Goal: Task Accomplishment & Management: Complete application form

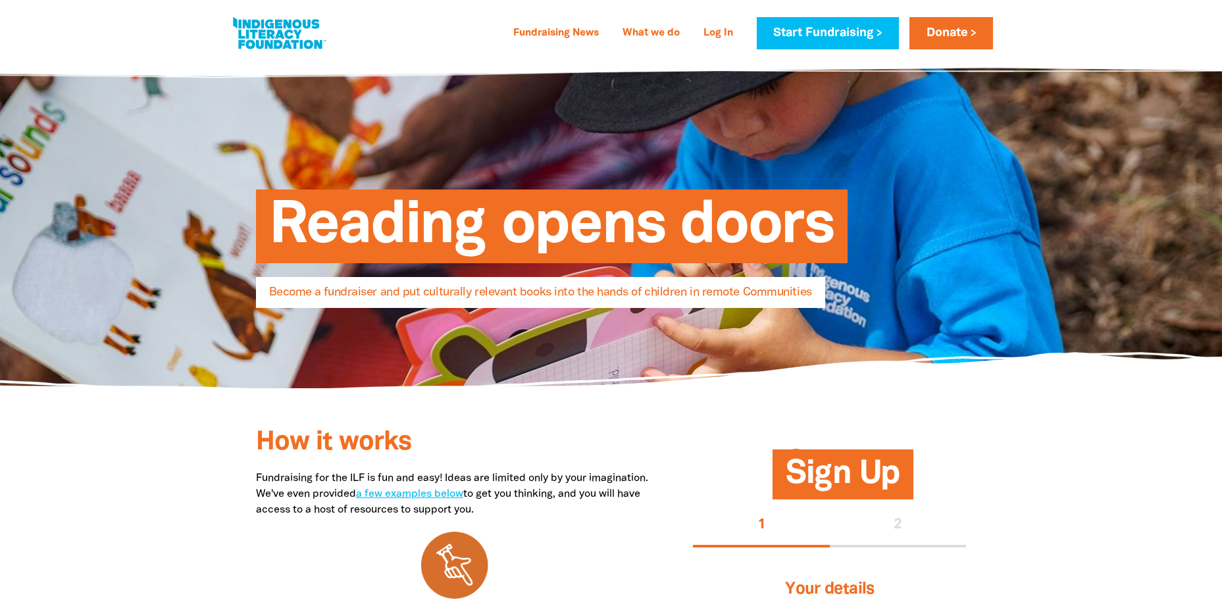
select select "AU"
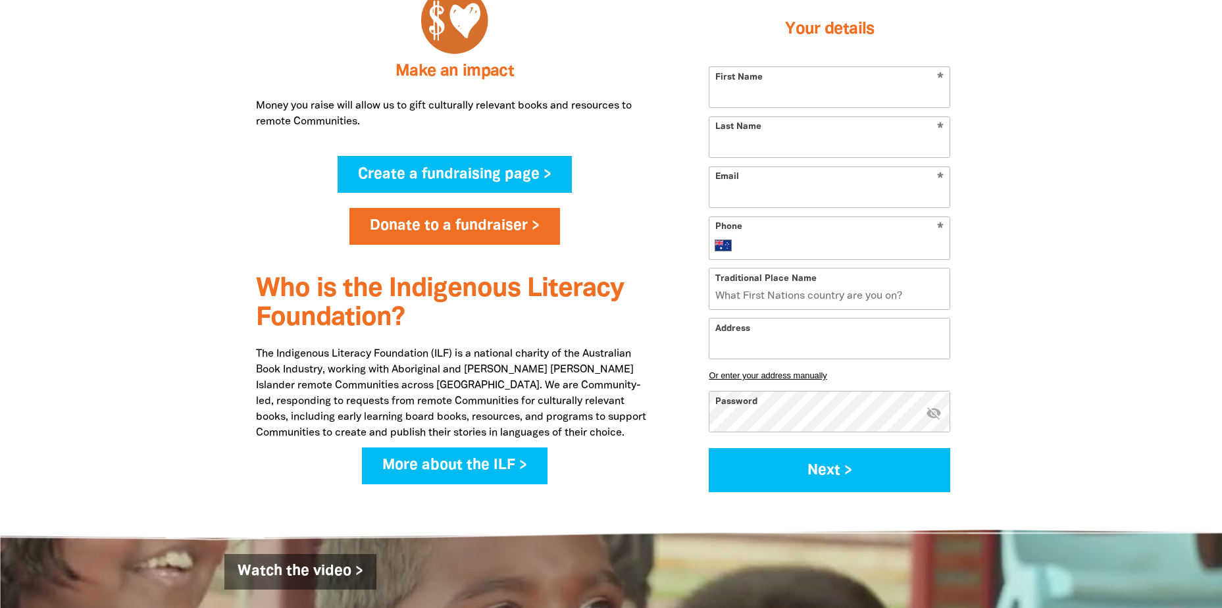
scroll to position [856, 0]
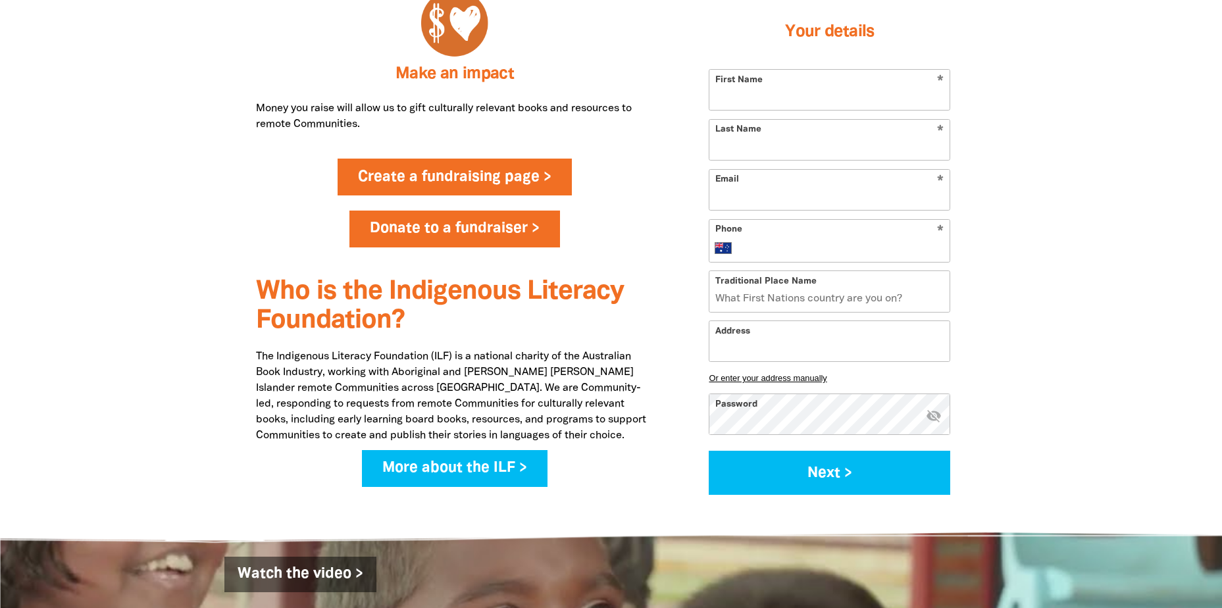
click at [434, 169] on link "Create a fundraising page >" at bounding box center [455, 177] width 234 height 37
select select "AU"
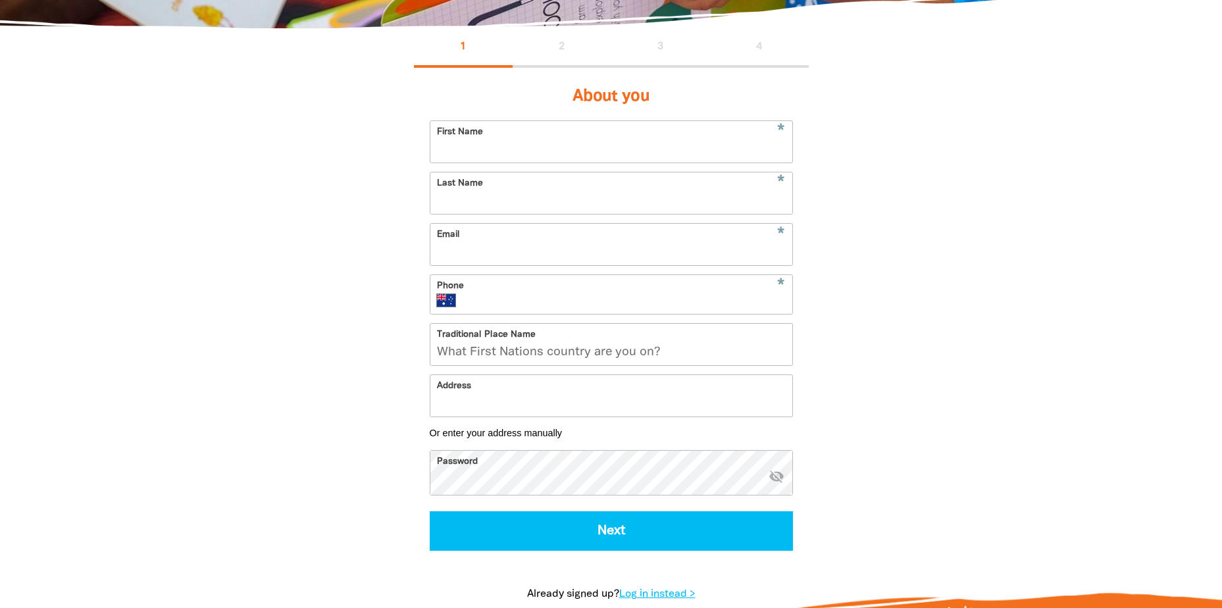
scroll to position [197, 0]
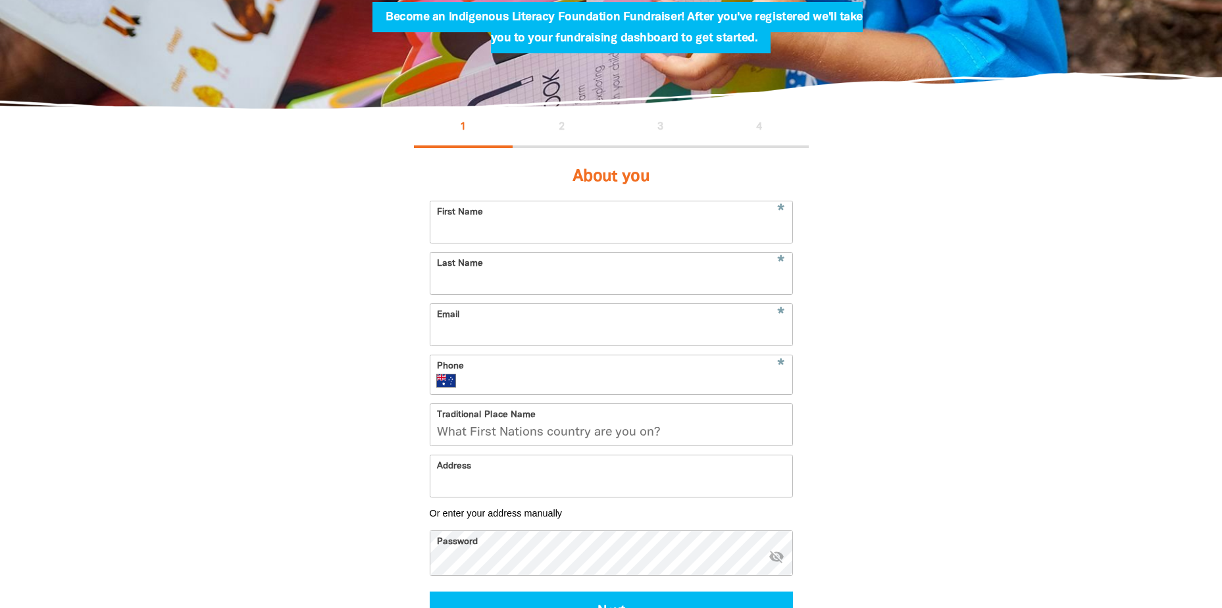
click at [486, 226] on input "First Name" at bounding box center [611, 221] width 362 height 41
type input "[PERSON_NAME]"
type input "Tohill"
type input "[EMAIL_ADDRESS][DOMAIN_NAME]"
type input "+61 7 3666 5200"
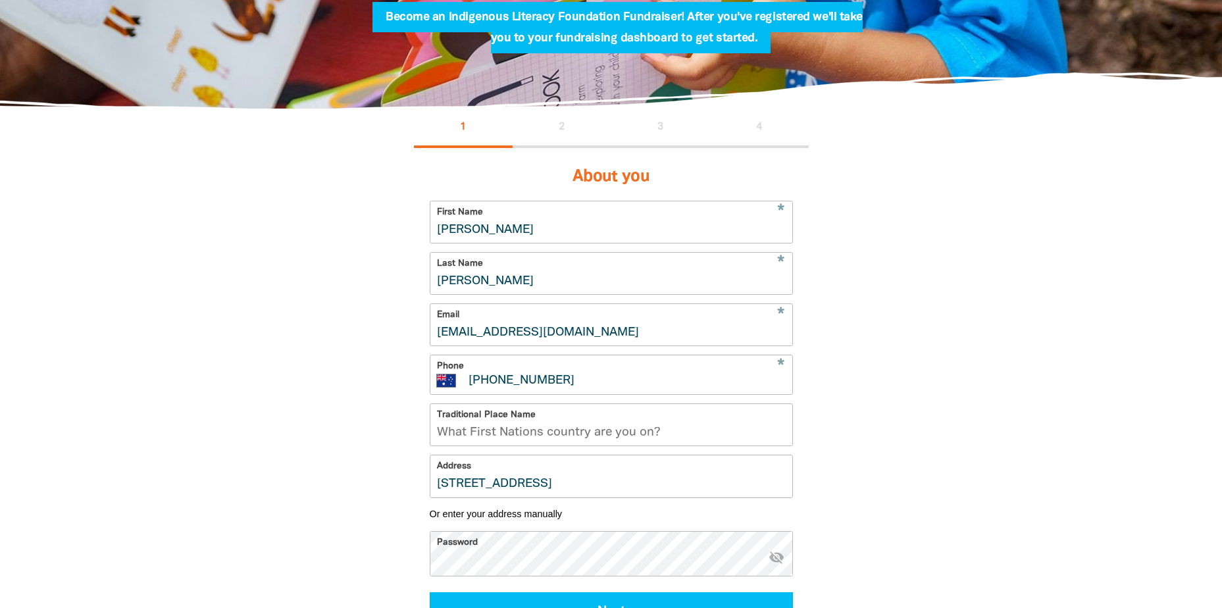
click at [445, 446] on input "Traditional Place Name" at bounding box center [611, 424] width 362 height 41
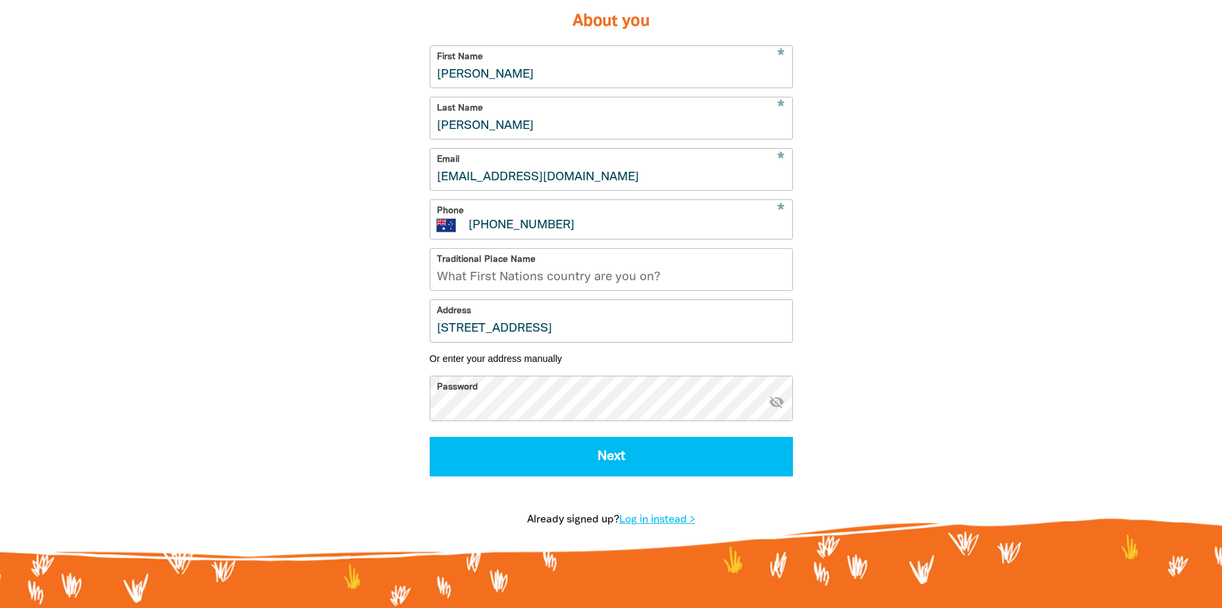
scroll to position [329, 0]
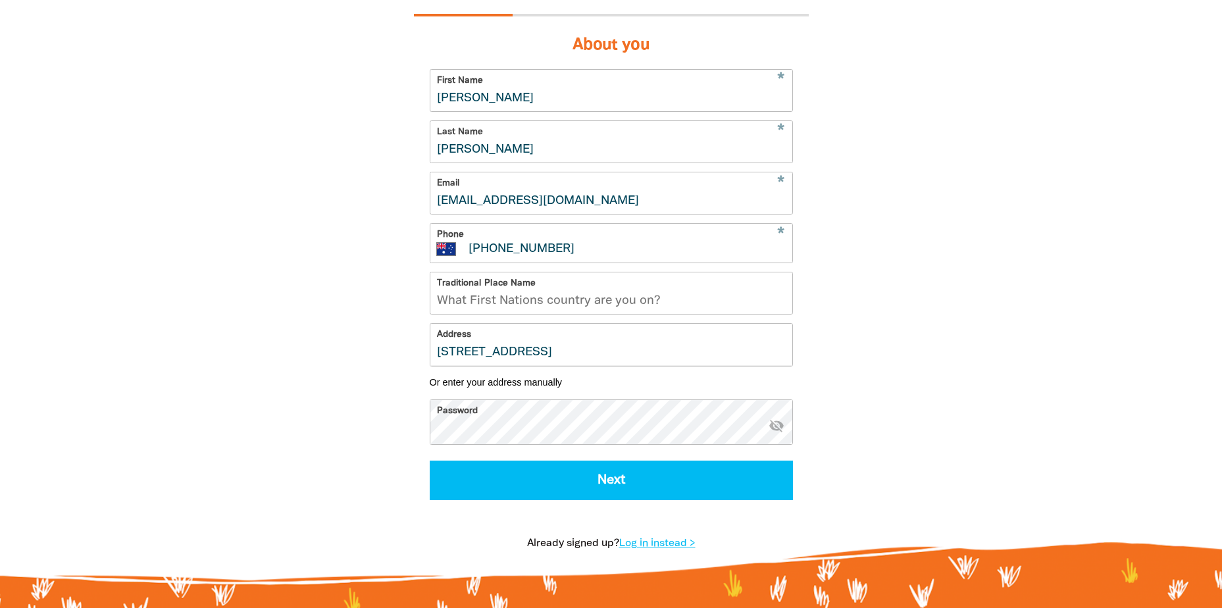
click at [695, 365] on input "Longland Place, Level 2, 76 Skyring Terrace" at bounding box center [611, 344] width 362 height 41
type input "Longland Place, Level 2, 76 Skyring Terrace, Newstead QLD 4006"
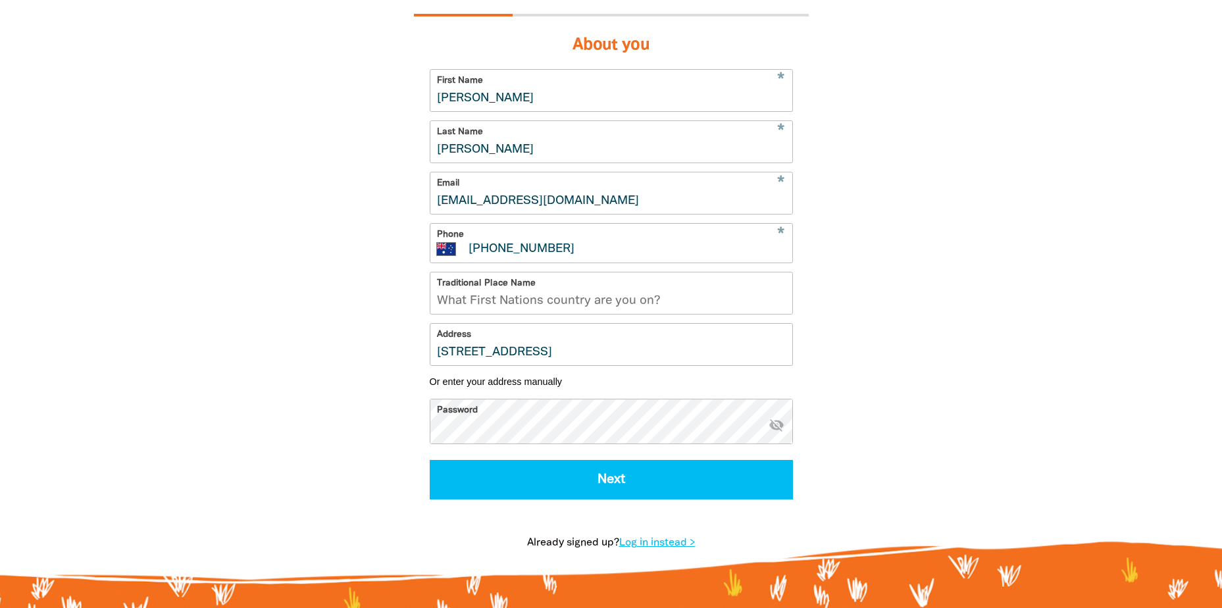
scroll to position [0, 0]
click at [555, 309] on input "Traditional Place Name" at bounding box center [611, 292] width 362 height 41
click at [519, 311] on input "Traditional Place Name" at bounding box center [611, 292] width 362 height 41
paste input "Meanjin"
paste input "Turrbal + Yuggera Country"
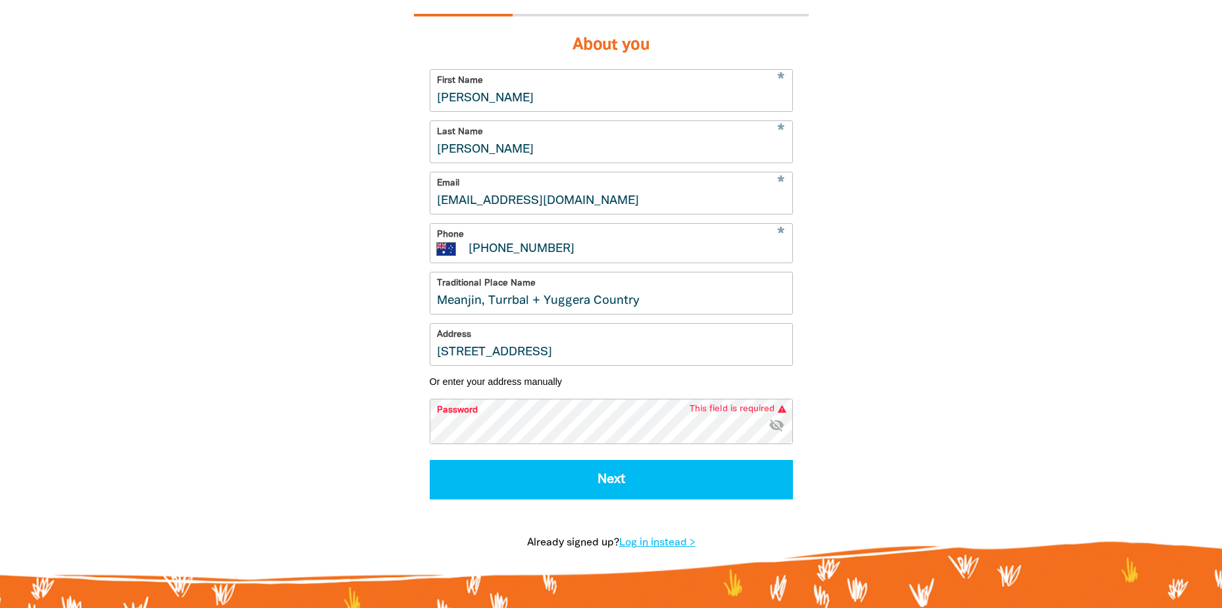
type input "Meanjin, Turrbal + Yuggera Country"
click at [777, 432] on icon "visibility_off" at bounding box center [777, 425] width 16 height 16
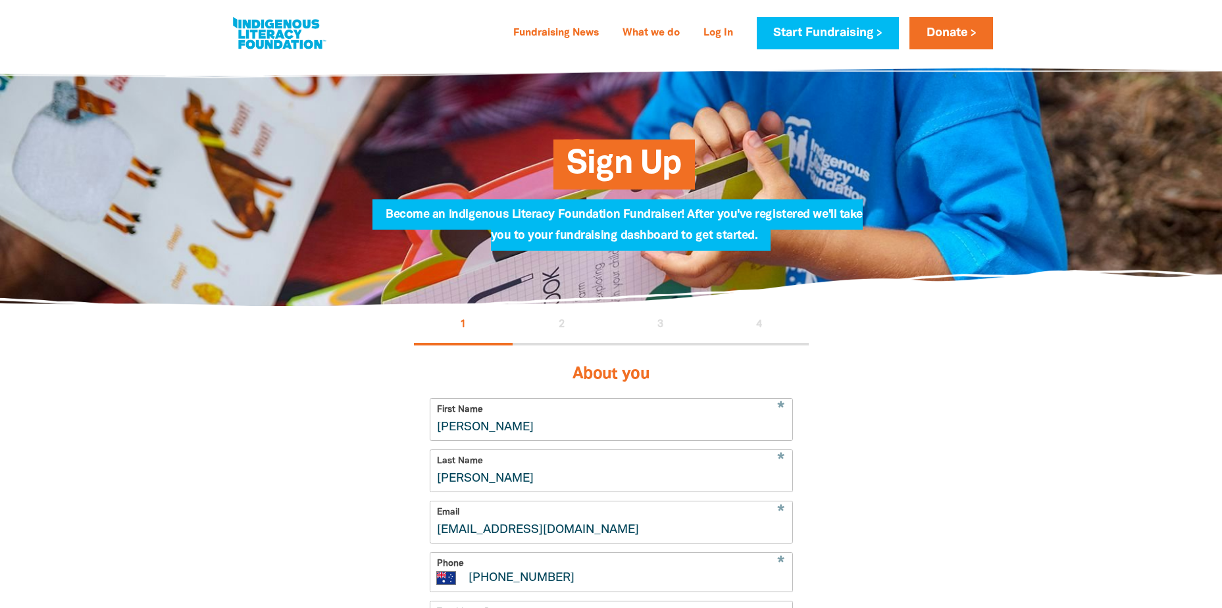
scroll to position [395, 0]
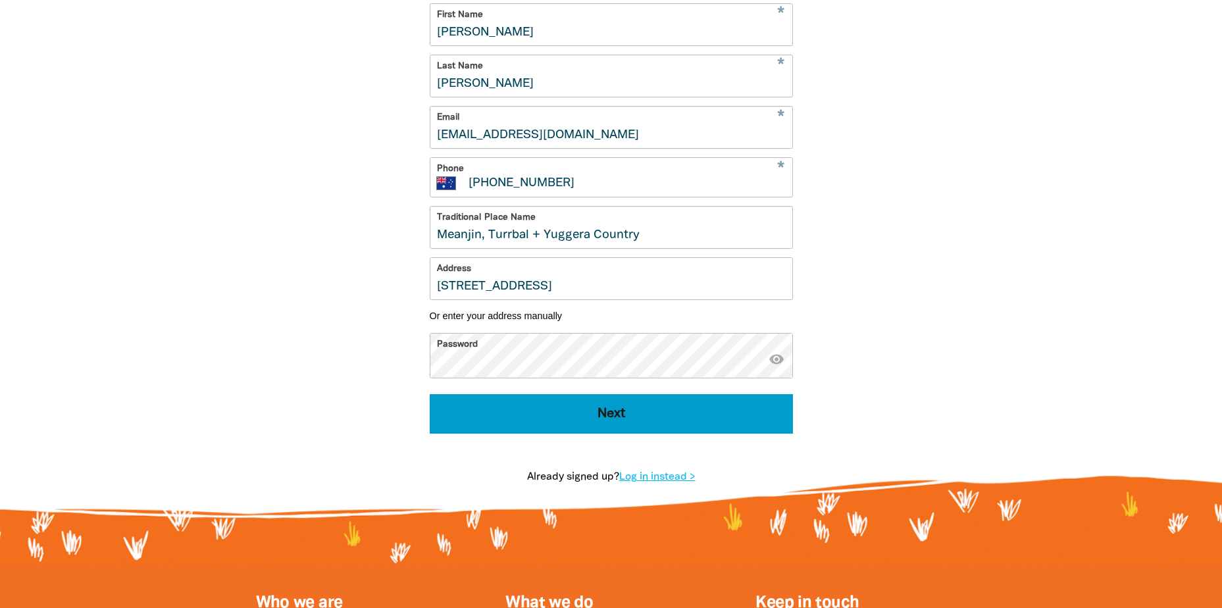
click at [652, 420] on button "Next" at bounding box center [611, 413] width 363 height 39
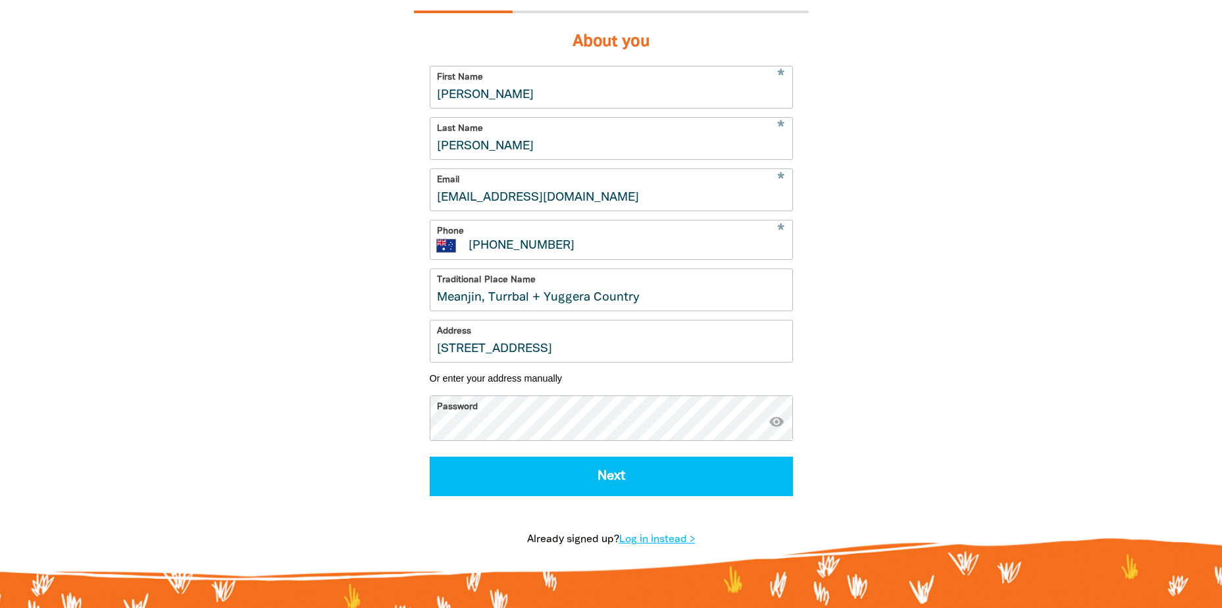
select select "No"
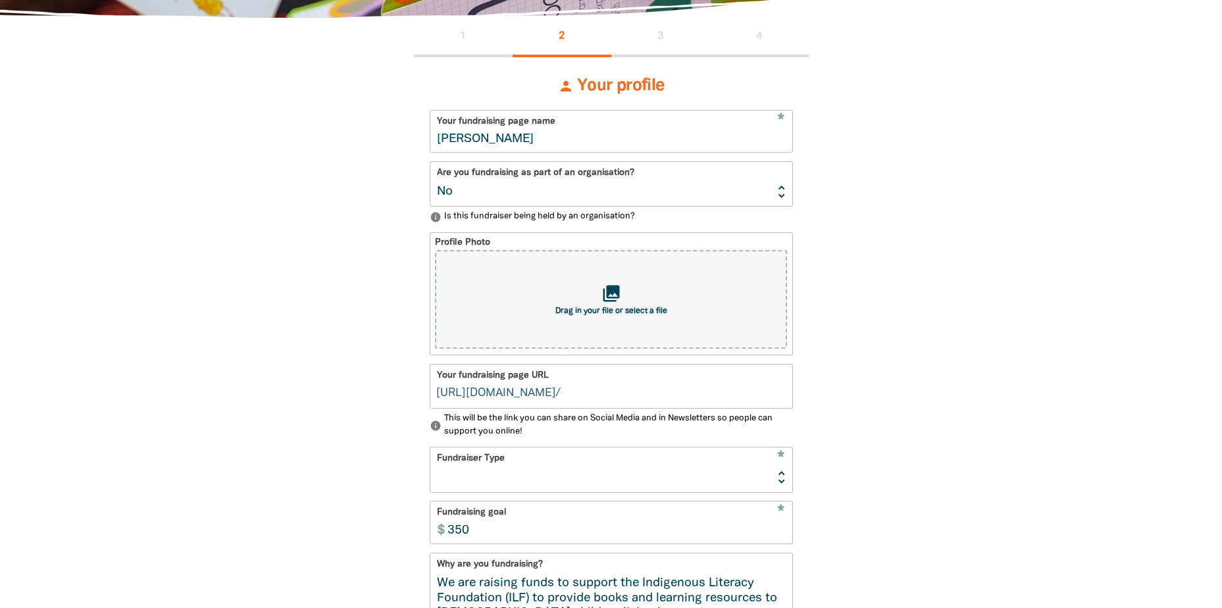
type input "kelly-tohill"
click at [958, 478] on div "1 2 3 4 person Your profile * Your fundraising page name Kelly Tohill Are you f…" at bounding box center [612, 473] width 790 height 910
click at [603, 188] on select "Yes No" at bounding box center [611, 185] width 362 height 44
select select "Yes"
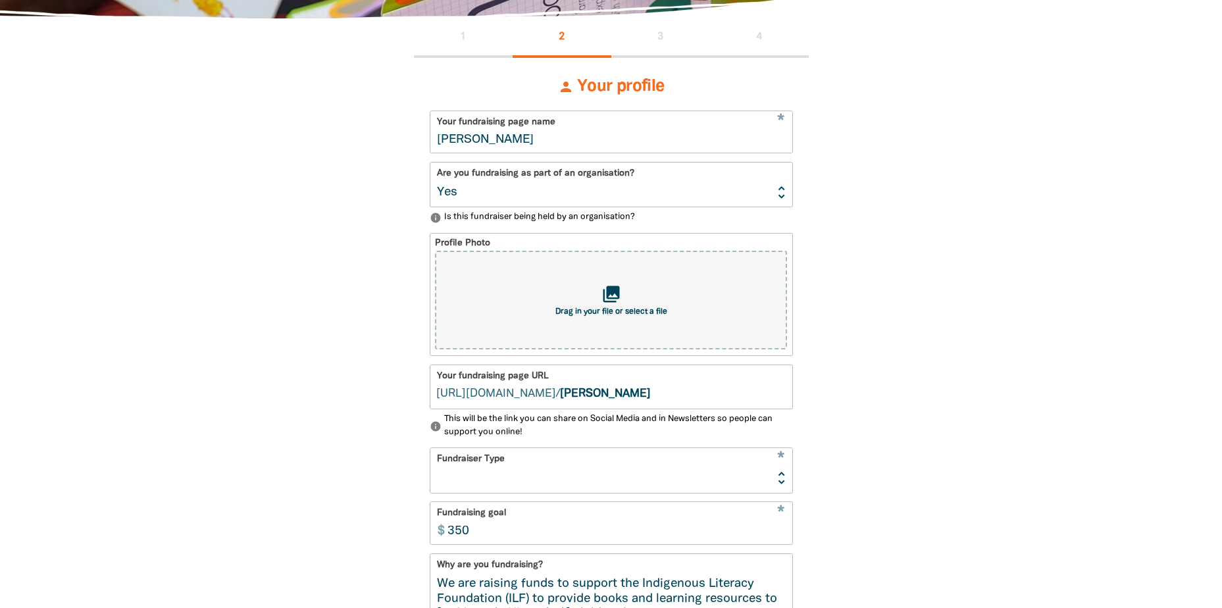
click at [430, 165] on select "Yes No" at bounding box center [611, 185] width 362 height 44
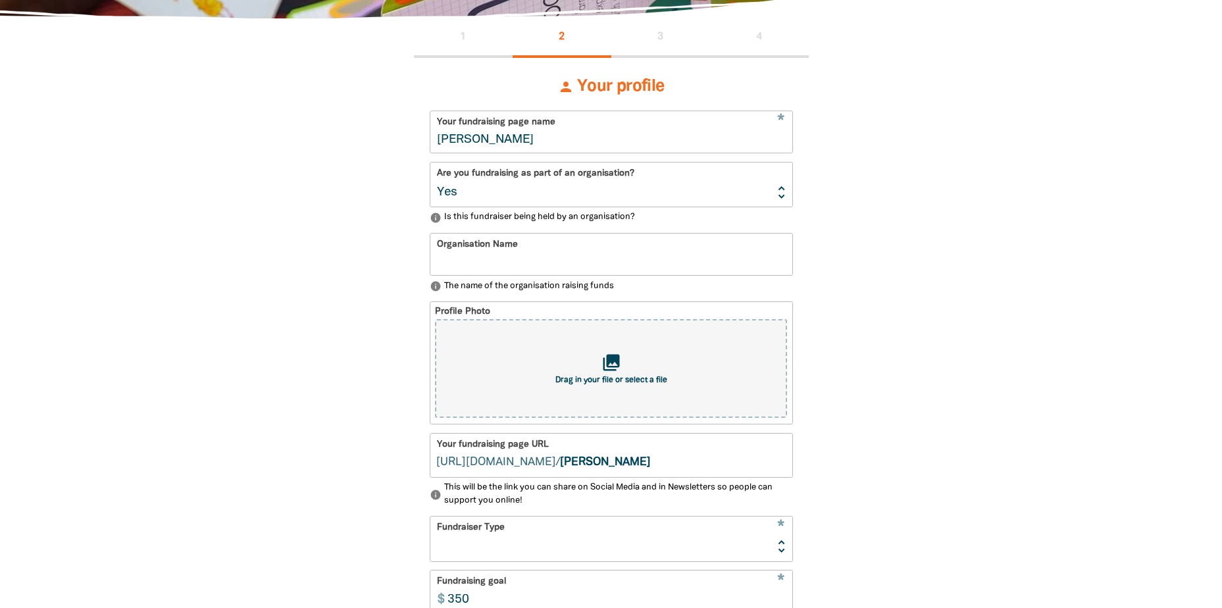
click at [507, 258] on input "Organisation Name" at bounding box center [611, 254] width 362 height 41
type input "Therefor Group"
click at [1136, 372] on section "1 2 3 4 person Your profile * Your fundraising page name Kelly Tohill Are you f…" at bounding box center [611, 507] width 1222 height 978
drag, startPoint x: 615, startPoint y: 469, endPoint x: 553, endPoint y: 466, distance: 61.3
click at [560, 466] on input "kelly-tohill" at bounding box center [676, 455] width 232 height 43
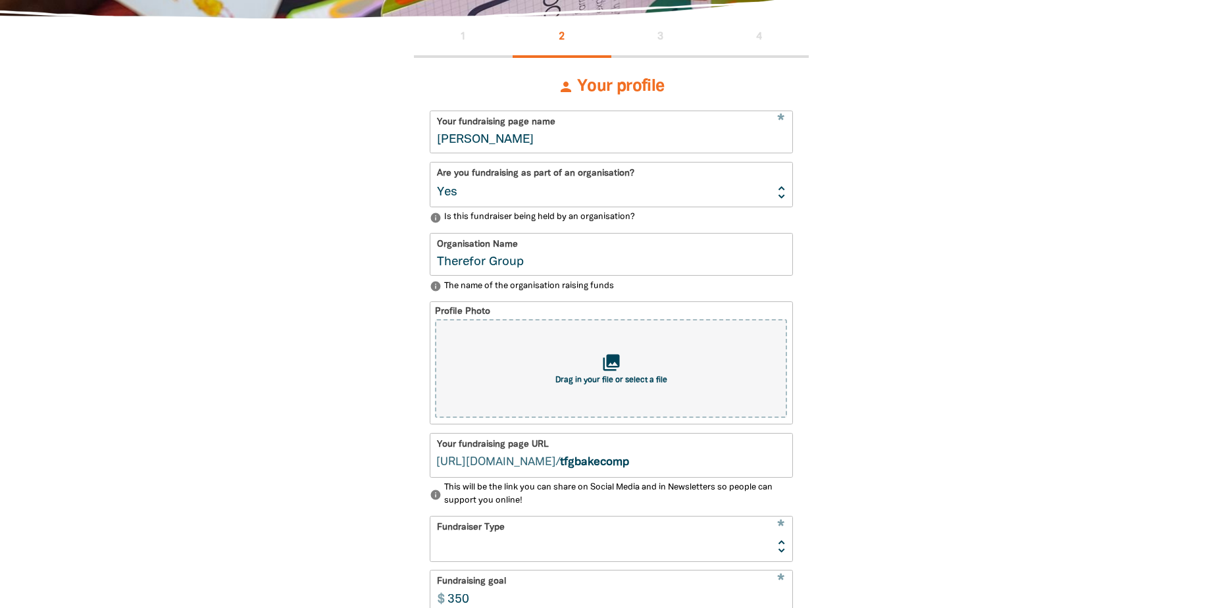
type input "tfgbakecomp"
click at [873, 389] on div "1 2 3 4 person Your profile * Your fundraising page name Kelly Tohill Are you f…" at bounding box center [612, 507] width 790 height 978
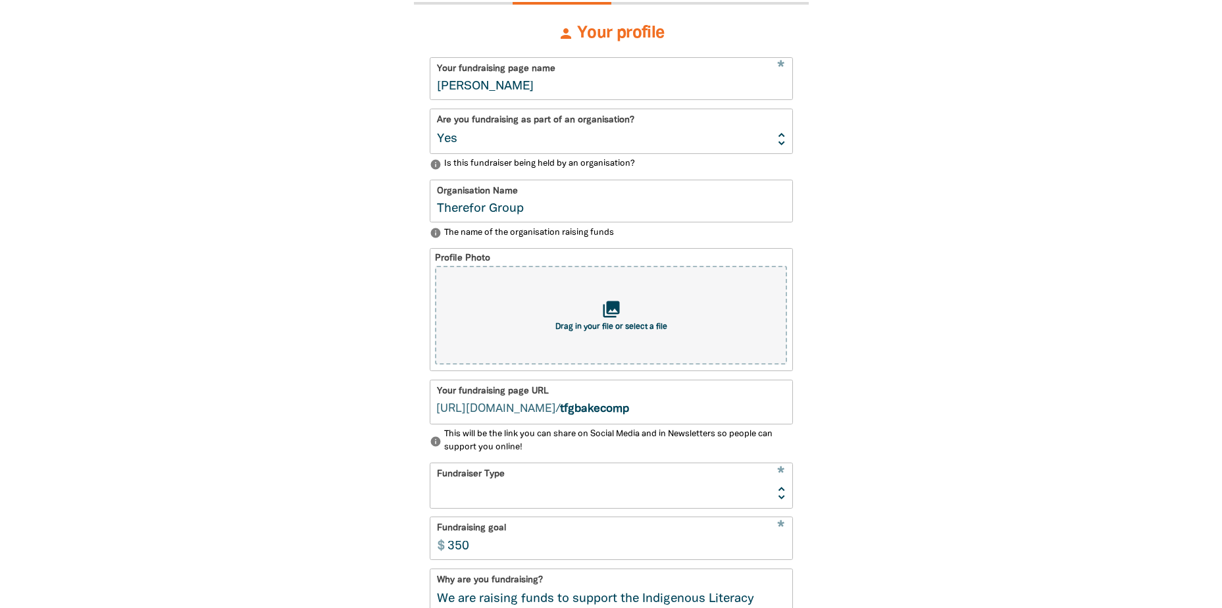
scroll to position [419, 0]
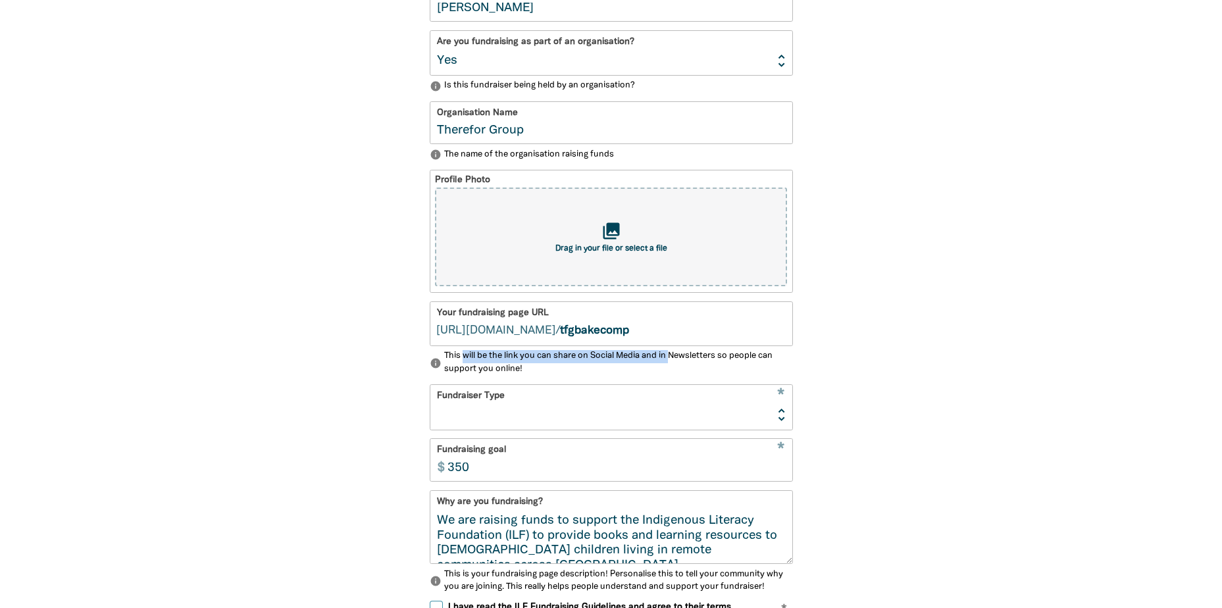
drag, startPoint x: 465, startPoint y: 363, endPoint x: 671, endPoint y: 365, distance: 206.0
click at [671, 365] on p "info This will be the link you can share on Social Media and in Newsletters so …" at bounding box center [611, 363] width 363 height 26
drag, startPoint x: 671, startPoint y: 365, endPoint x: 583, endPoint y: 416, distance: 101.1
click at [583, 416] on select "Event Activity Donations Instead of Gifts Business School or Library In Memoriam" at bounding box center [611, 407] width 362 height 44
select select "Activity"
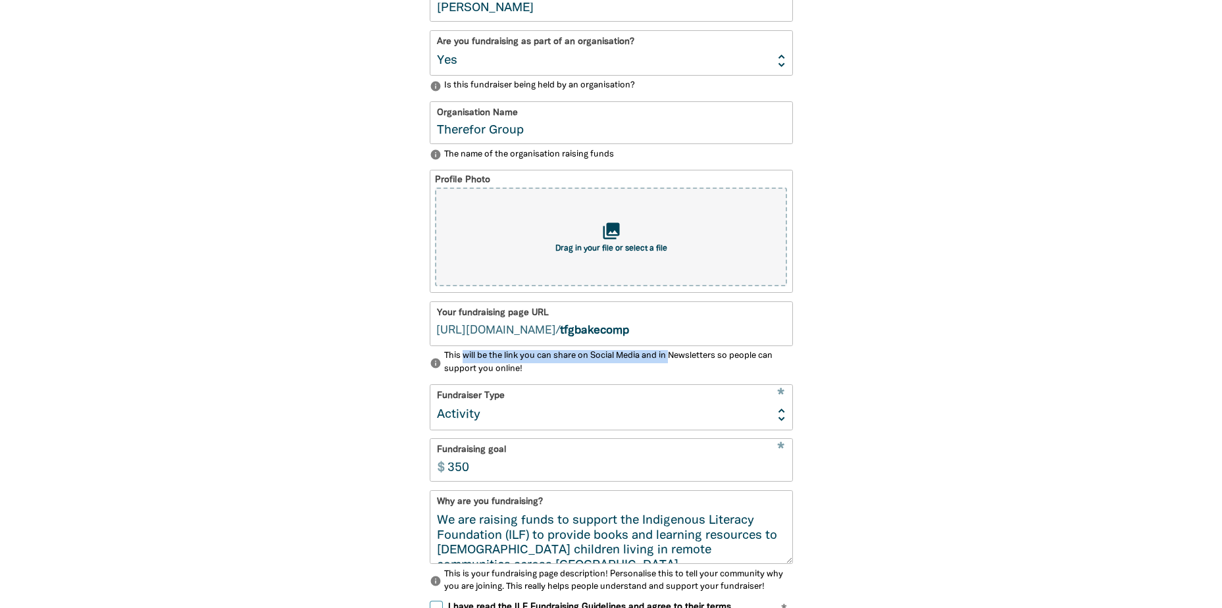
click at [430, 390] on select "Event Activity Donations Instead of Gifts Business School or Library In Memoriam" at bounding box center [611, 407] width 362 height 44
click at [498, 473] on input "350" at bounding box center [616, 460] width 351 height 41
click at [477, 474] on input "350" at bounding box center [616, 460] width 351 height 41
click at [496, 481] on input "500" at bounding box center [616, 460] width 351 height 41
drag, startPoint x: 486, startPoint y: 478, endPoint x: 329, endPoint y: 484, distance: 156.7
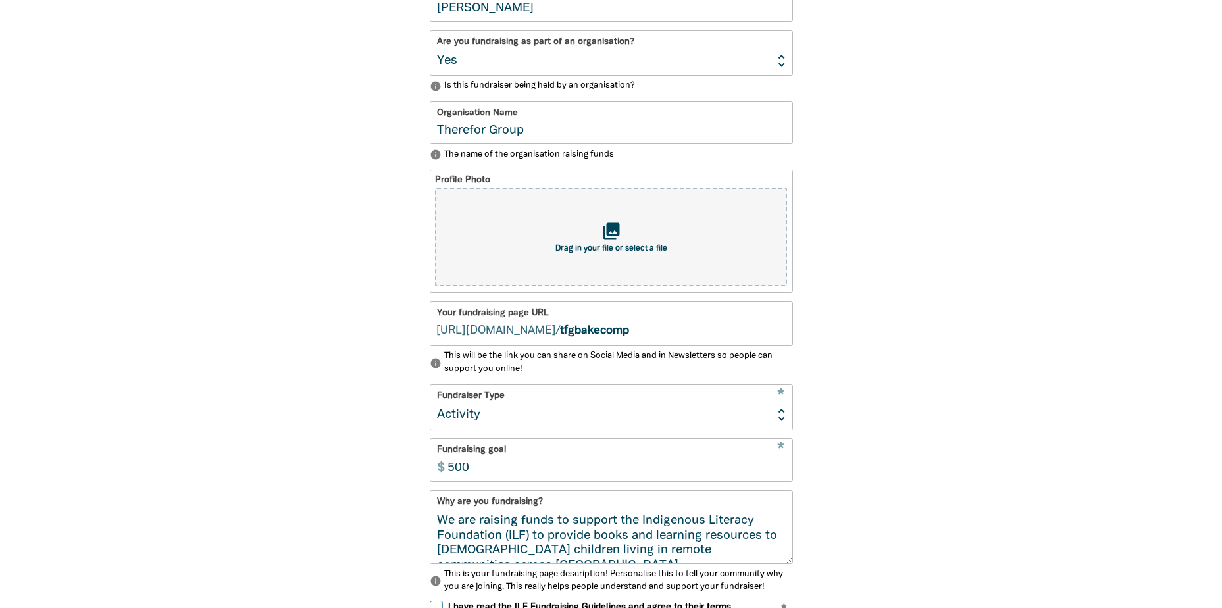
click at [329, 484] on div "1 2 3 4 person Your profile * Your fundraising page name Kelly Tohill Are you f…" at bounding box center [612, 376] width 790 height 978
type input "300"
click at [940, 494] on div "1 2 3 4 person Your profile * Your fundraising page name Kelly Tohill Are you f…" at bounding box center [612, 376] width 790 height 978
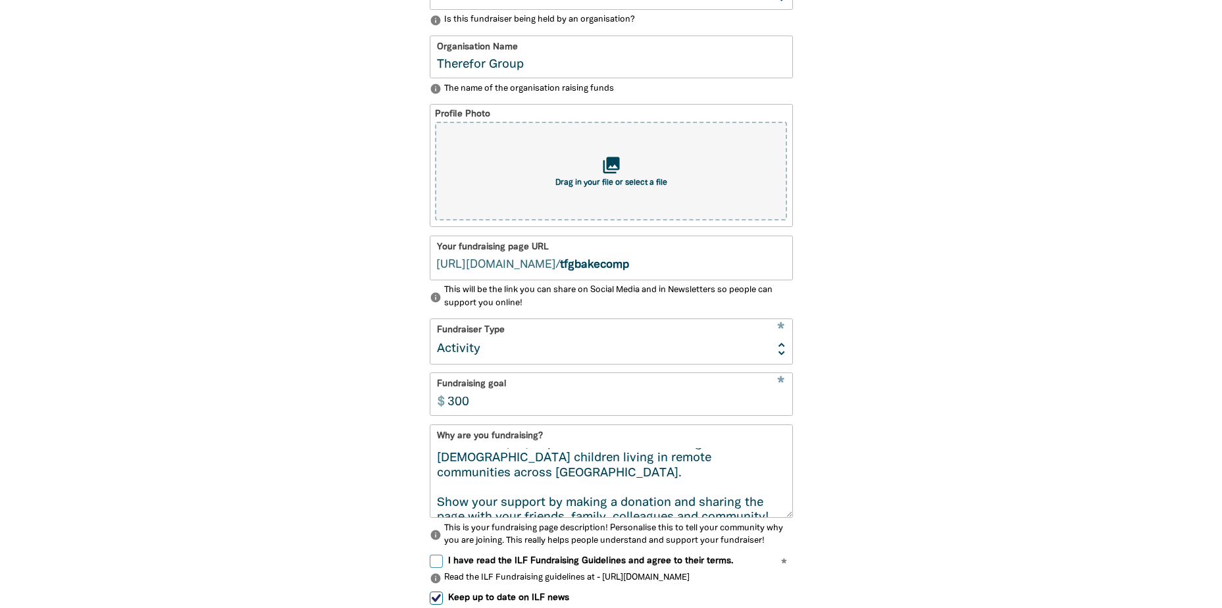
scroll to position [0, 0]
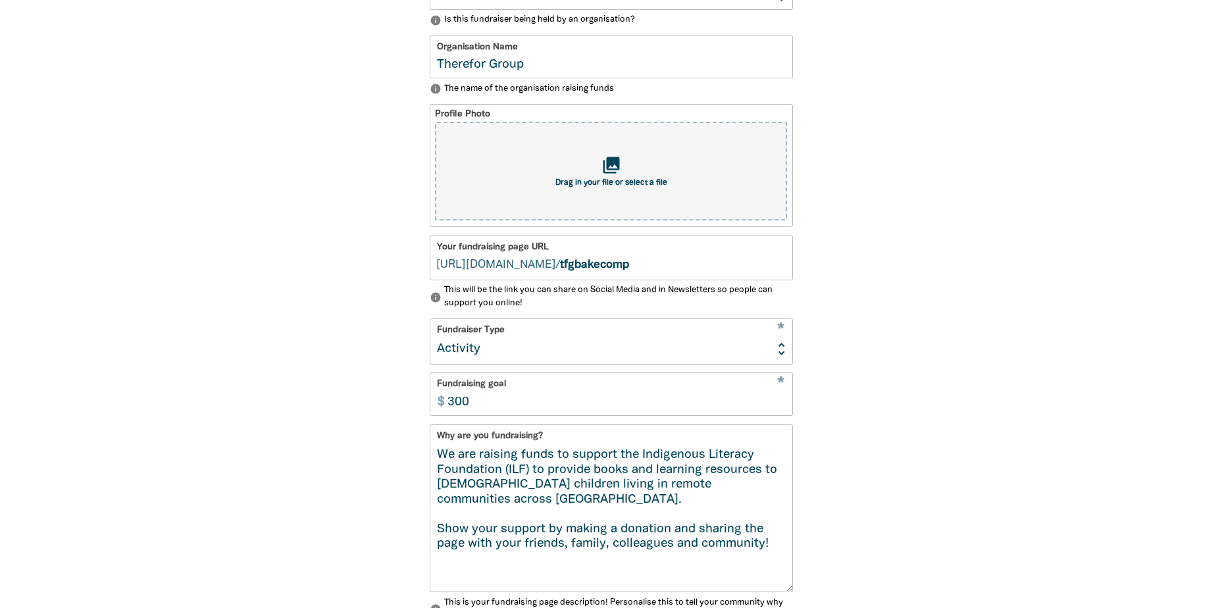
drag, startPoint x: 788, startPoint y: 504, endPoint x: 950, endPoint y: 598, distance: 186.7
click at [950, 598] on div "1 2 3 4 person Your profile * Your fundraising page name Kelly Tohill Are you f…" at bounding box center [612, 357] width 790 height 1072
click at [438, 461] on textarea "We are raising funds to support the Indigenous Literacy Foundation (ILF) to pro…" at bounding box center [611, 519] width 362 height 143
paste textarea "In the spirit of reconciliatio"
drag, startPoint x: 467, startPoint y: 534, endPoint x: 679, endPoint y: 529, distance: 212.0
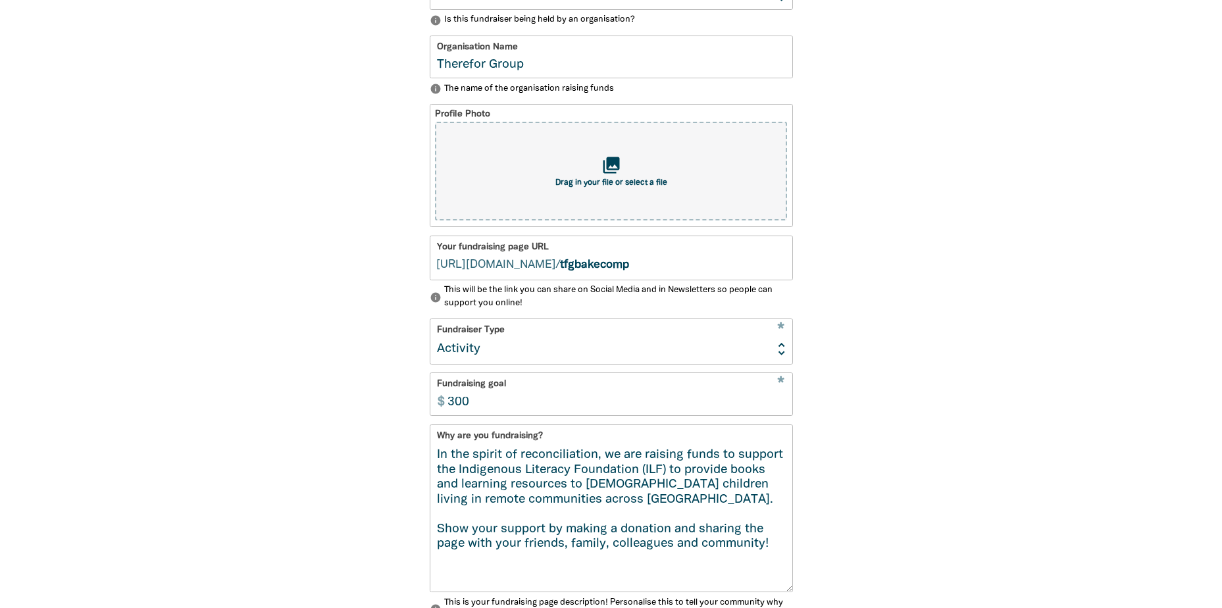
click at [671, 530] on textarea "In the spirit of reconciliation, we are raising funds to support the Indigenous…" at bounding box center [611, 519] width 362 height 143
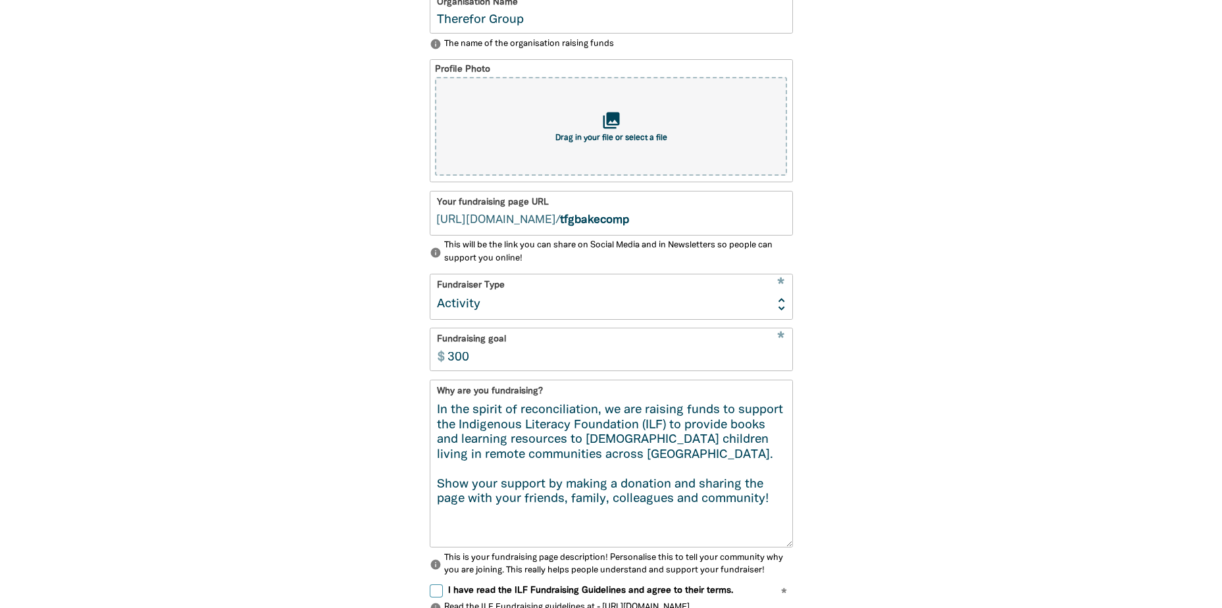
scroll to position [551, 0]
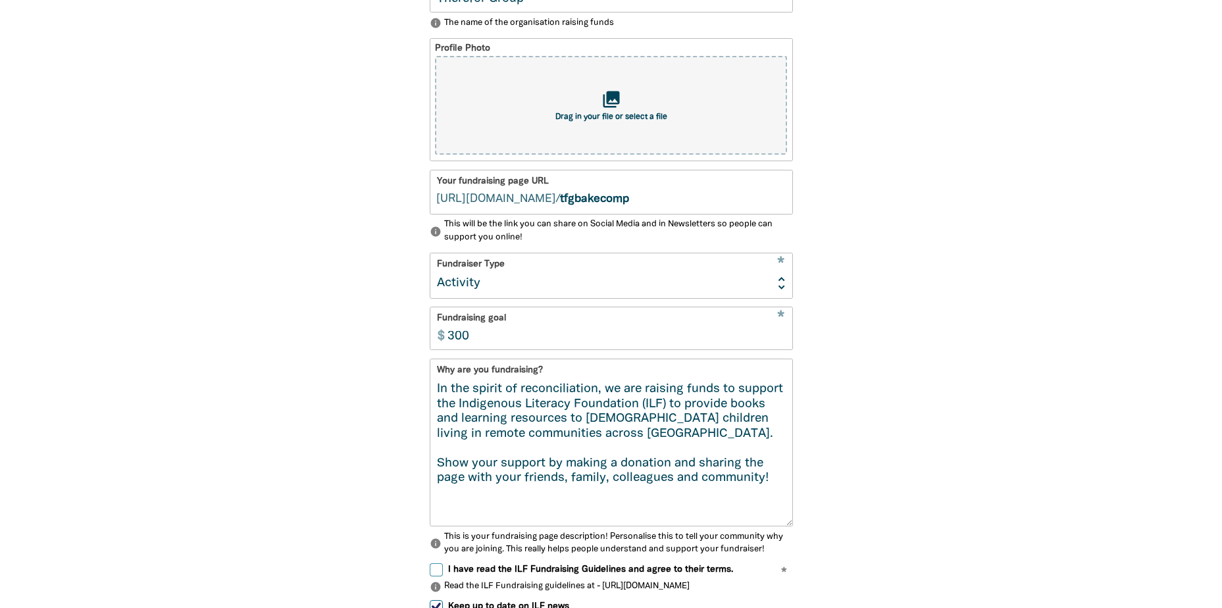
drag, startPoint x: 771, startPoint y: 485, endPoint x: 426, endPoint y: 495, distance: 345.0
click at [430, 471] on div "Why are you fundraising? In the spirit of reconciliation, we are raising funds …" at bounding box center [611, 443] width 363 height 168
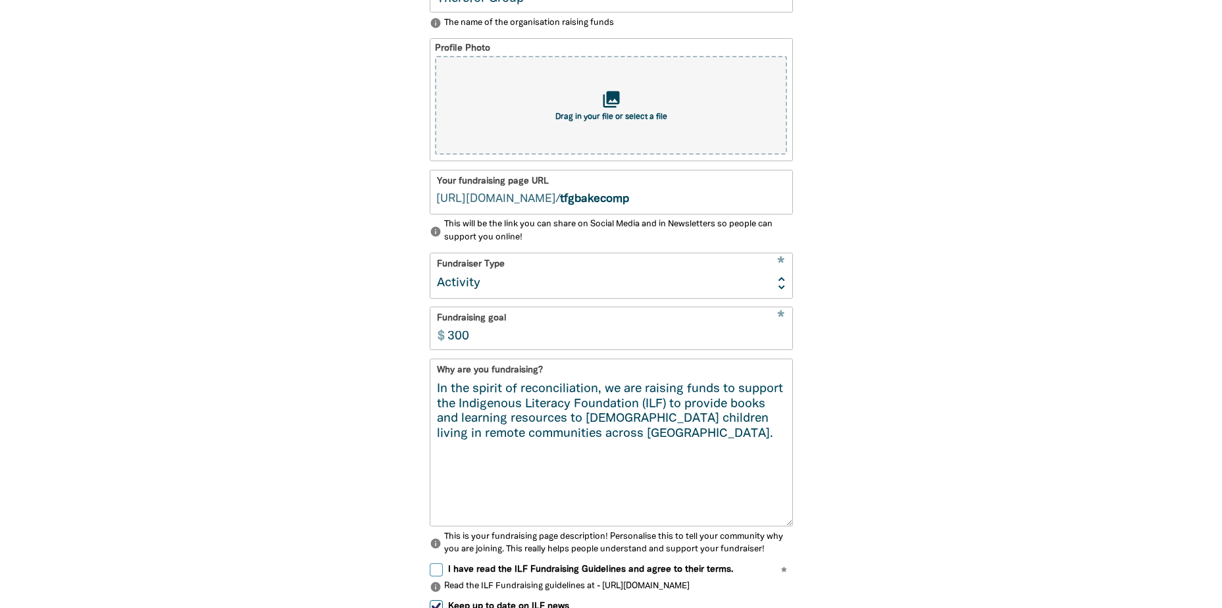
click at [436, 396] on textarea "In the spirit of reconciliation, we are raising funds to support the Indigenous…" at bounding box center [611, 453] width 362 height 143
drag, startPoint x: 622, startPoint y: 400, endPoint x: 648, endPoint y: 342, distance: 64.2
click at [611, 398] on textarea "In the spirit of reconciliation, we are raising funds to support the Indigenous…" at bounding box center [611, 453] width 362 height 143
type textarea "In the spirit of reconciliation, we are raising funds to support the Indigenous…"
click at [898, 507] on div "1 2 3 4 person Your profile * Your fundraising page name Kelly Tohill Are you f…" at bounding box center [612, 291] width 790 height 1072
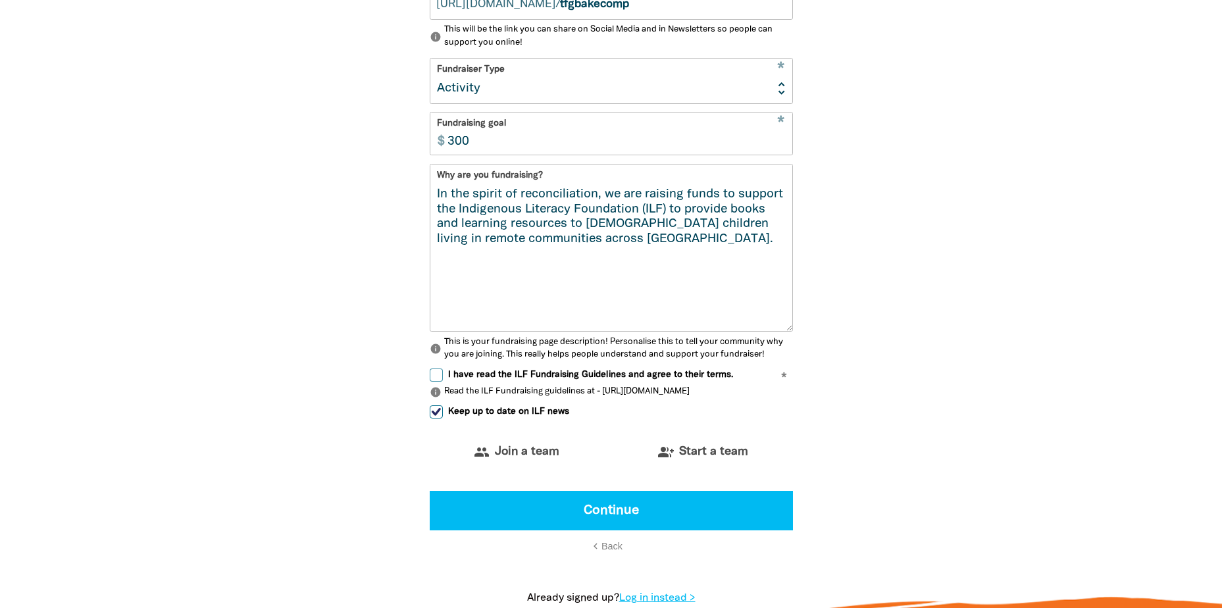
scroll to position [748, 0]
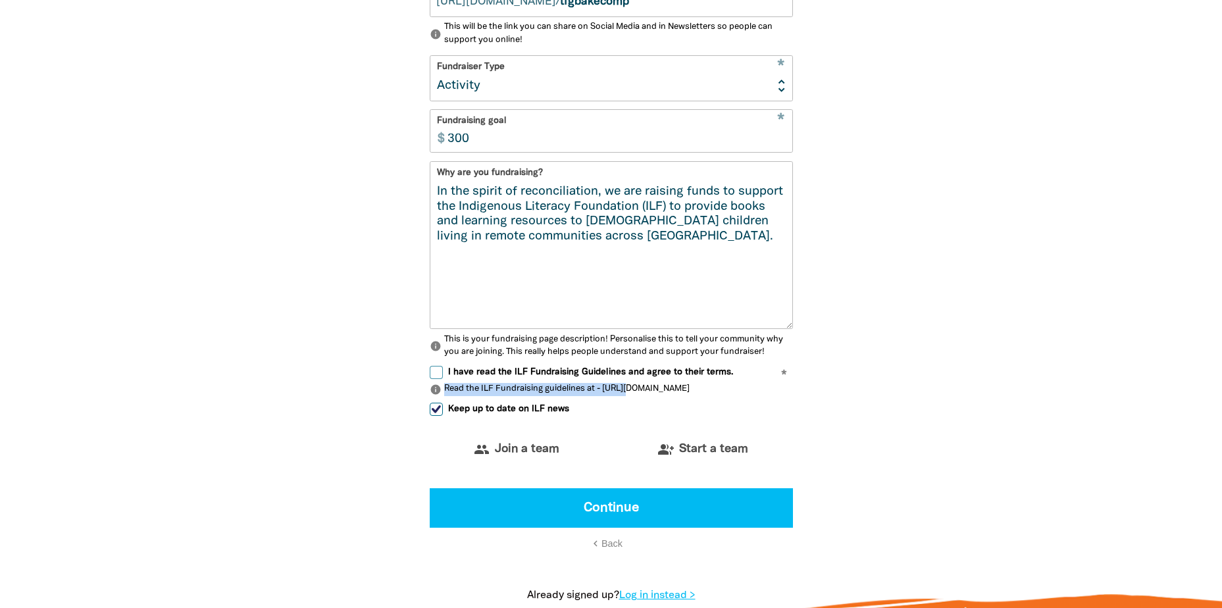
drag, startPoint x: 759, startPoint y: 398, endPoint x: 627, endPoint y: 401, distance: 132.3
click at [627, 396] on p "info Read the ILF Fundraising guidelines at - https://ilf.org.au/fundraising-gu…" at bounding box center [611, 389] width 363 height 13
drag, startPoint x: 627, startPoint y: 401, endPoint x: 590, endPoint y: 398, distance: 37.0
click at [590, 396] on p "info Read the ILF Fundraising guidelines at - https://ilf.org.au/fundraising-gu…" at bounding box center [611, 389] width 363 height 13
click at [437, 396] on icon "info" at bounding box center [436, 390] width 12 height 12
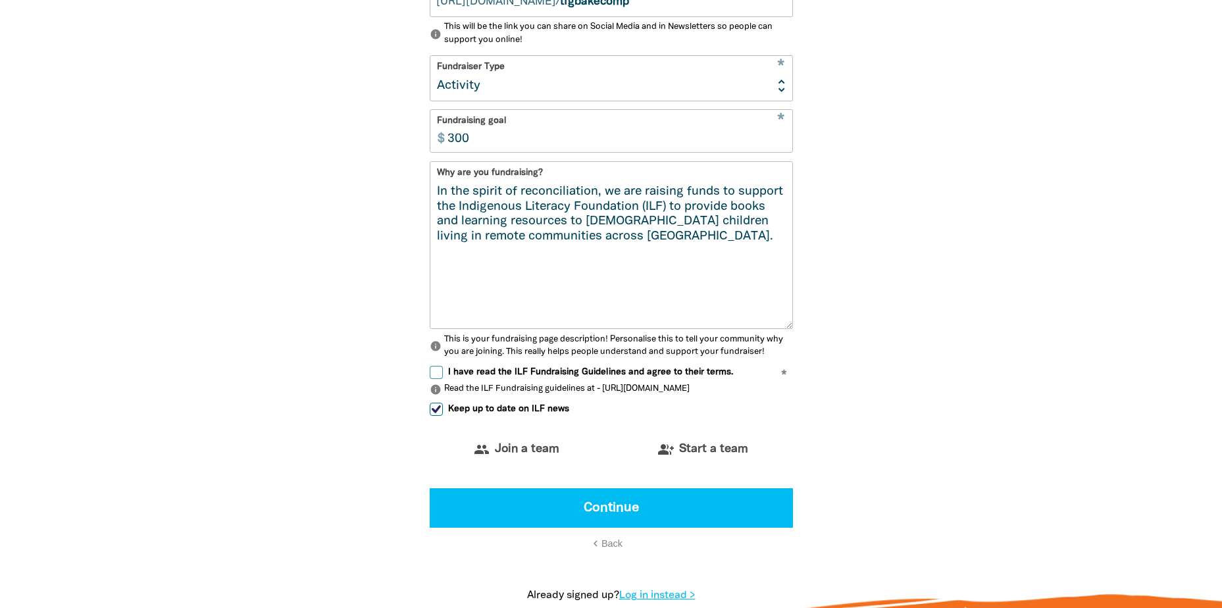
click at [530, 396] on p "info Read the ILF Fundraising guidelines at - https://ilf.org.au/fundraising-gu…" at bounding box center [611, 389] width 363 height 13
click at [436, 416] on input "Keep up to date on ILF news" at bounding box center [436, 409] width 13 height 13
checkbox input "false"
drag, startPoint x: 604, startPoint y: 394, endPoint x: 757, endPoint y: 396, distance: 153.4
click at [757, 396] on p "info Read the ILF Fundraising guidelines at - https://ilf.org.au/fundraising-gu…" at bounding box center [611, 389] width 363 height 13
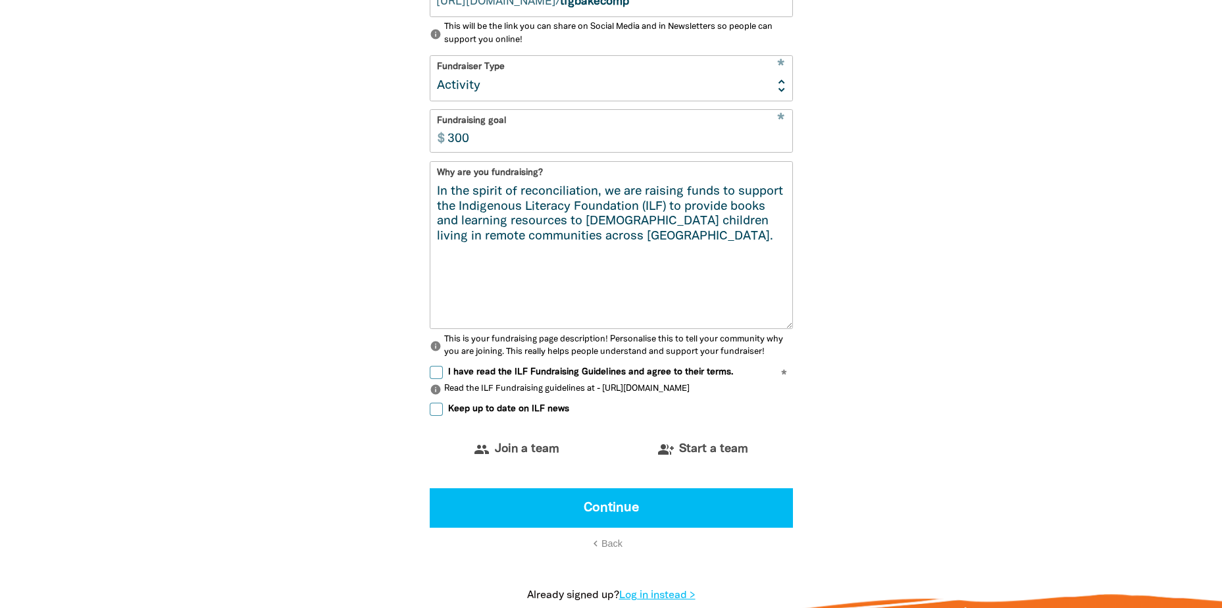
copy p "https://ilf.org.au/fundraising-guidelines"
click at [925, 407] on div "1 2 3 4 person Your profile * Your fundraising page name Kelly Tohill Are you f…" at bounding box center [612, 94] width 790 height 1072
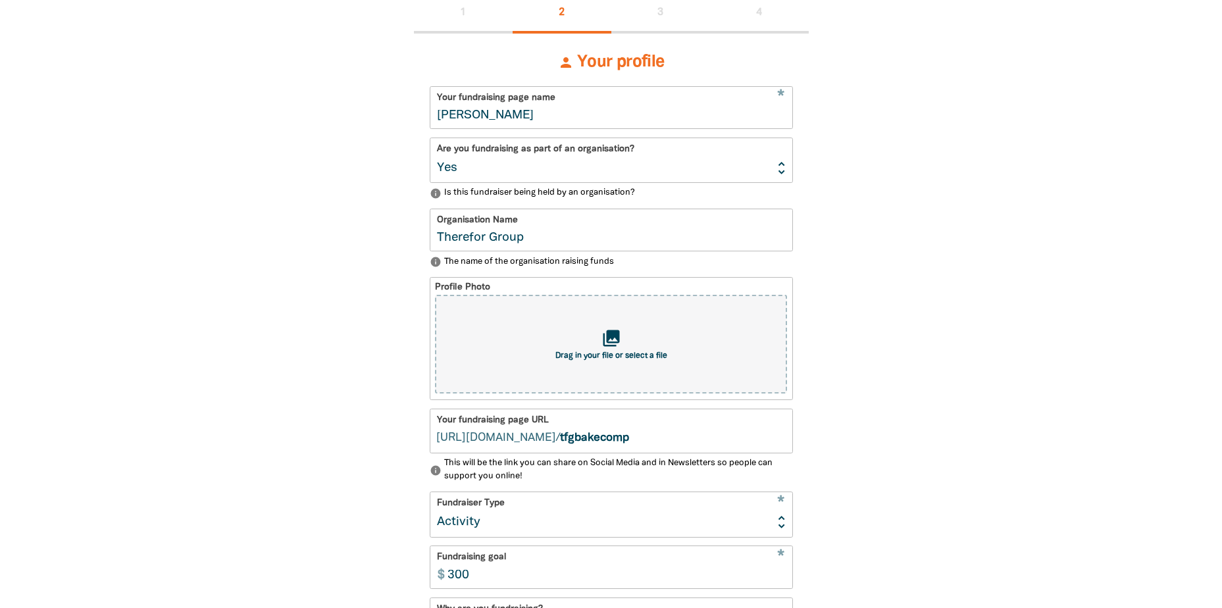
scroll to position [329, 0]
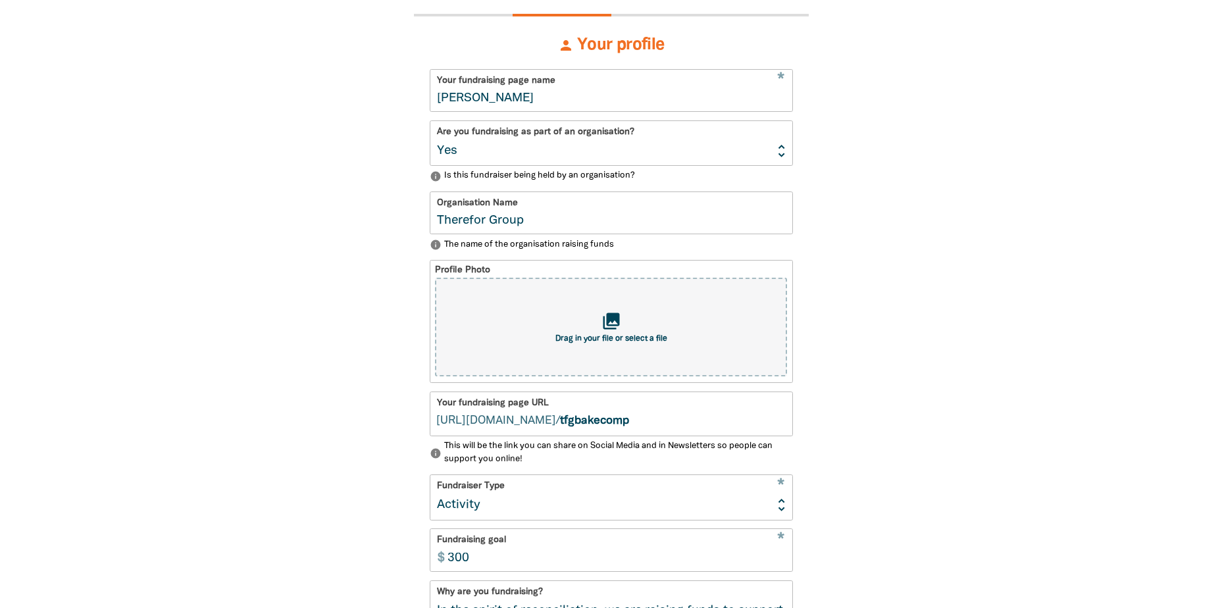
drag, startPoint x: 535, startPoint y: 101, endPoint x: 378, endPoint y: 107, distance: 156.7
click at [378, 107] on div "1 2 3 4 person Your profile * Your fundraising page name Kelly Tohill Are you f…" at bounding box center [611, 513] width 474 height 1072
type input "T"
type input "We're There For Supporting Community"
click at [902, 310] on div "1 2 3 4 person Your profile * Your fundraising page name We're There For Suppor…" at bounding box center [612, 513] width 790 height 1072
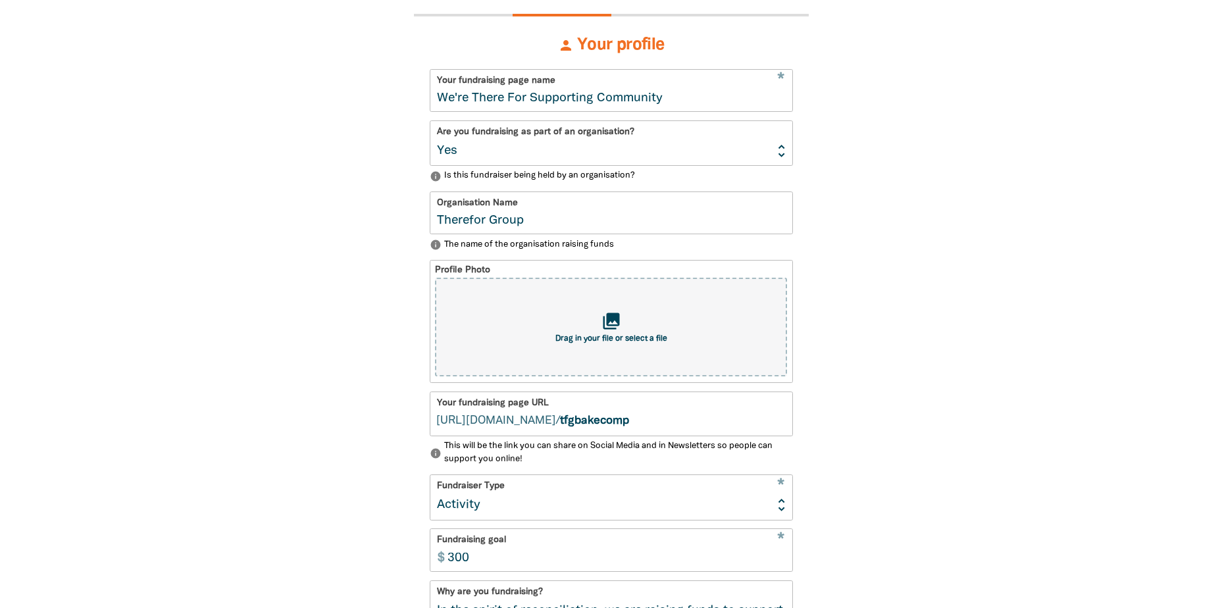
select select "No"
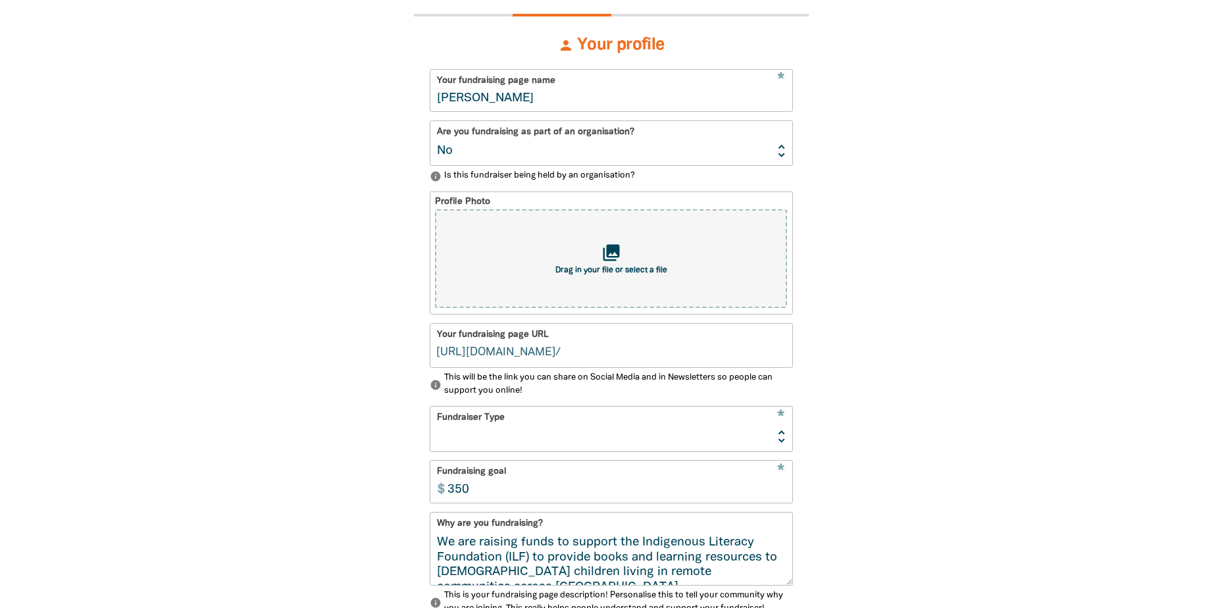
type input "kelly-tohill"
click at [615, 253] on icon "collections" at bounding box center [611, 253] width 22 height 22
type input "C:\fakepath\ThereforGroup Logo - Vert RGB.png"
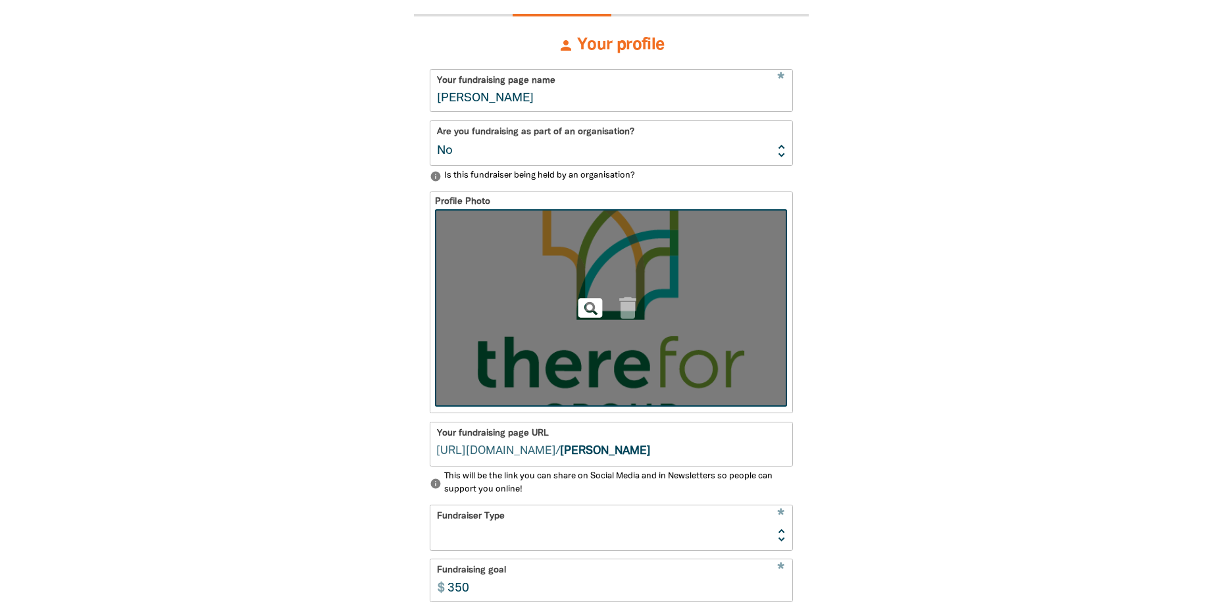
click at [594, 305] on icon "pageview" at bounding box center [590, 308] width 29 height 29
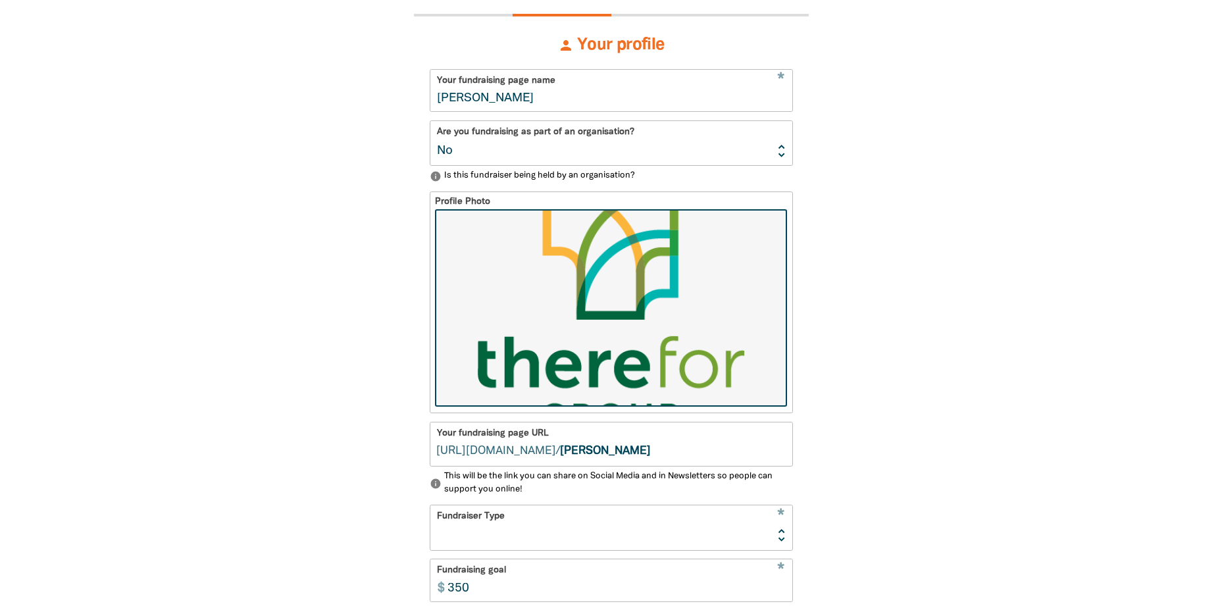
click at [973, 407] on div "1 2 3 4 person Your profile * Your fundraising page name Kelly Tohill Are you f…" at bounding box center [612, 481] width 790 height 1008
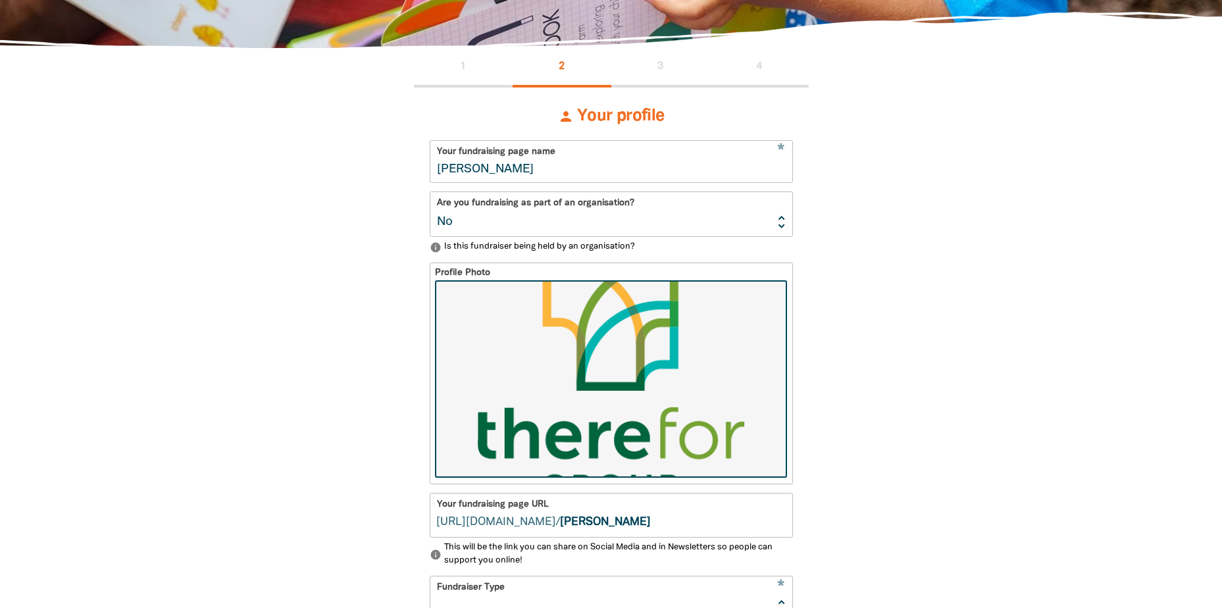
scroll to position [263, 0]
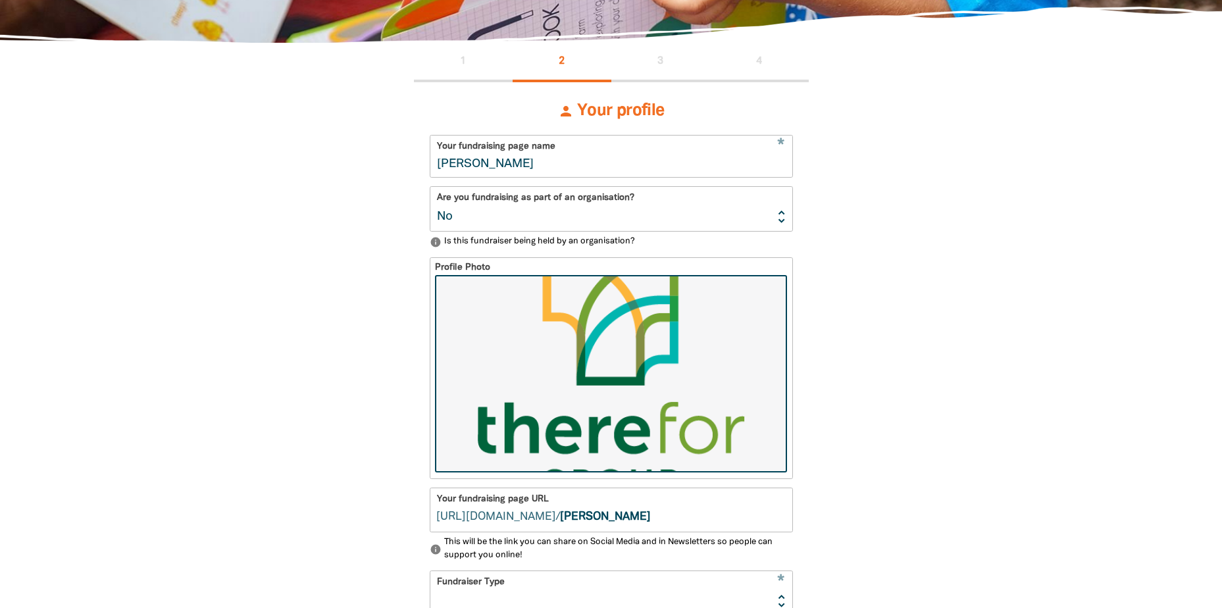
click at [532, 164] on input "Kelly Tohill" at bounding box center [611, 156] width 362 height 41
drag, startPoint x: 532, startPoint y: 164, endPoint x: 366, endPoint y: 178, distance: 167.1
click at [366, 178] on div "1 2 3 4 person Your profile * Your fundraising page name Kelly Tohill Are you f…" at bounding box center [612, 547] width 790 height 1008
type input "We"
type input "we"
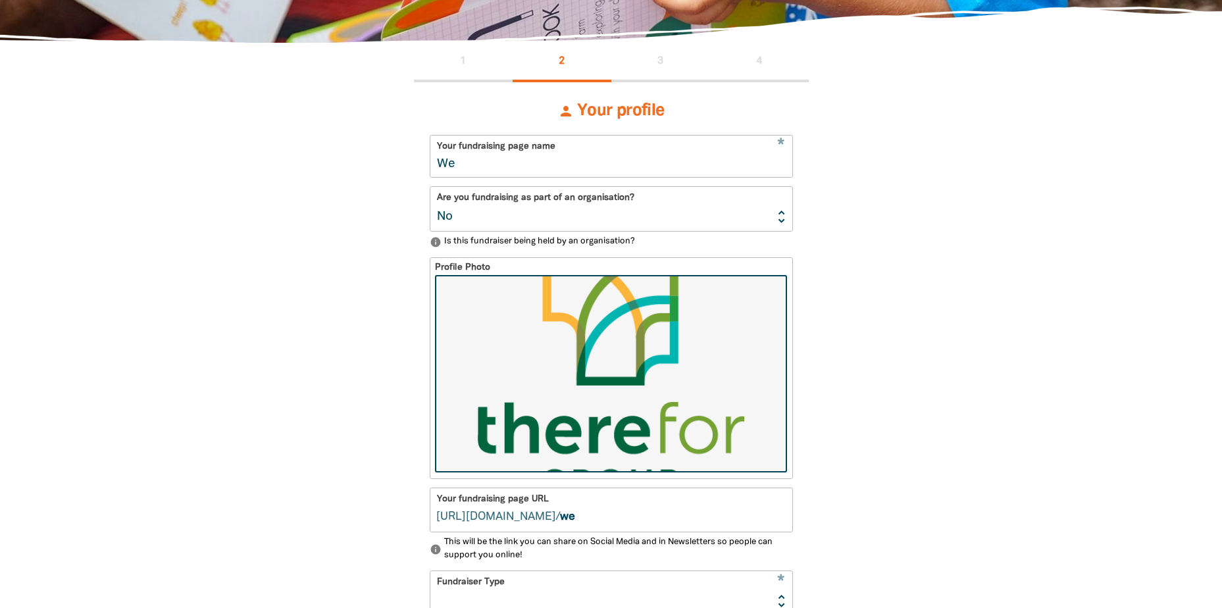
type input "We're There For Supporting Community"
type input "werethereforsupportingcommunity"
click at [496, 218] on select "Yes No" at bounding box center [611, 209] width 362 height 44
select select "Yes"
click at [430, 189] on select "Yes No" at bounding box center [611, 209] width 362 height 44
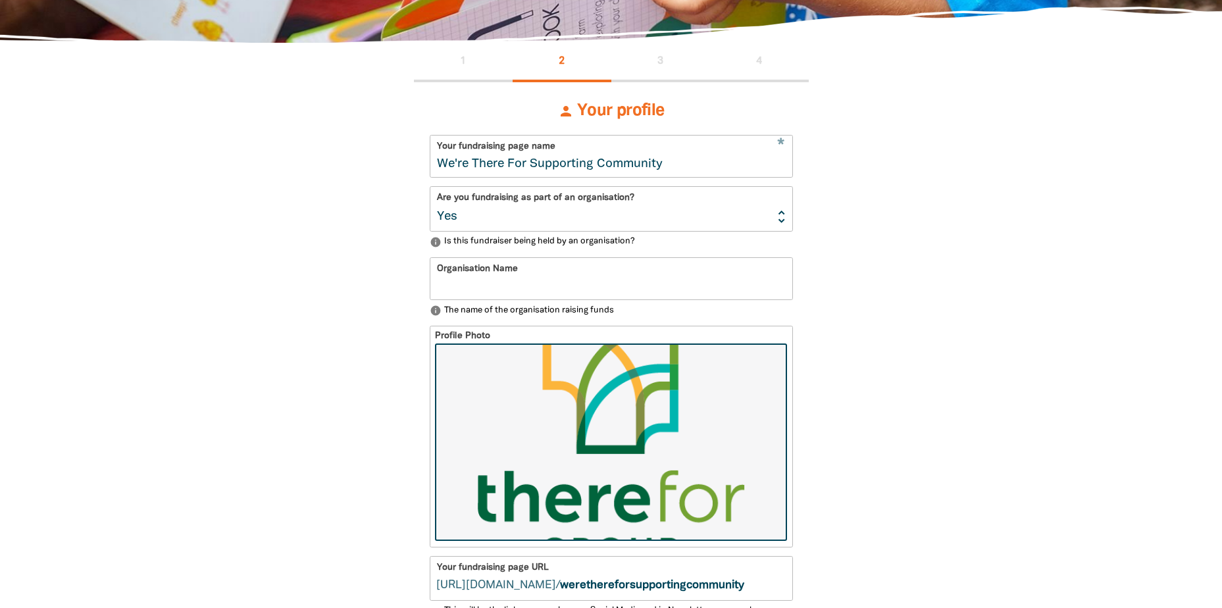
click at [494, 292] on input "Organisation Name" at bounding box center [611, 278] width 362 height 41
type input "Therefor Group"
drag, startPoint x: 895, startPoint y: 419, endPoint x: 882, endPoint y: 417, distance: 13.3
click at [892, 419] on div "1 2 3 4 person Your profile * Your fundraising page name We're There For Suppor…" at bounding box center [612, 581] width 790 height 1077
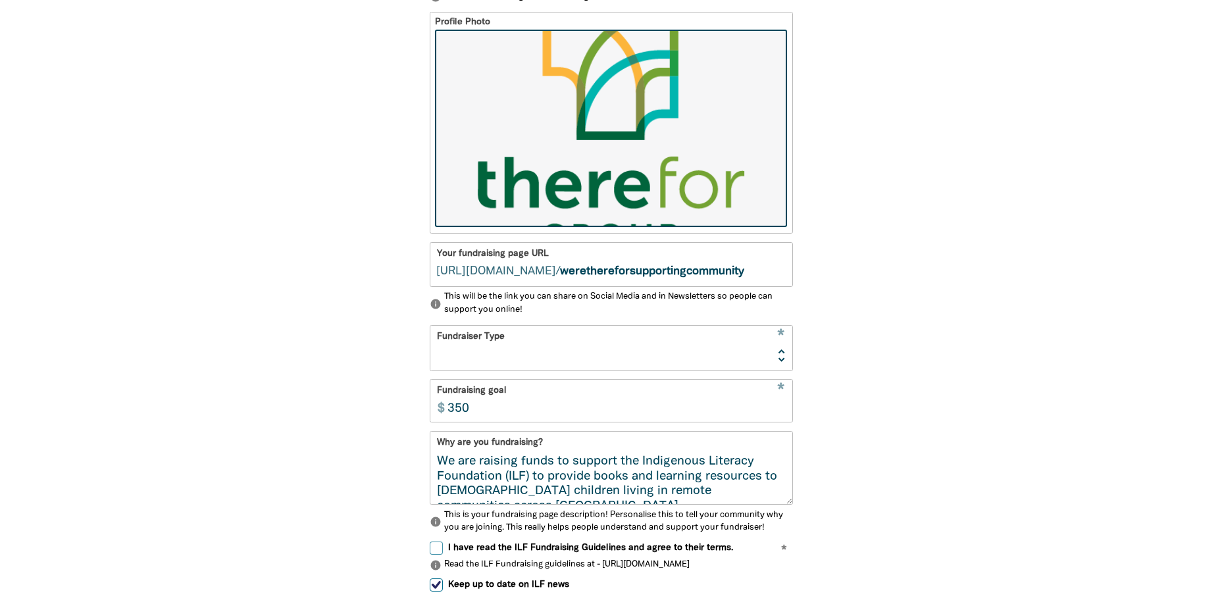
scroll to position [724, 0]
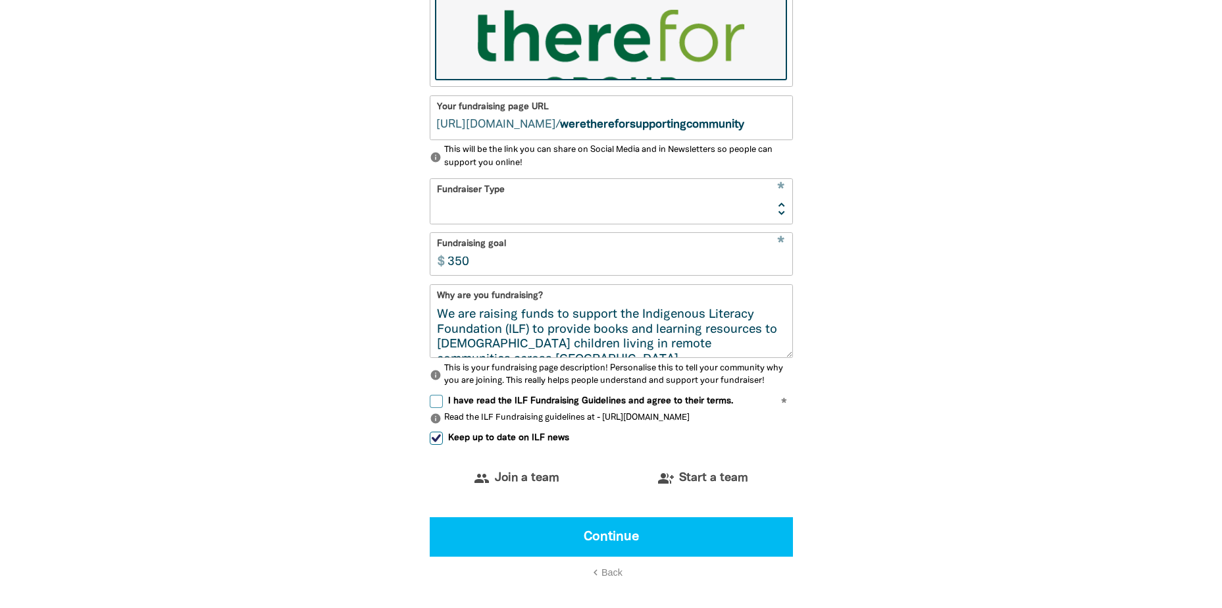
click at [522, 217] on select "Event Activity Donations Instead of Gifts Business School or Library In Memoriam" at bounding box center [611, 201] width 362 height 44
select select "Business"
click at [430, 184] on select "Event Activity Donations Instead of Gifts Business School or Library In Memoriam" at bounding box center [611, 201] width 362 height 44
select select "one_off"
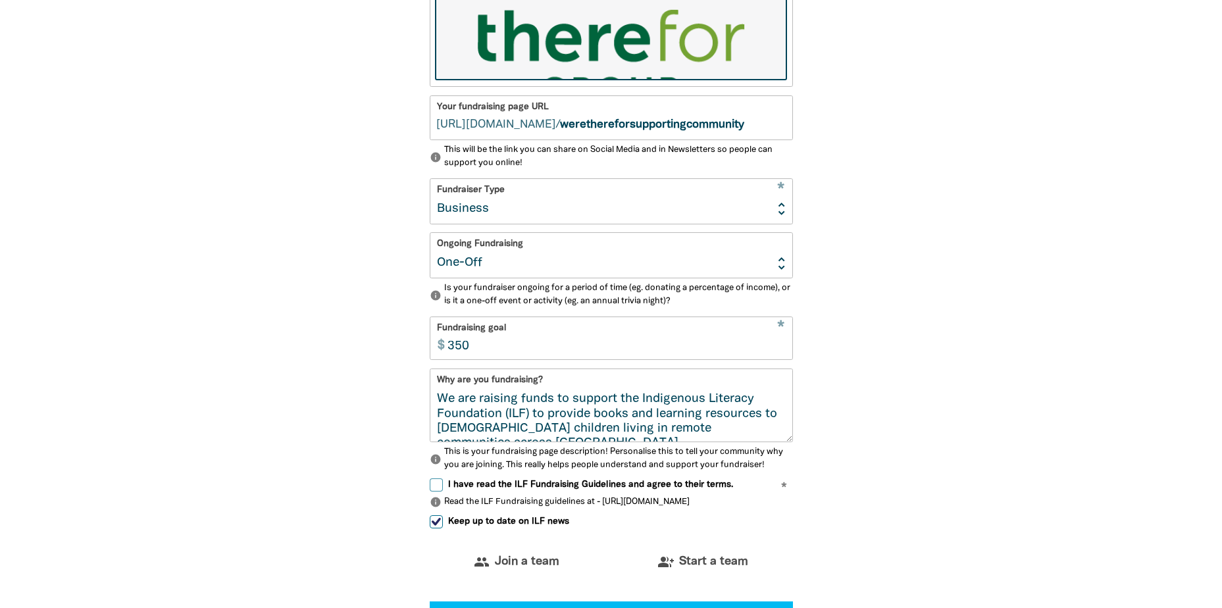
click at [512, 264] on select "Ongoing One-Off" at bounding box center [611, 255] width 362 height 44
click at [430, 238] on select "Ongoing One-Off" at bounding box center [611, 255] width 362 height 44
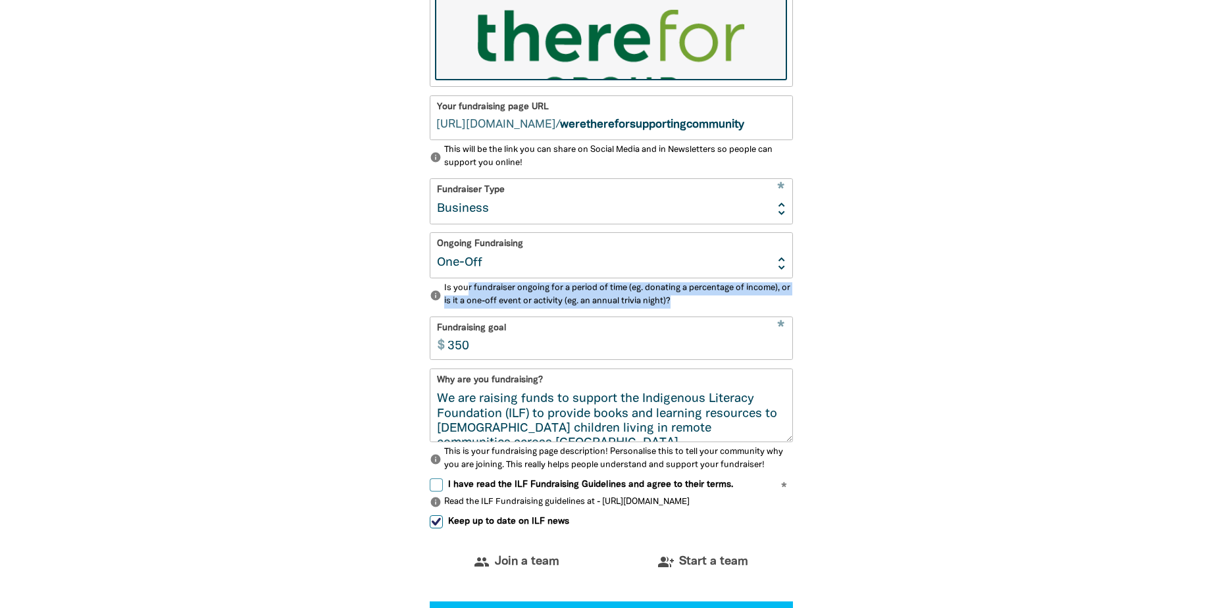
drag, startPoint x: 469, startPoint y: 293, endPoint x: 686, endPoint y: 310, distance: 218.5
click at [686, 308] on p "info Is your fundraiser ongoing for a period of time (eg. donating a percentage…" at bounding box center [611, 295] width 363 height 26
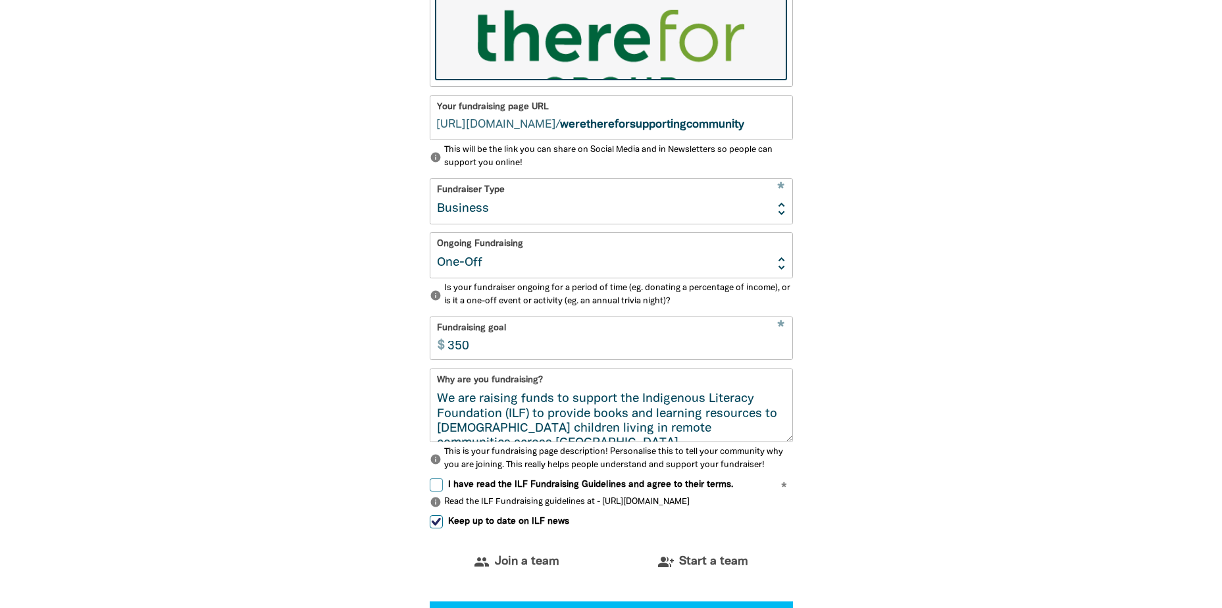
click at [545, 353] on input "350" at bounding box center [616, 337] width 351 height 41
type input "300"
click at [437, 406] on textarea "We are raising funds to support the Indigenous Literacy Foundation (ILF) to pro…" at bounding box center [611, 416] width 362 height 49
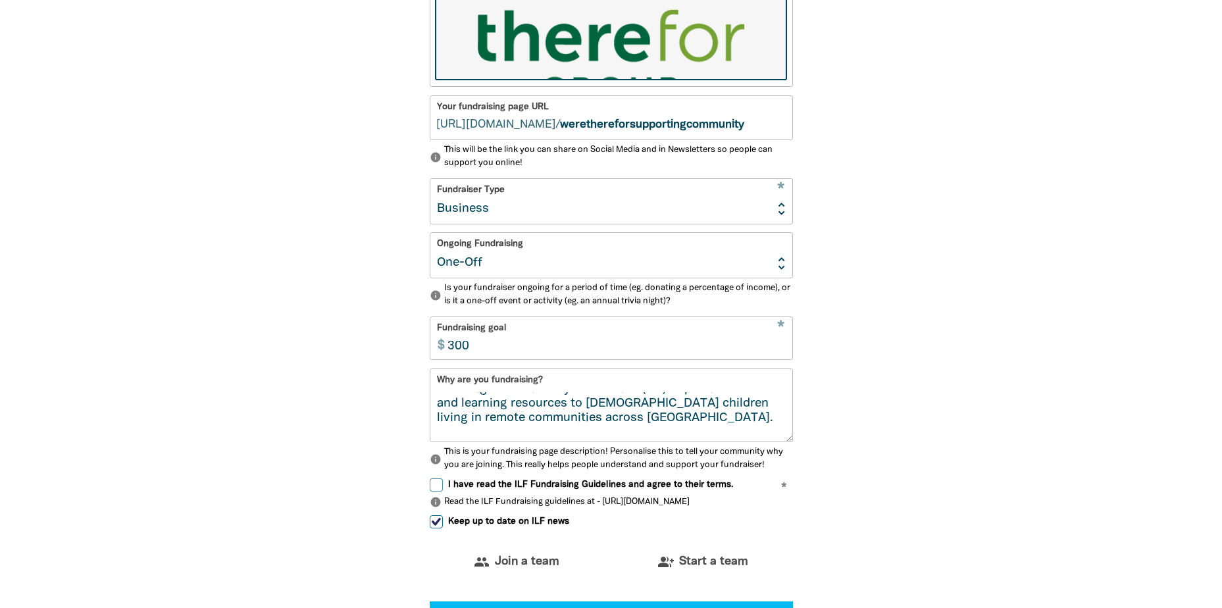
scroll to position [39, 0]
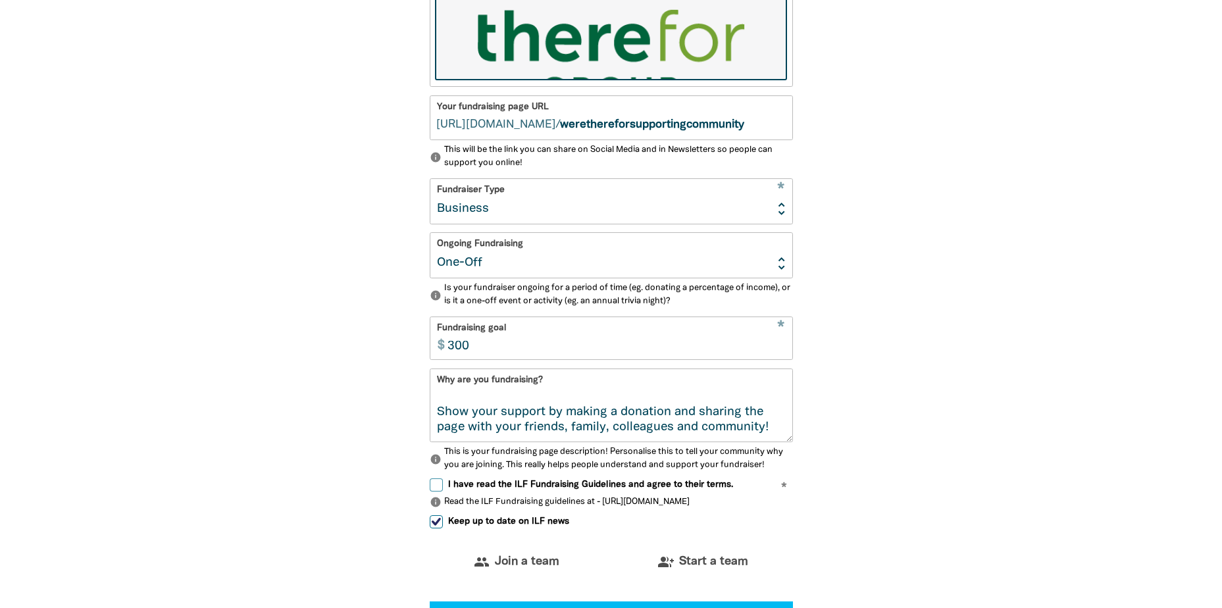
drag, startPoint x: 446, startPoint y: 426, endPoint x: 831, endPoint y: 448, distance: 386.2
click at [831, 448] on div "1 2 3 4 person Your profile * Your fundraising page name We're There For Suppor…" at bounding box center [611, 162] width 474 height 1161
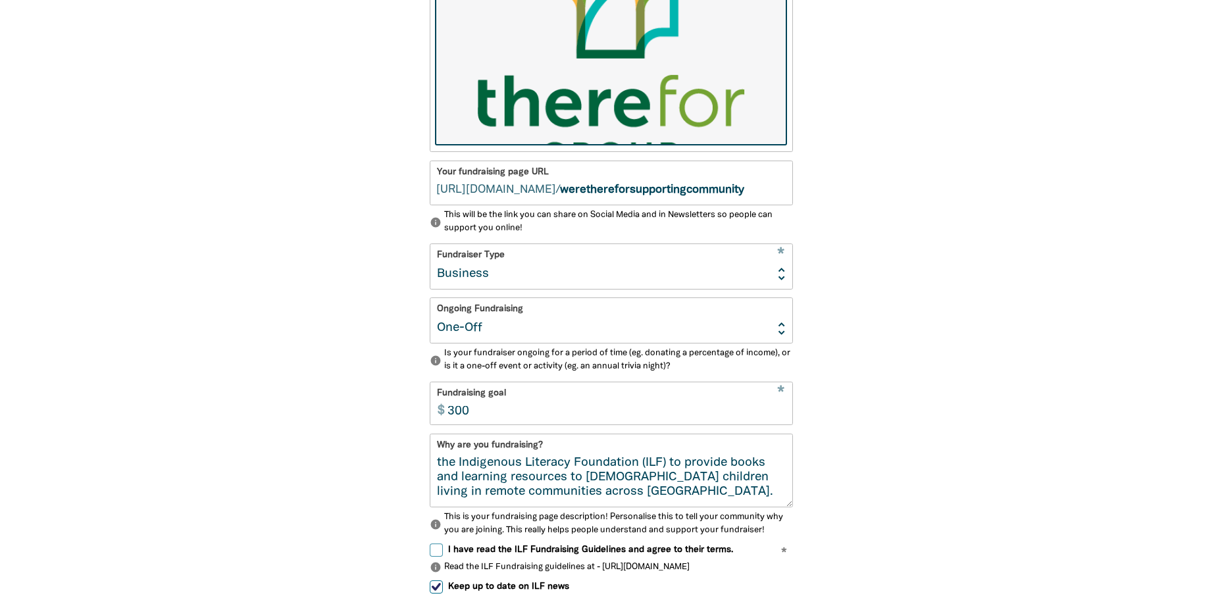
scroll to position [790, 0]
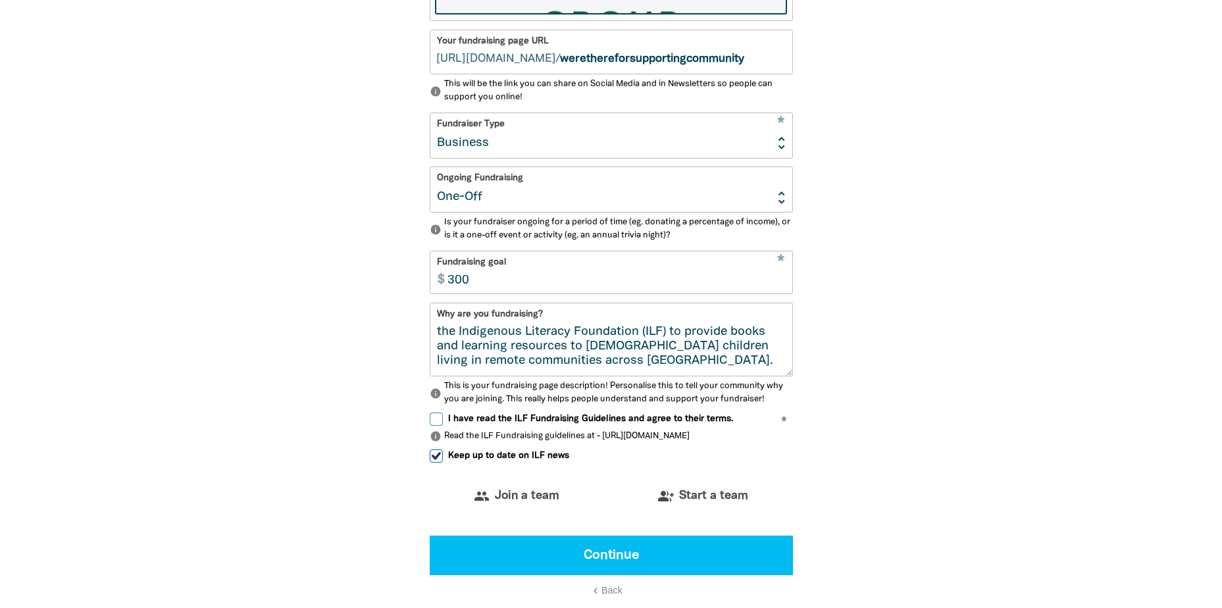
type textarea "In the spirit of reconciliation, we are raising funds to support the Indigenous…"
click at [434, 424] on input "I have read the ILF Fundraising Guidelines and agree to their terms." at bounding box center [436, 419] width 13 height 13
checkbox input "true"
click at [440, 462] on input "Keep up to date on ILF news" at bounding box center [436, 455] width 13 height 13
checkbox input "false"
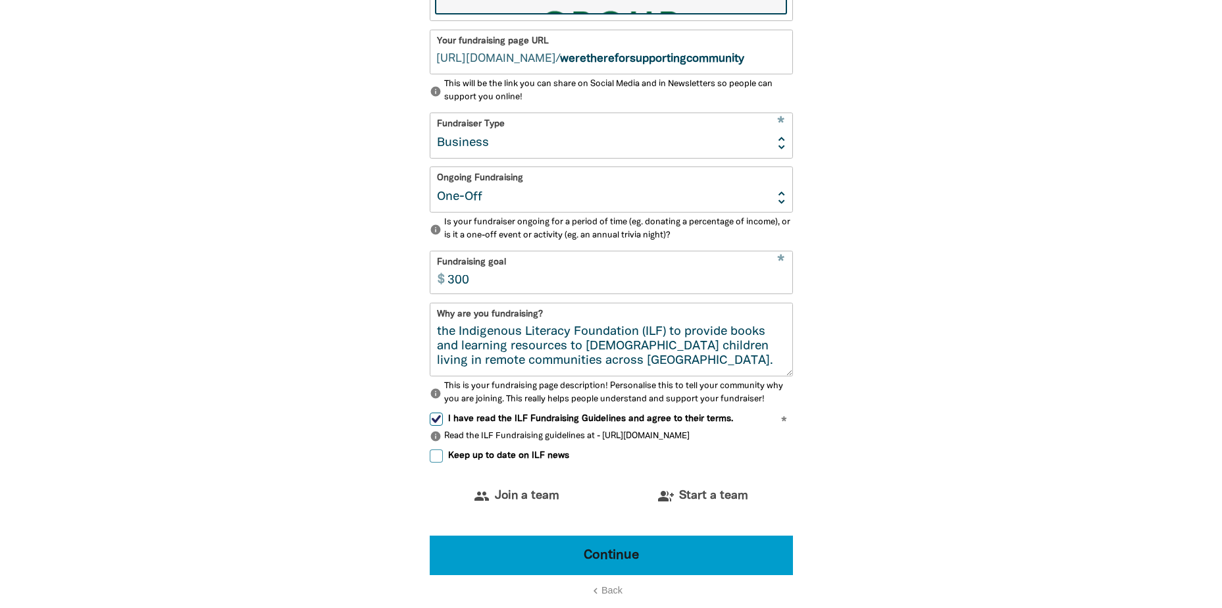
click at [625, 561] on button "Continue" at bounding box center [611, 555] width 363 height 39
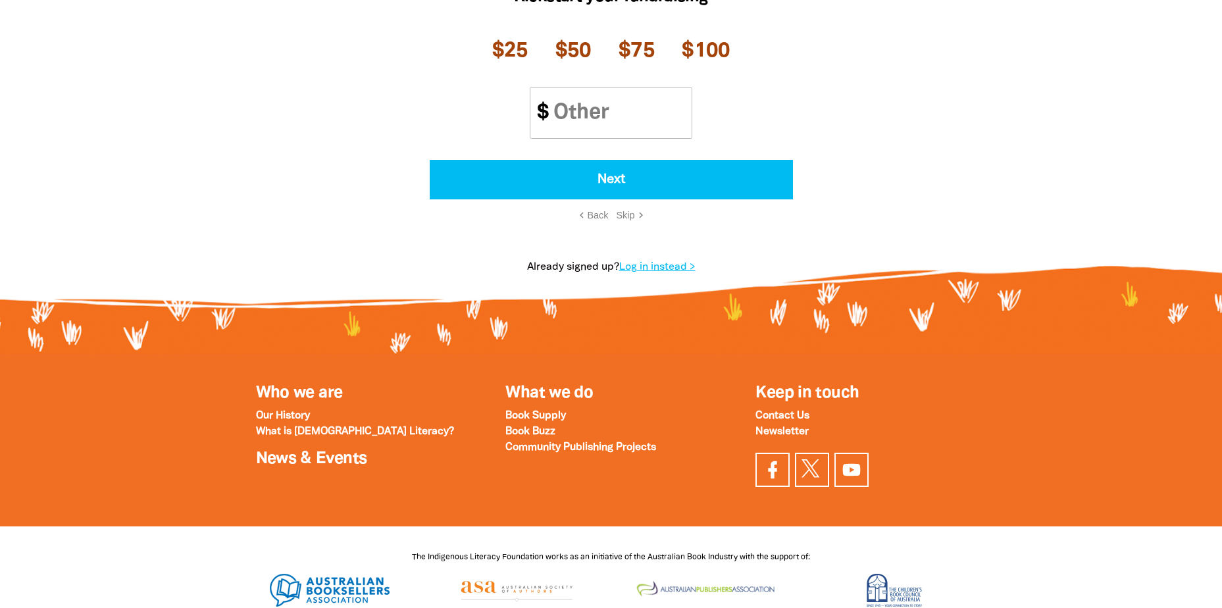
scroll to position [157, 0]
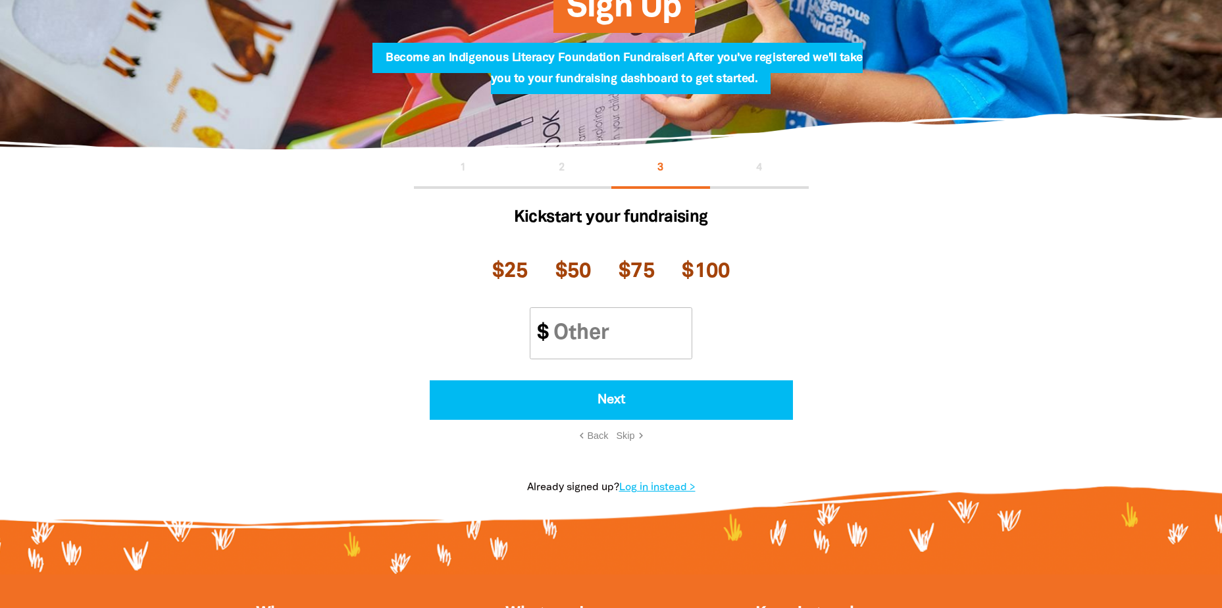
click at [632, 434] on span "Skip" at bounding box center [626, 435] width 18 height 11
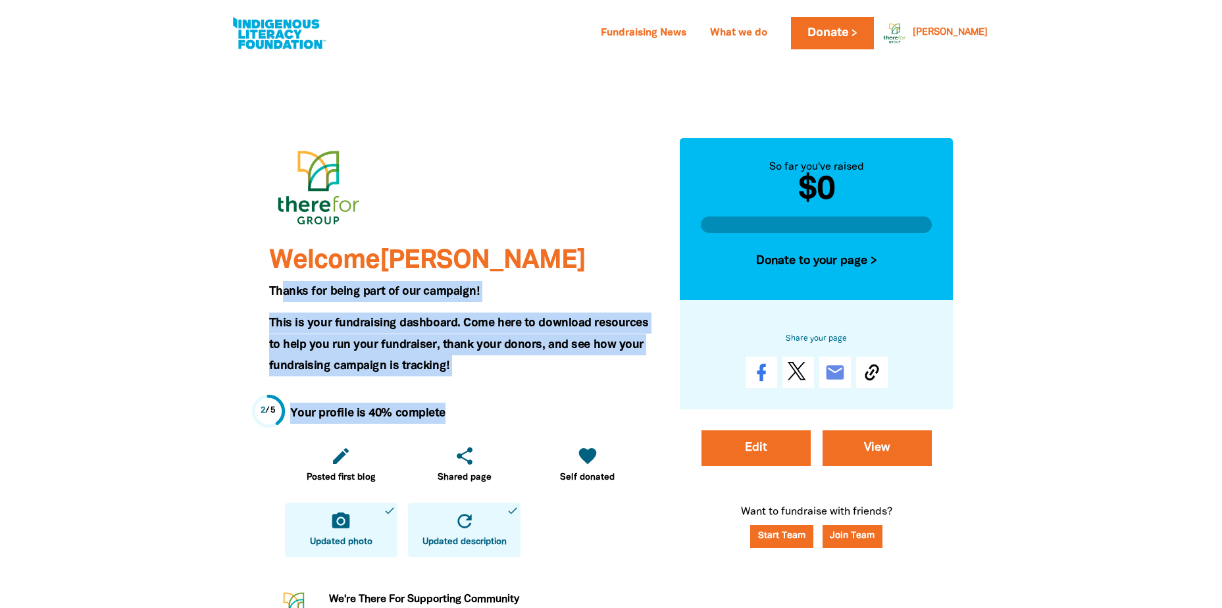
drag, startPoint x: 284, startPoint y: 289, endPoint x: 463, endPoint y: 397, distance: 209.0
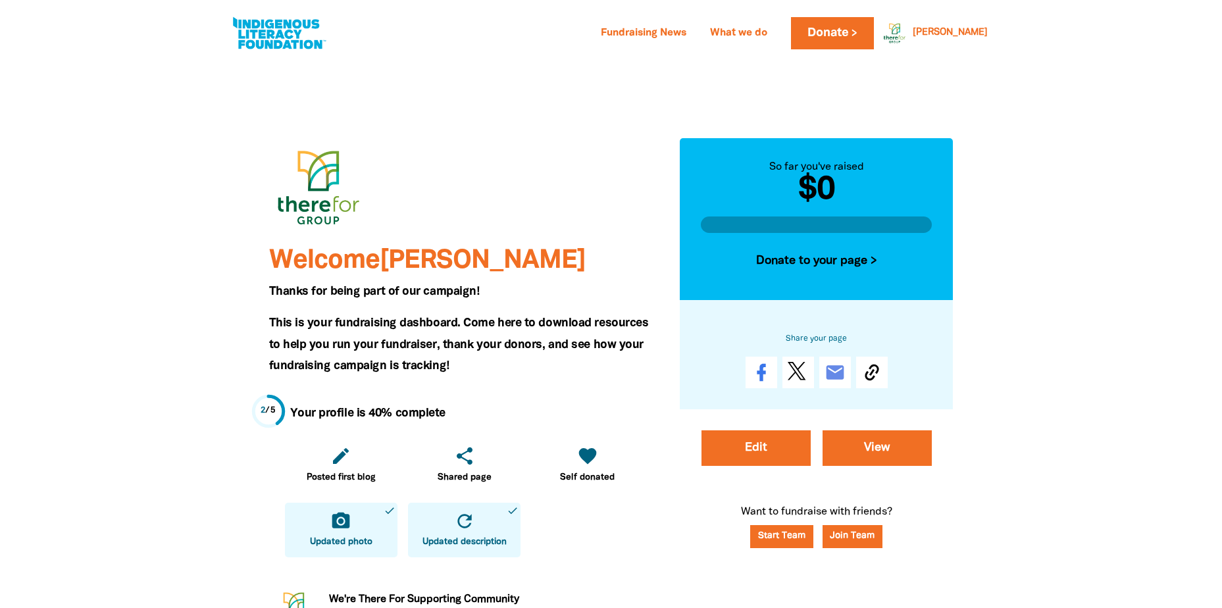
click at [871, 446] on link "View" at bounding box center [877, 448] width 109 height 36
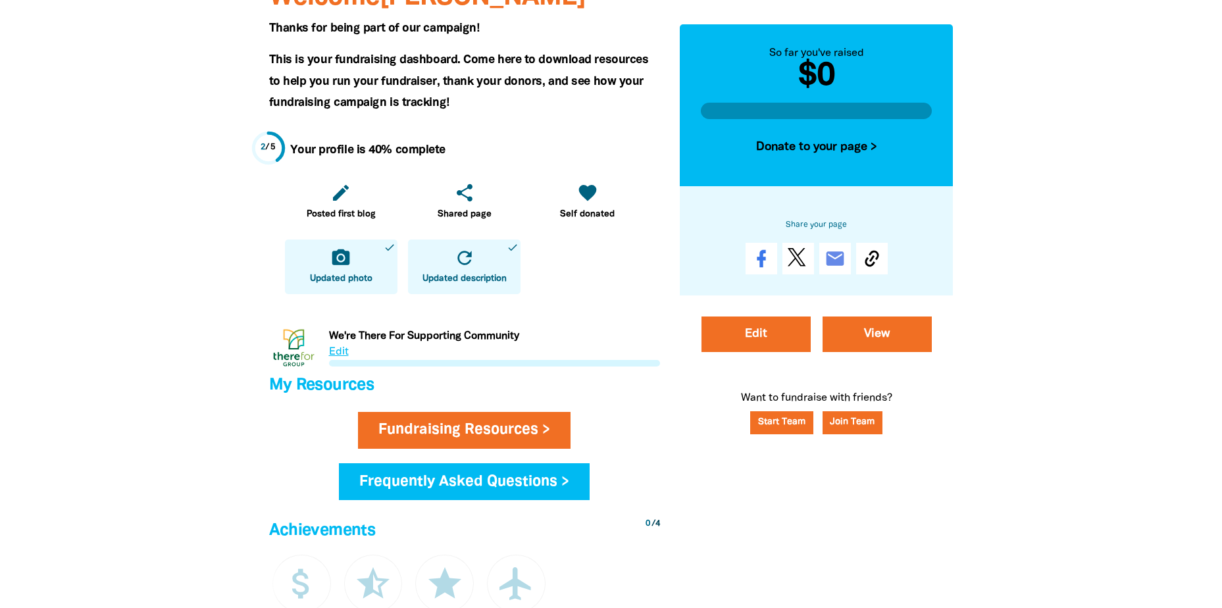
click at [338, 356] on link "Link to We're There For Supporting Community" at bounding box center [464, 347] width 391 height 49
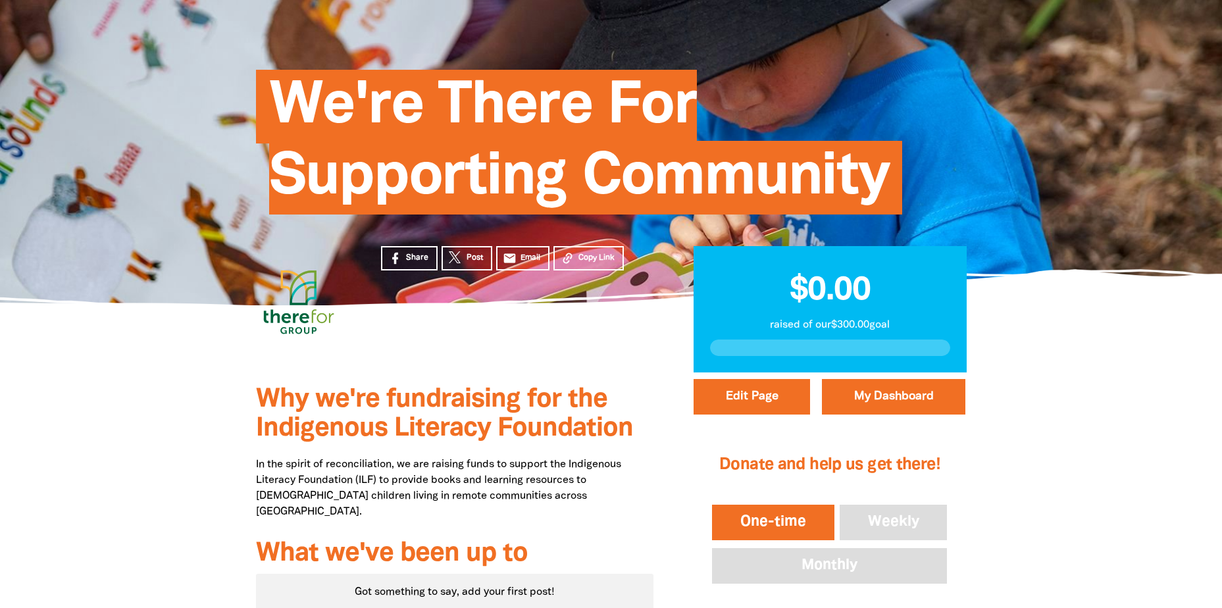
scroll to position [263, 0]
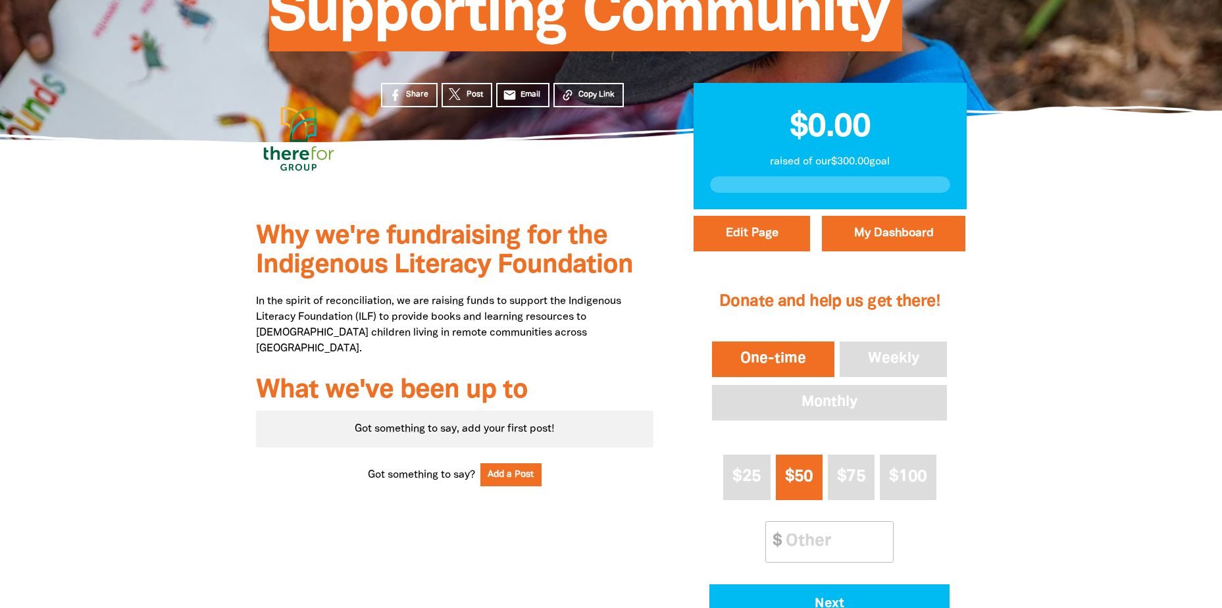
click at [401, 316] on p "In the spirit of reconciliation, we are raising funds to support the Indigenous…" at bounding box center [455, 325] width 398 height 63
click at [503, 319] on p "In the spirit of reconciliation, we are raising funds to support the Indigenous…" at bounding box center [455, 325] width 398 height 63
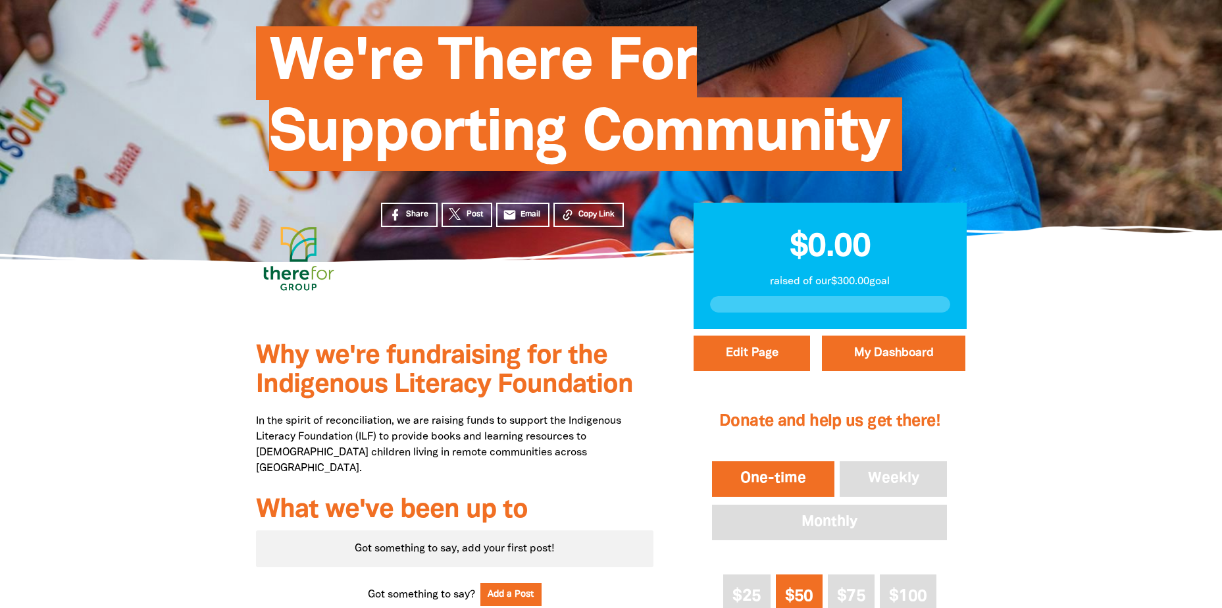
scroll to position [0, 0]
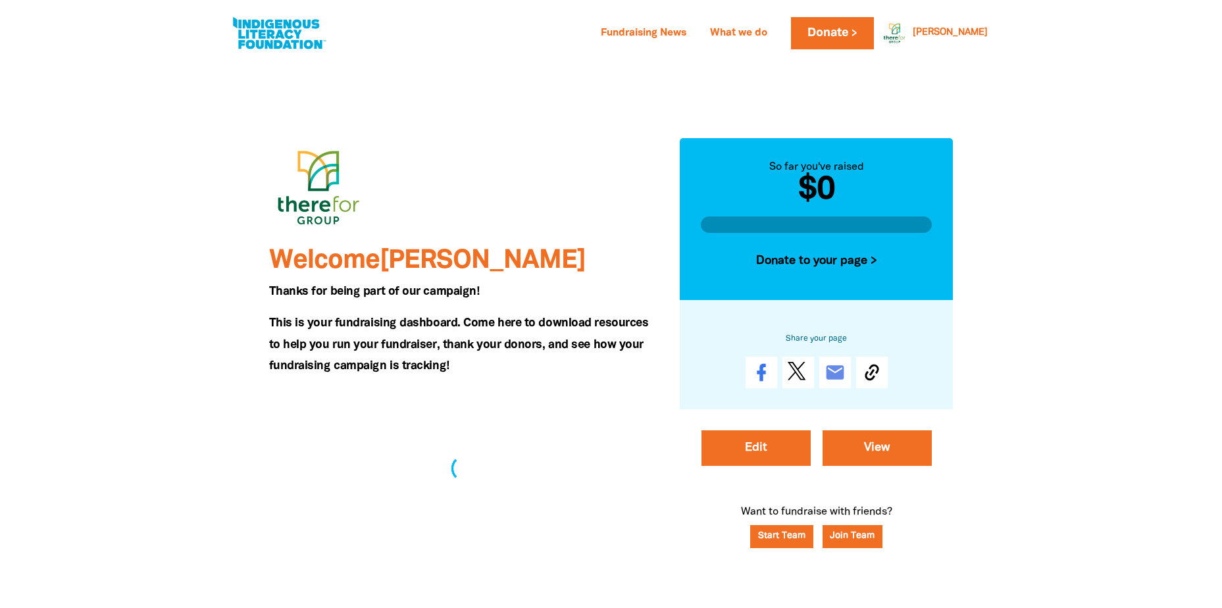
scroll to position [263, 0]
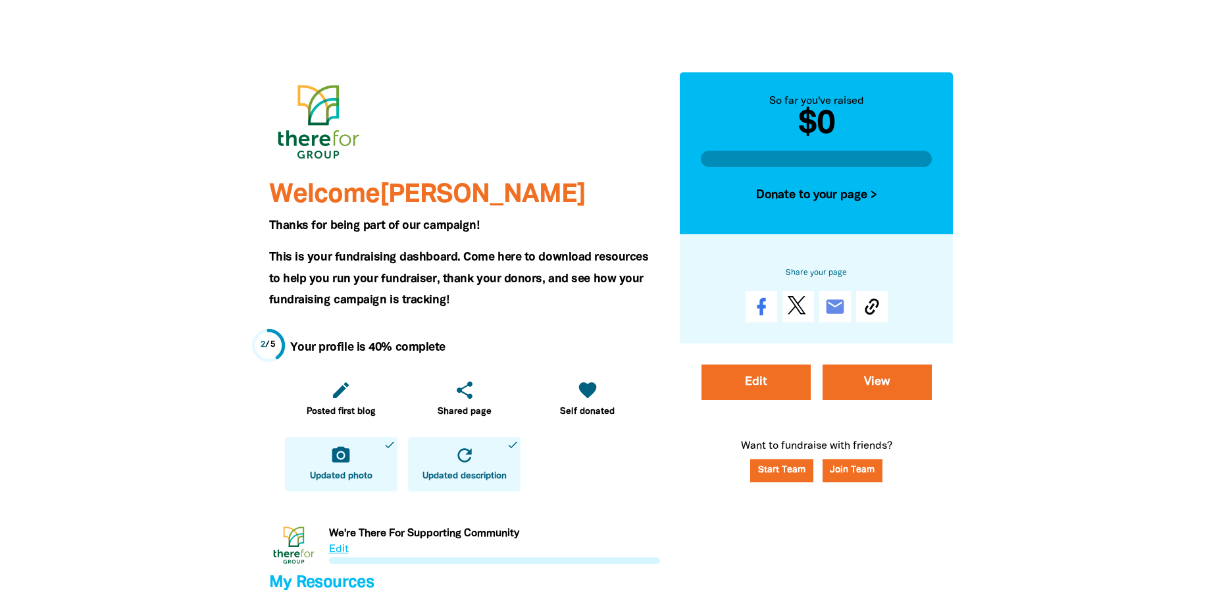
click at [395, 276] on span "This is your fundraising dashboard. Come here to download resources to help you…" at bounding box center [459, 278] width 380 height 53
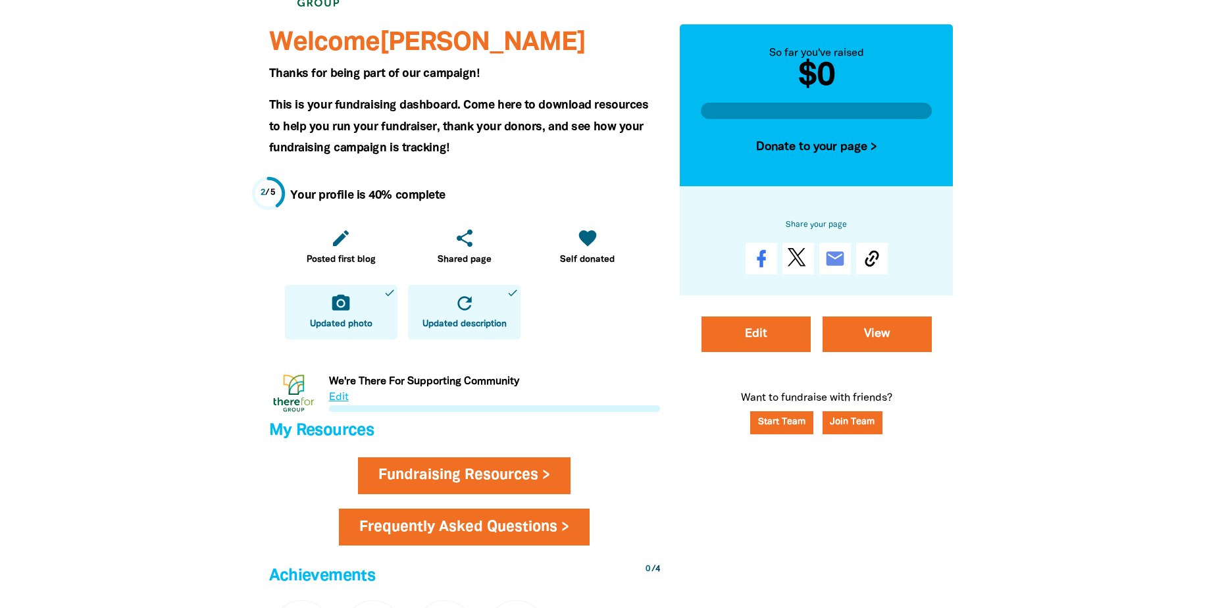
scroll to position [461, 0]
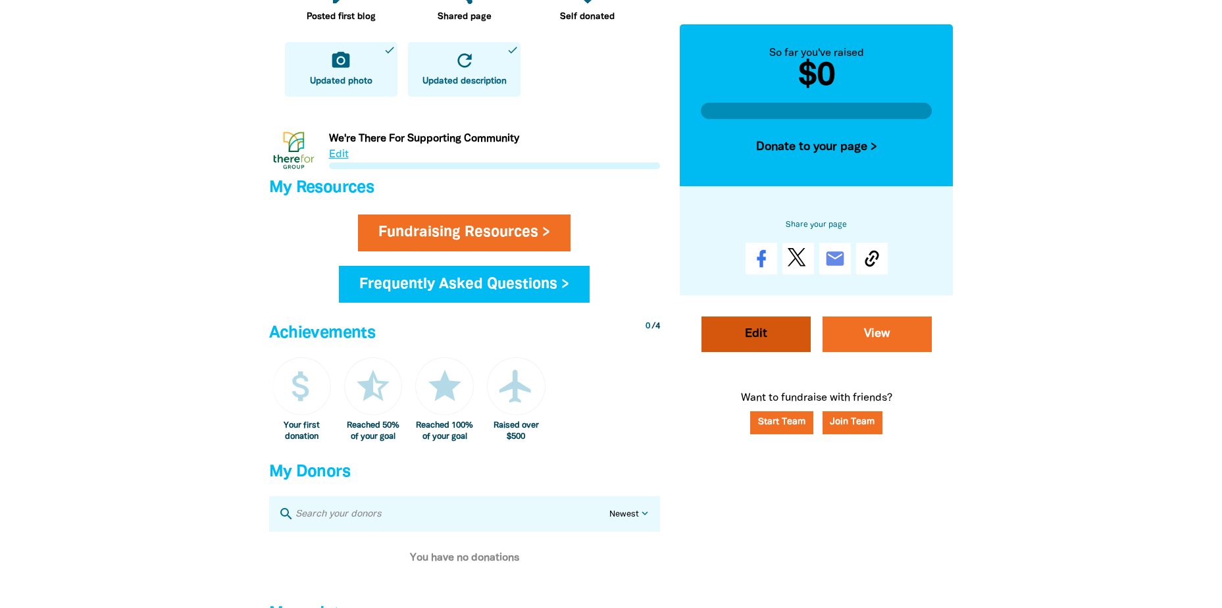
click at [738, 332] on link "Edit" at bounding box center [756, 335] width 109 height 36
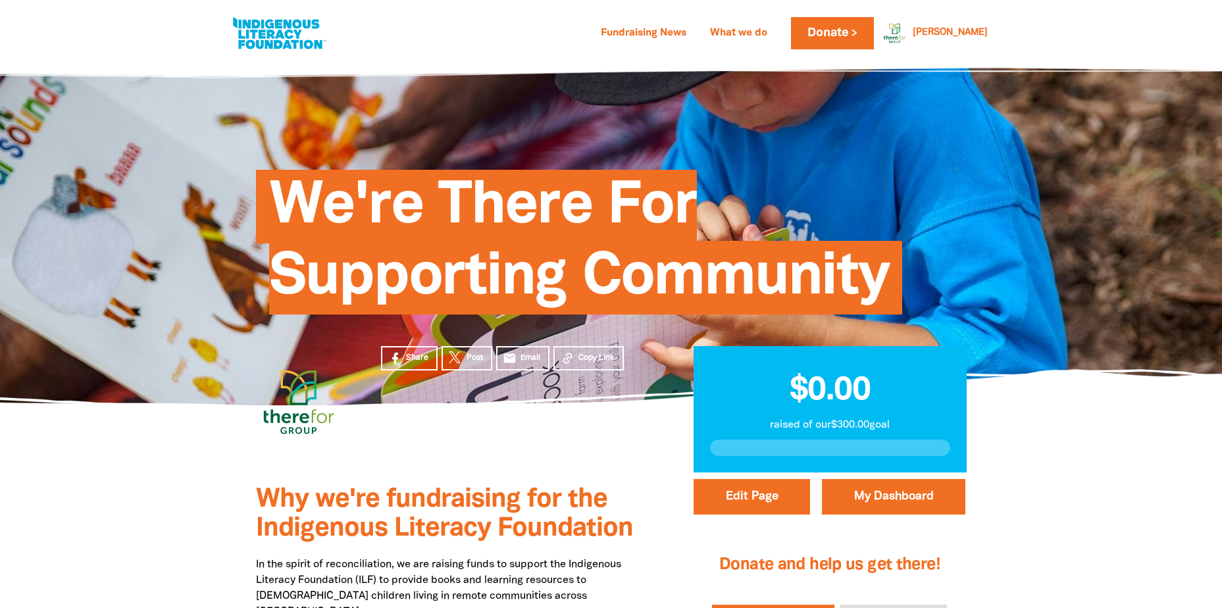
select select "Yes"
select select "Business"
select select "one_off"
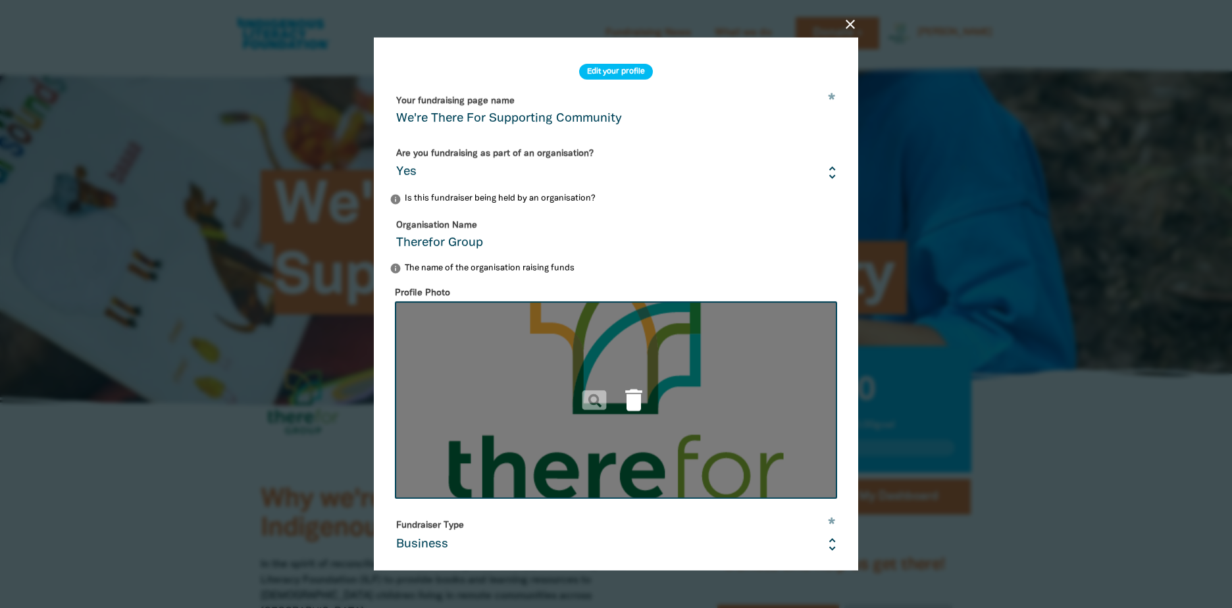
click at [629, 407] on icon "delete" at bounding box center [633, 400] width 29 height 29
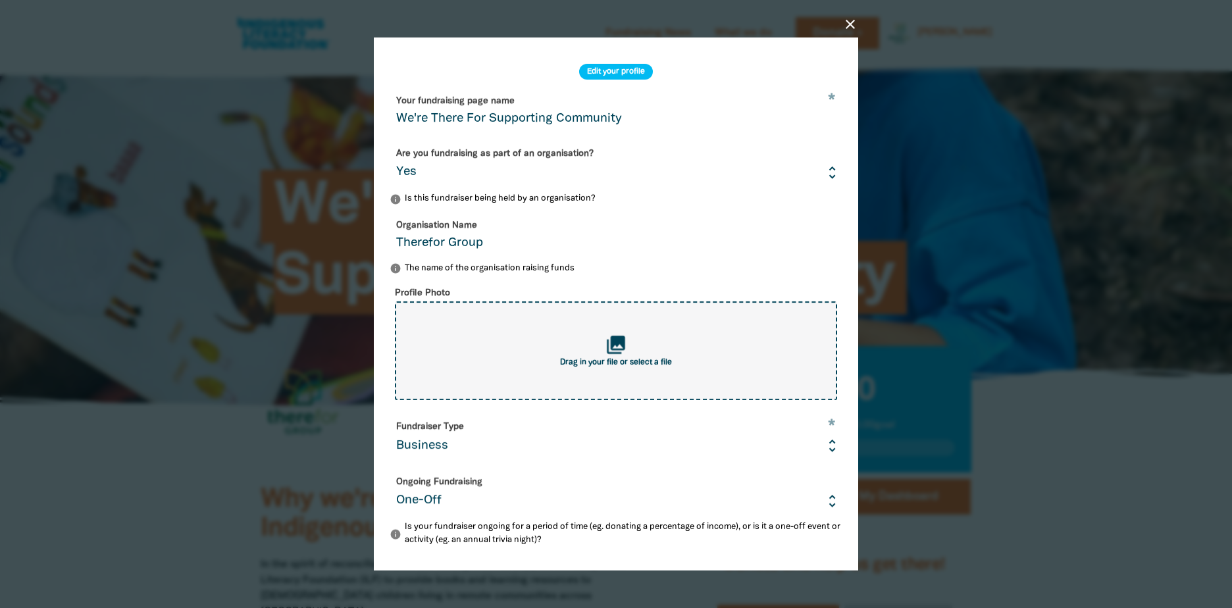
click at [624, 342] on div "collections Drag in your file or select a file" at bounding box center [616, 350] width 442 height 99
type input "C:\fakepath\ThereforGroup Logo - Vert CMYK.jpg"
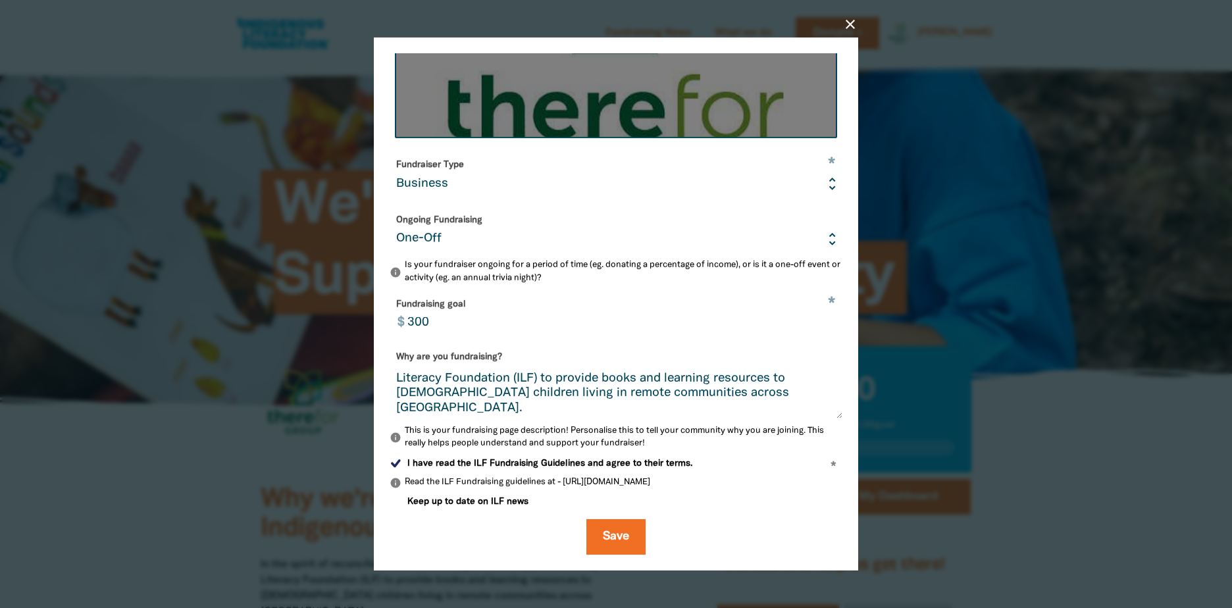
scroll to position [16, 0]
drag, startPoint x: 502, startPoint y: 356, endPoint x: 395, endPoint y: 356, distance: 107.3
click at [395, 356] on div "Why are you fundraising? In the spirit of reconciliation, we are raising funds …" at bounding box center [616, 382] width 453 height 72
drag, startPoint x: 395, startPoint y: 356, endPoint x: 498, endPoint y: 347, distance: 103.1
click at [496, 346] on div "Why are you fundraising? In the spirit of reconciliation, we are raising funds …" at bounding box center [616, 382] width 453 height 72
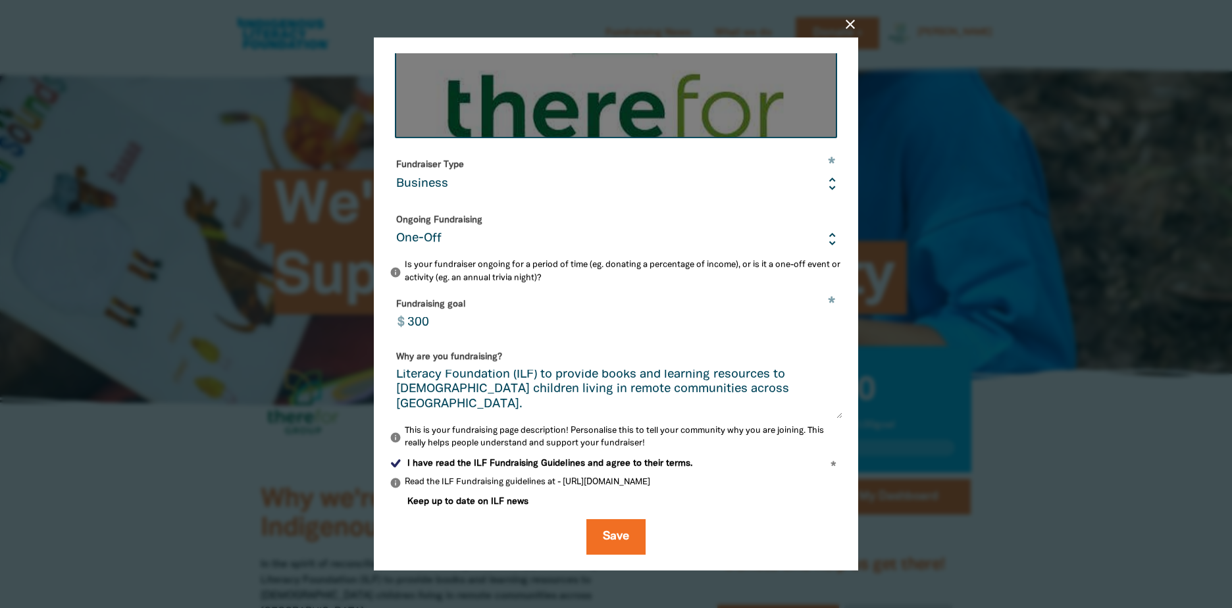
drag, startPoint x: 397, startPoint y: 376, endPoint x: 473, endPoint y: 404, distance: 81.4
click at [473, 404] on textarea "In the spirit of reconciliation, we are raising funds to support the Indigenous…" at bounding box center [616, 394] width 453 height 49
click at [453, 399] on textarea "In the spirit of reconciliation, we are raising funds to support the Indigenous…" at bounding box center [616, 394] width 453 height 49
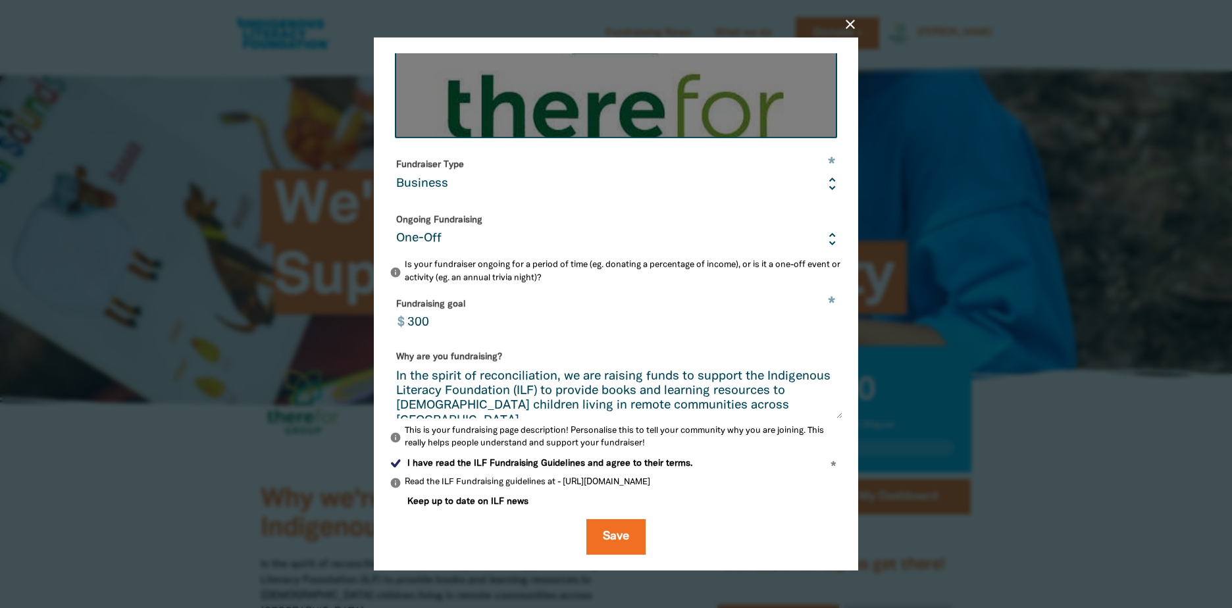
drag, startPoint x: 448, startPoint y: 406, endPoint x: 388, endPoint y: 366, distance: 72.6
click at [388, 366] on div "close Edit your profile * Your fundraising page name We're There For Supporting…" at bounding box center [616, 304] width 484 height 532
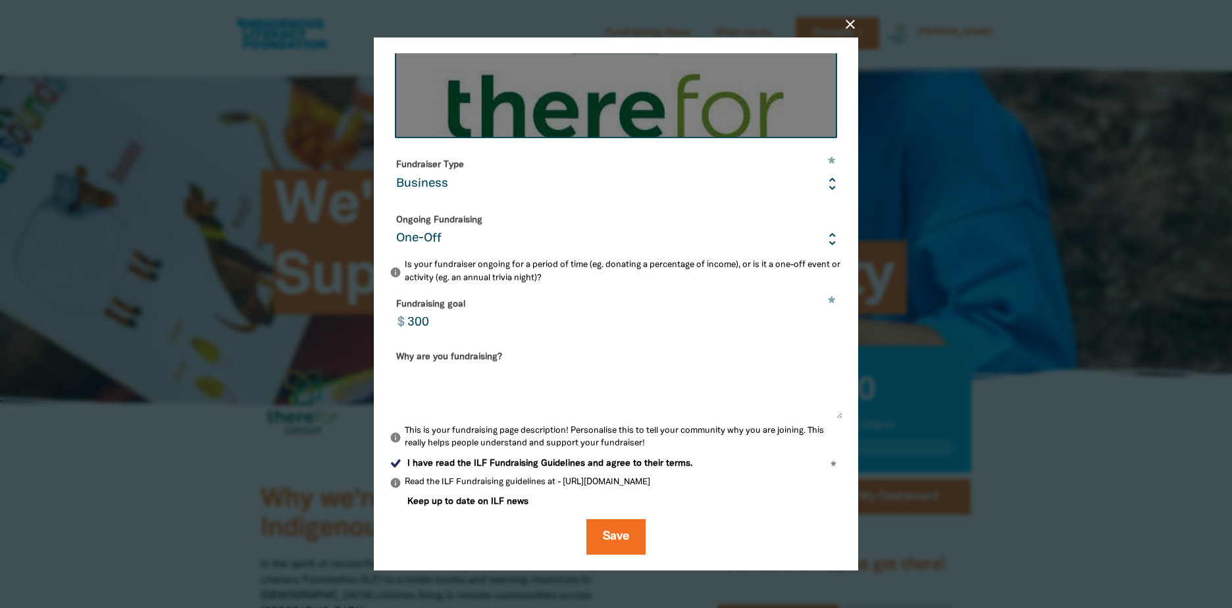
click at [440, 374] on textarea "Why are you fundraising?" at bounding box center [616, 394] width 453 height 49
paste textarea "In the spirit of reconciliation, we are raising funds to support the Indigenous…"
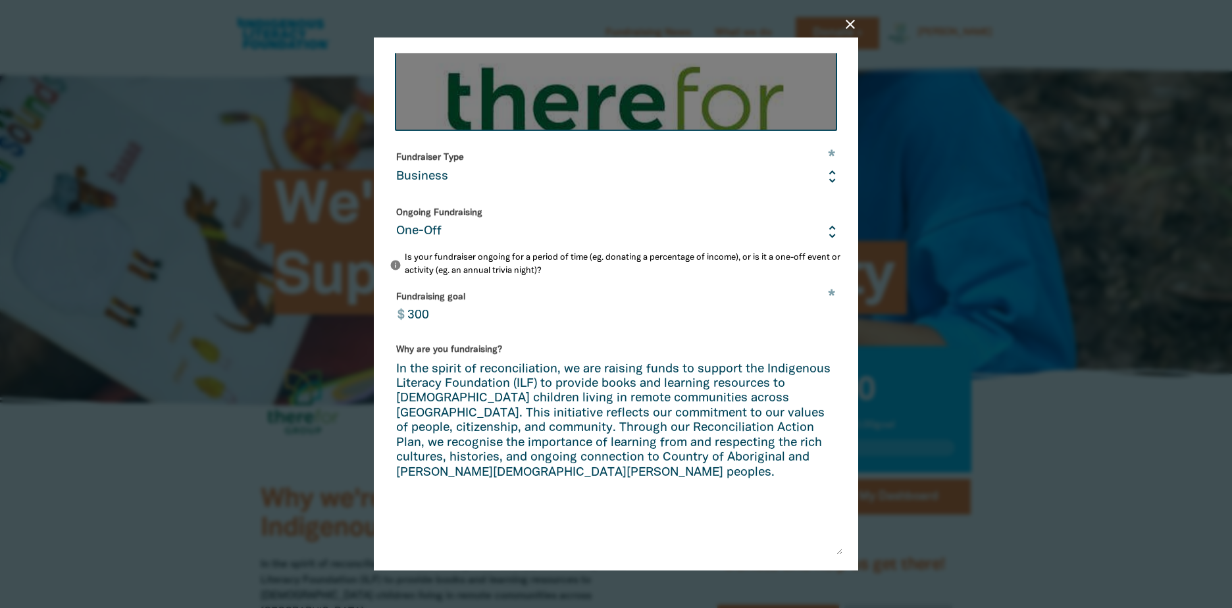
drag, startPoint x: 831, startPoint y: 415, endPoint x: 944, endPoint y: 558, distance: 181.8
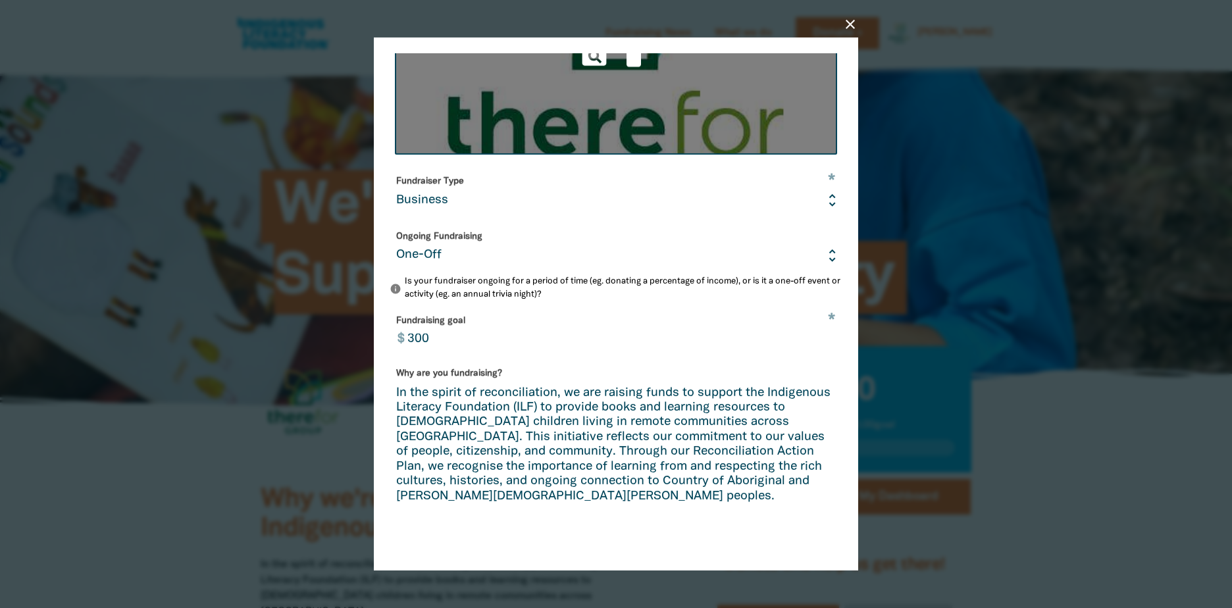
scroll to position [368, 0]
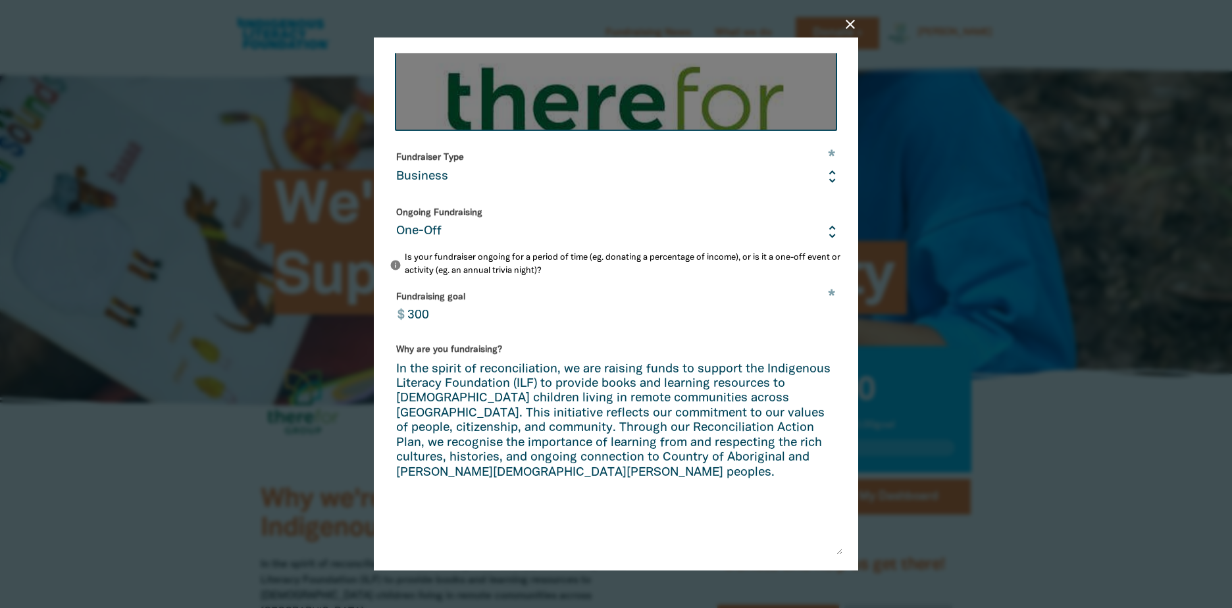
click at [455, 419] on textarea "In the spirit of reconciliation, we are raising funds to support the Indigenous…" at bounding box center [616, 459] width 453 height 192
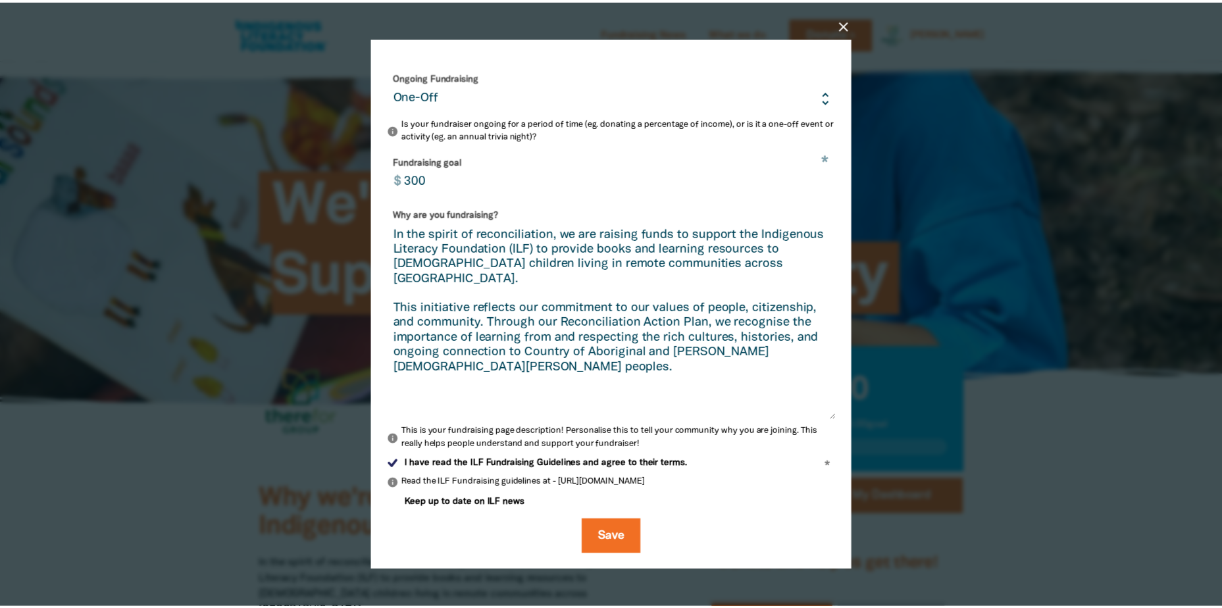
scroll to position [511, 0]
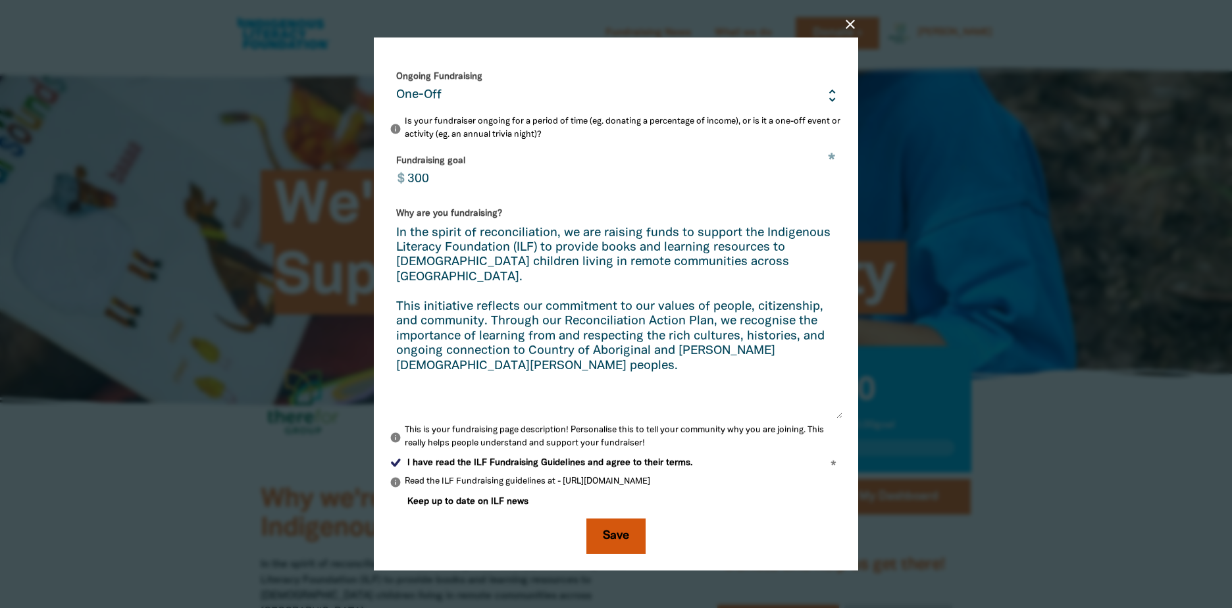
type textarea "In the spirit of reconciliation, we are raising funds to support the Indigenous…"
click at [621, 528] on button "Save" at bounding box center [615, 537] width 59 height 36
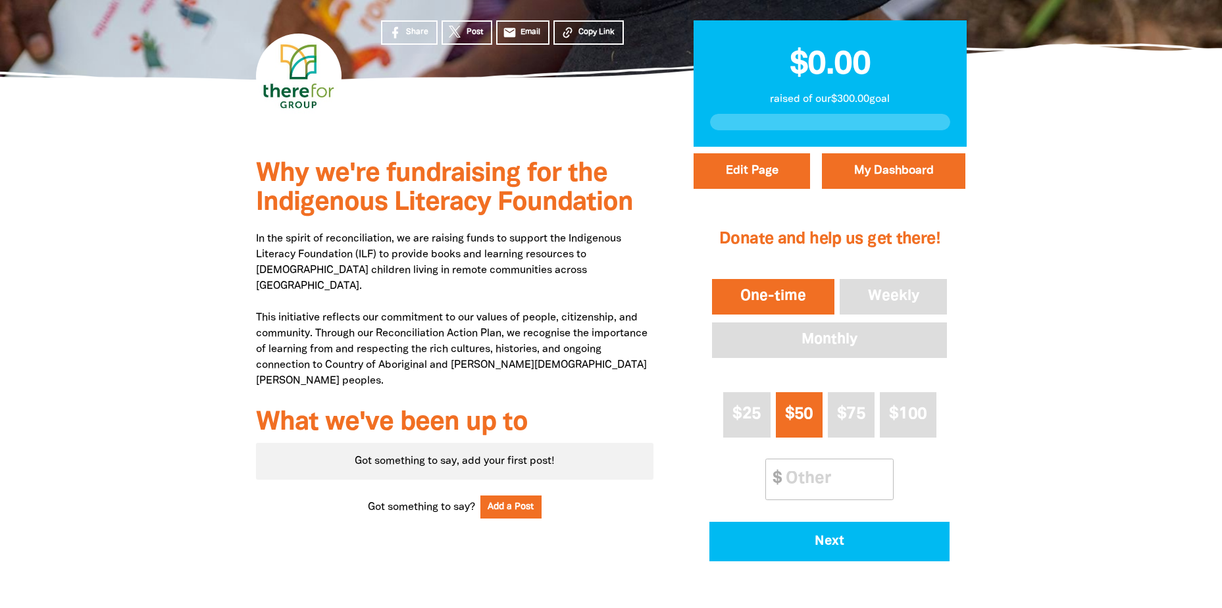
scroll to position [132, 0]
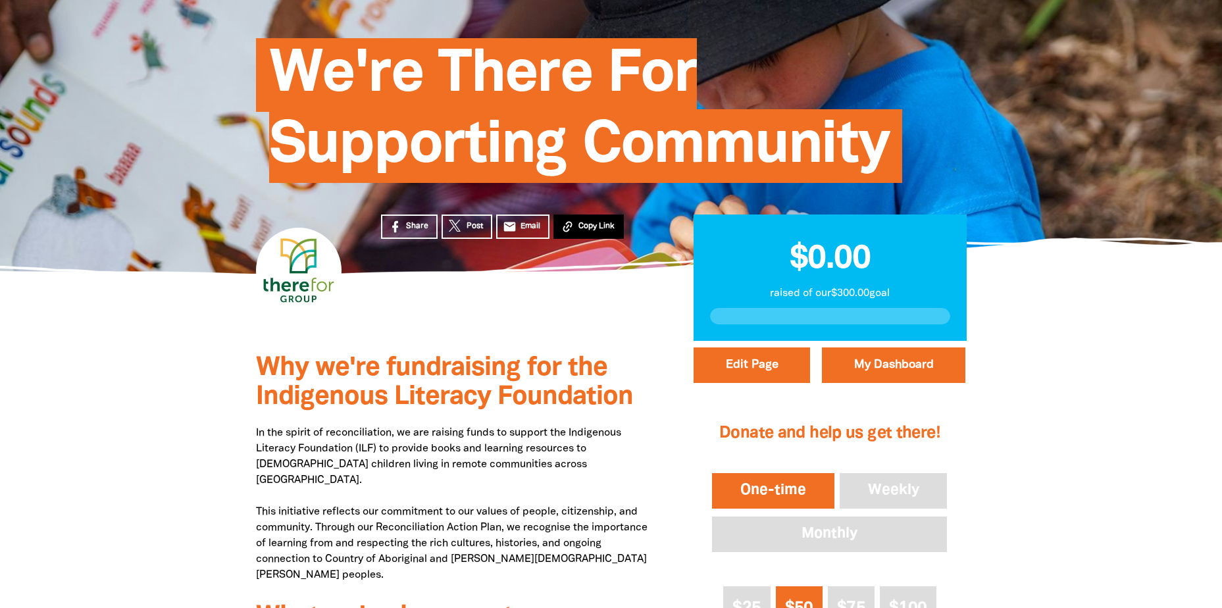
click at [586, 226] on span "Copy Link" at bounding box center [596, 226] width 36 height 12
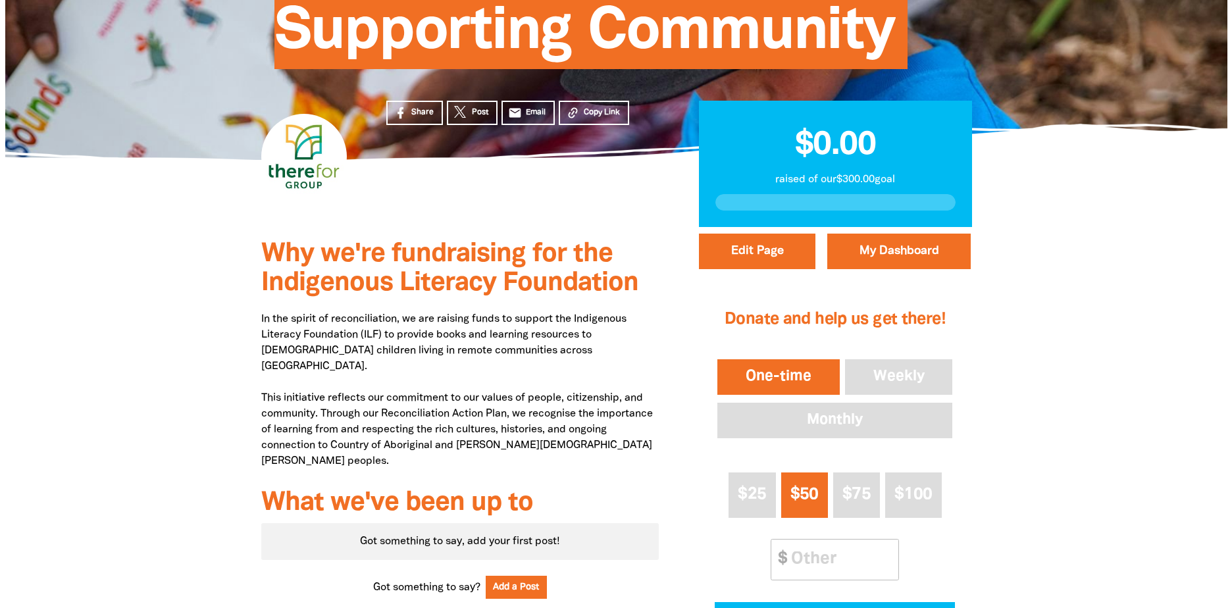
scroll to position [263, 0]
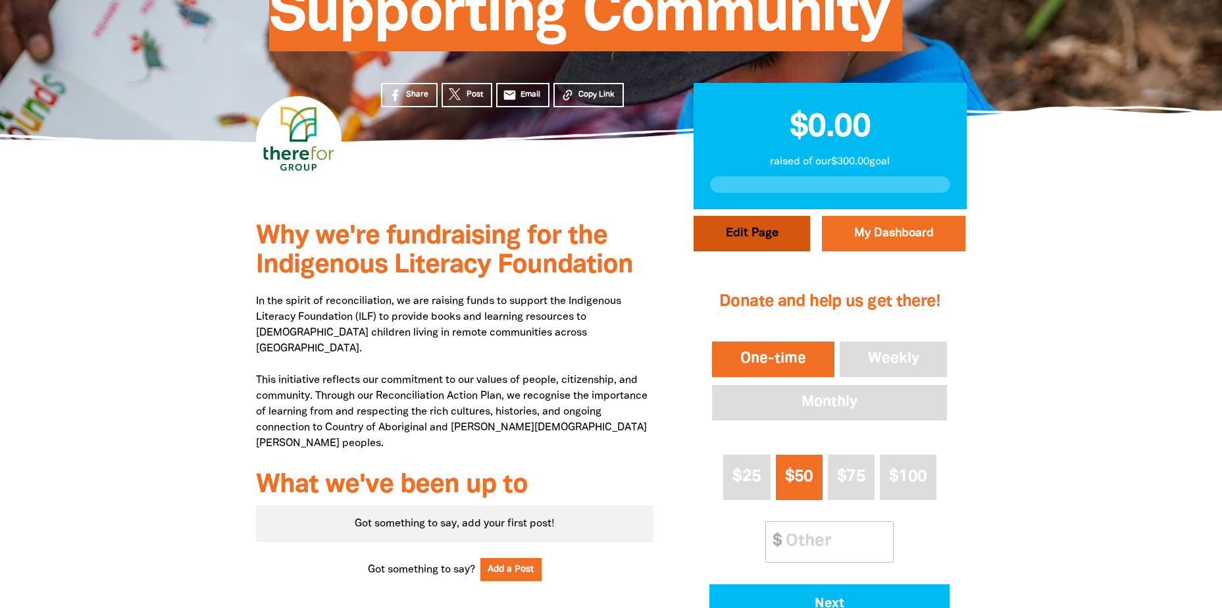
click at [740, 233] on button "Edit Page" at bounding box center [752, 234] width 116 height 36
select select "Yes"
select select "Business"
select select "one_off"
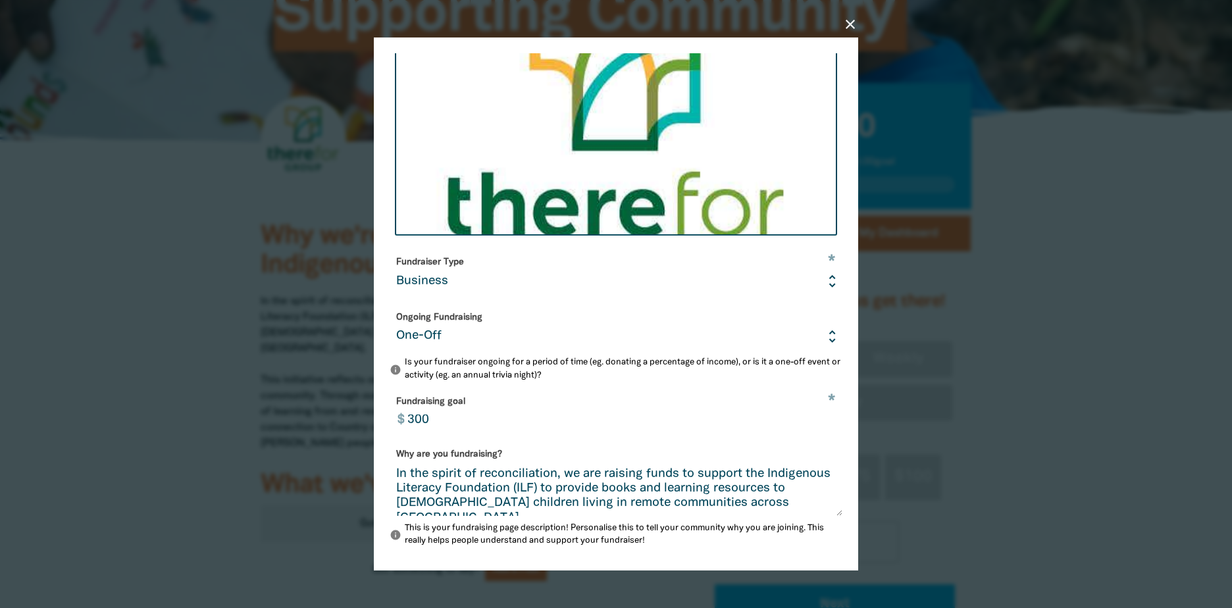
click at [413, 425] on input "300" at bounding box center [621, 412] width 442 height 41
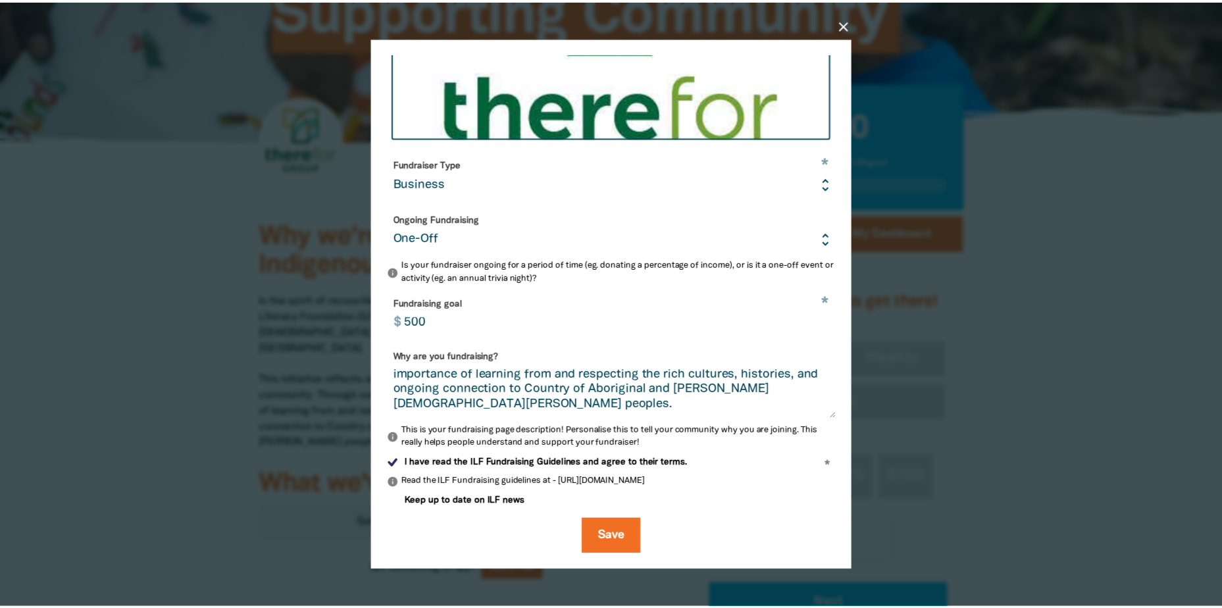
scroll to position [368, 0]
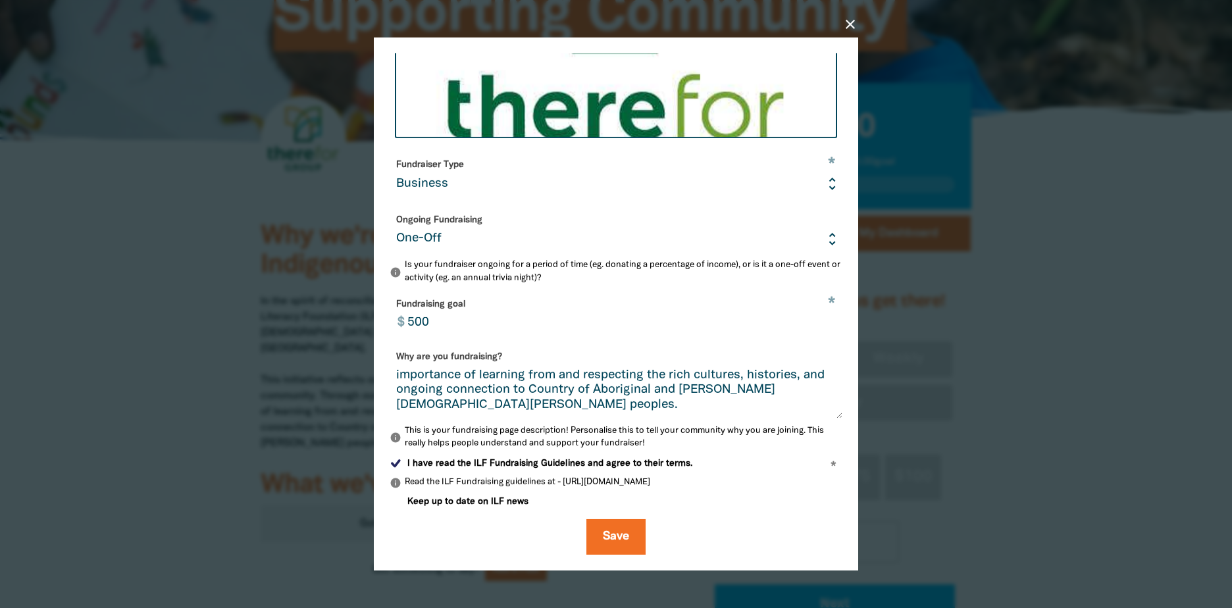
type input "500"
click at [615, 535] on button "Save" at bounding box center [615, 537] width 59 height 36
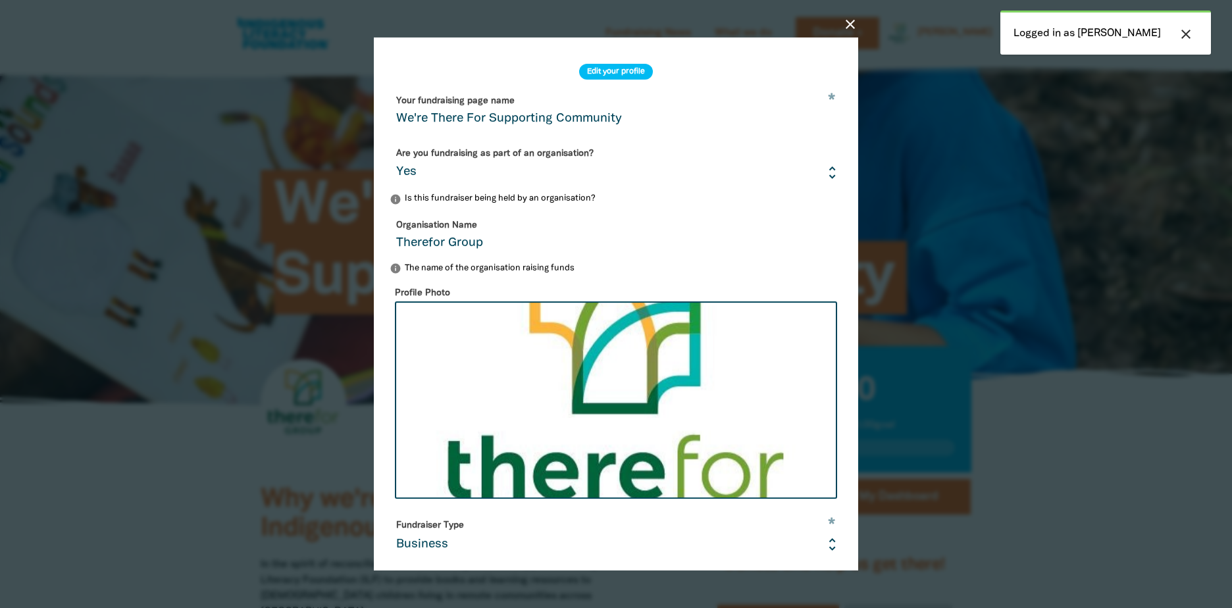
select select "Yes"
select select "Business"
select select "one_off"
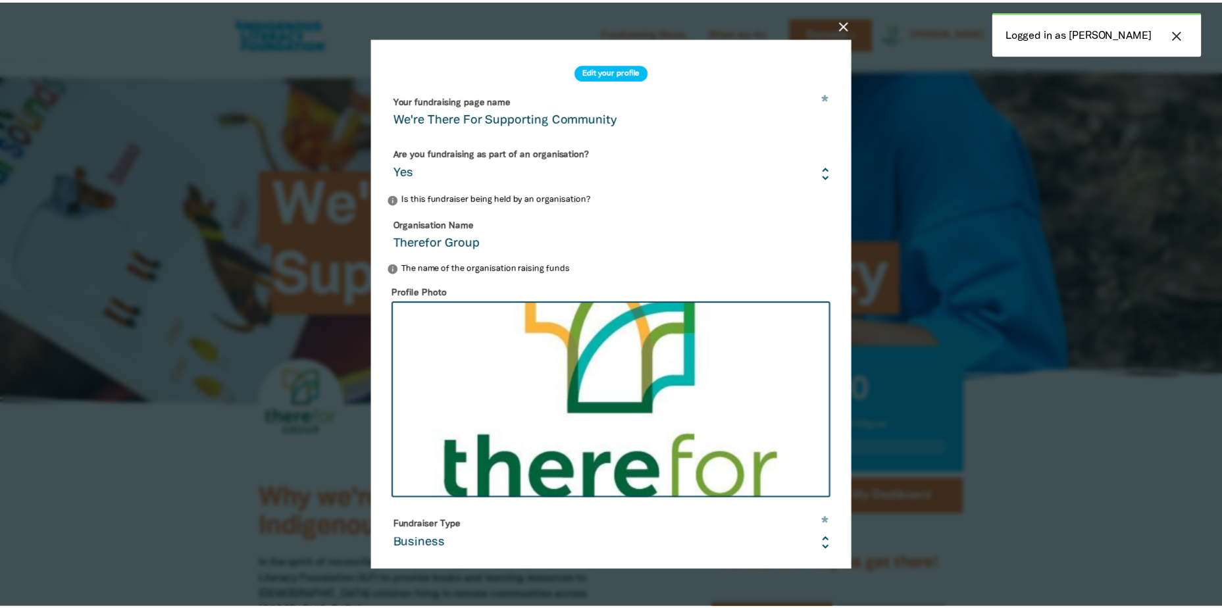
scroll to position [263, 0]
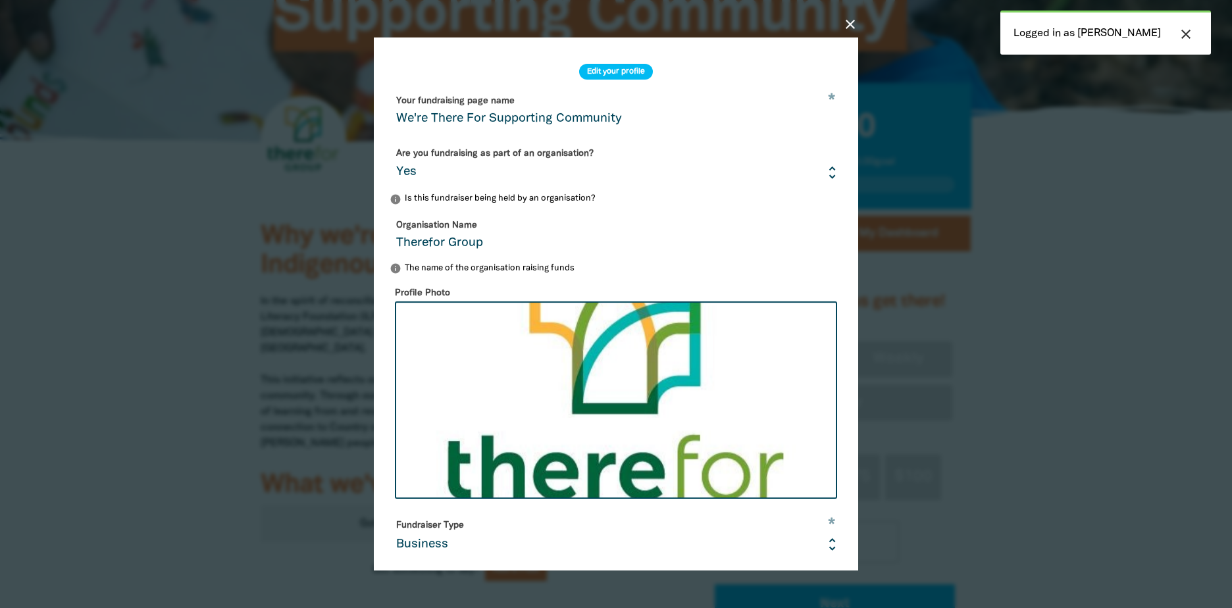
click at [857, 14] on div "close Edit your profile * Your fundraising page name We're There For Supporting…" at bounding box center [616, 304] width 526 height 594
click at [850, 25] on icon "close" at bounding box center [850, 24] width 16 height 16
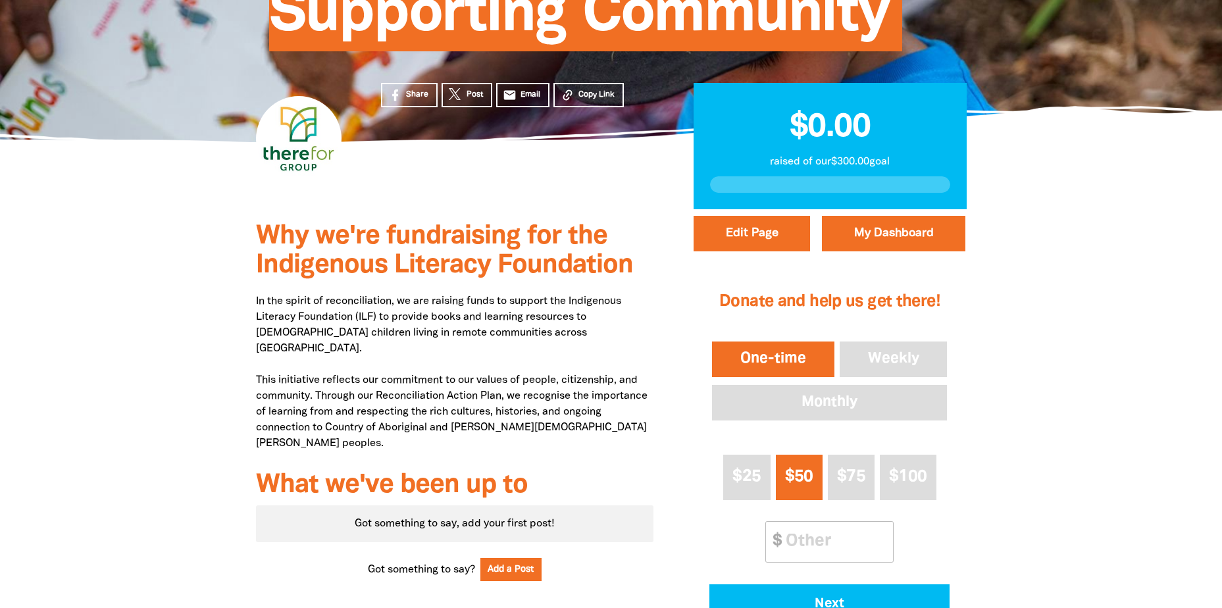
click at [627, 471] on h3 "What we've been up to" at bounding box center [455, 485] width 398 height 29
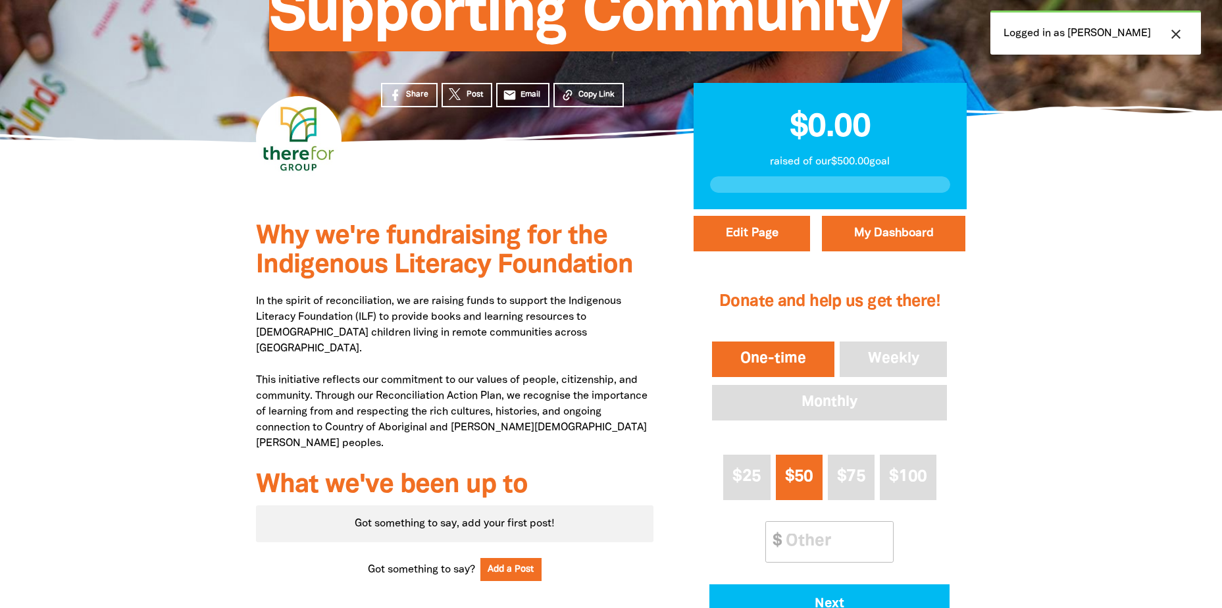
scroll to position [263, 0]
select select "Yes"
select select "Business"
select select "one_off"
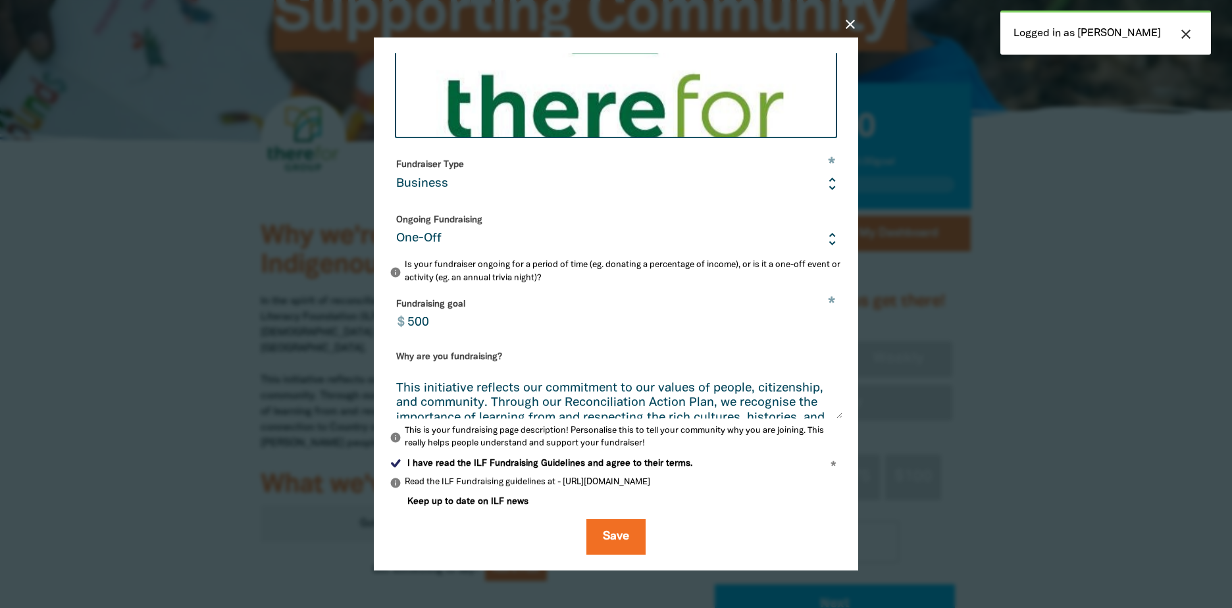
scroll to position [105, 0]
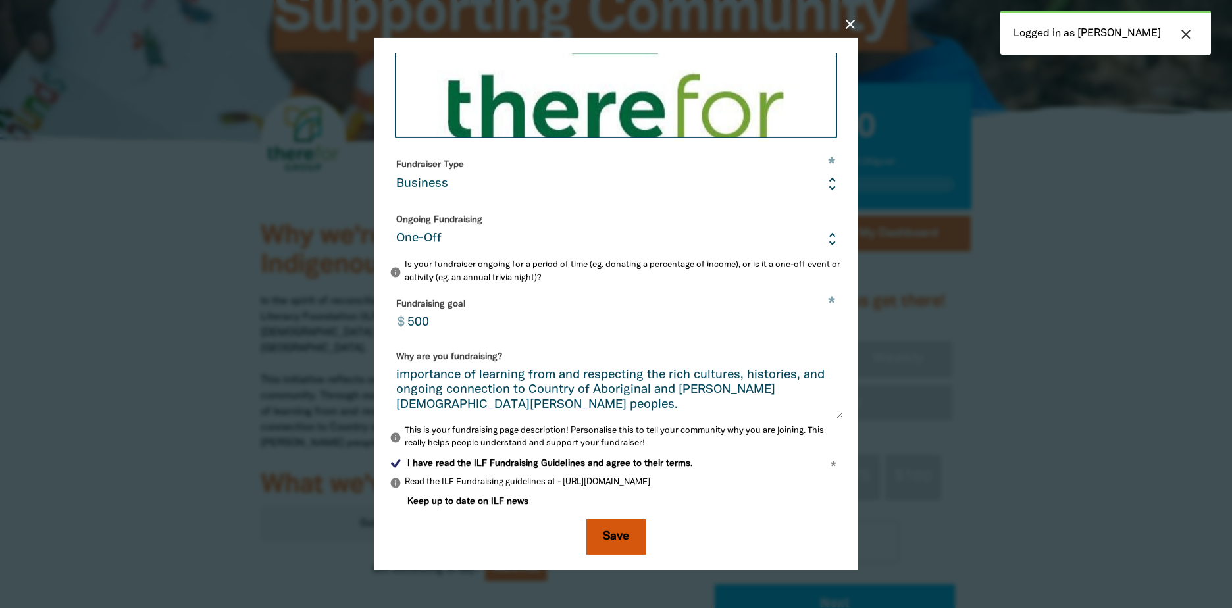
click at [623, 538] on button "Save" at bounding box center [615, 537] width 59 height 36
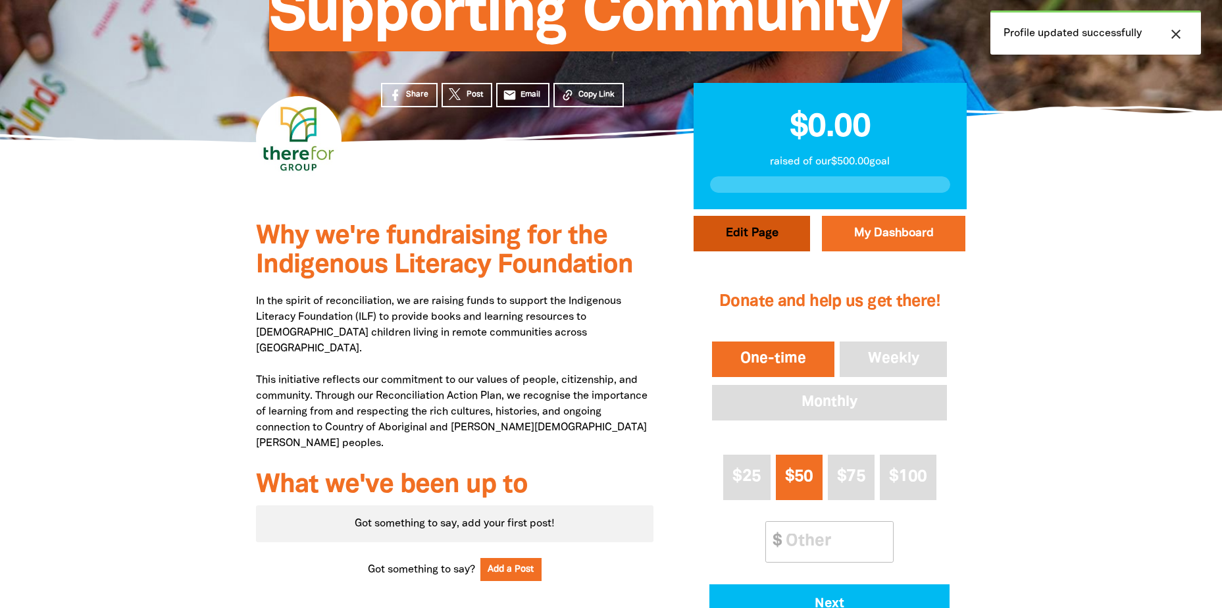
click at [732, 231] on button "Edit Page" at bounding box center [752, 234] width 116 height 36
select select "Yes"
select select "Business"
select select "one_off"
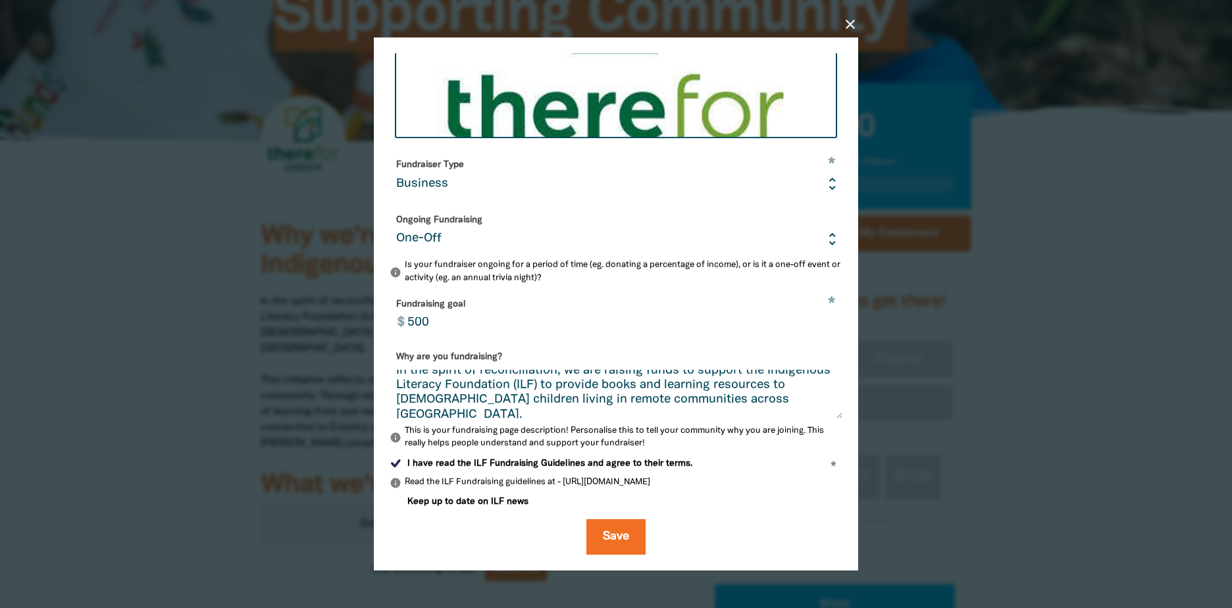
scroll to position [0, 0]
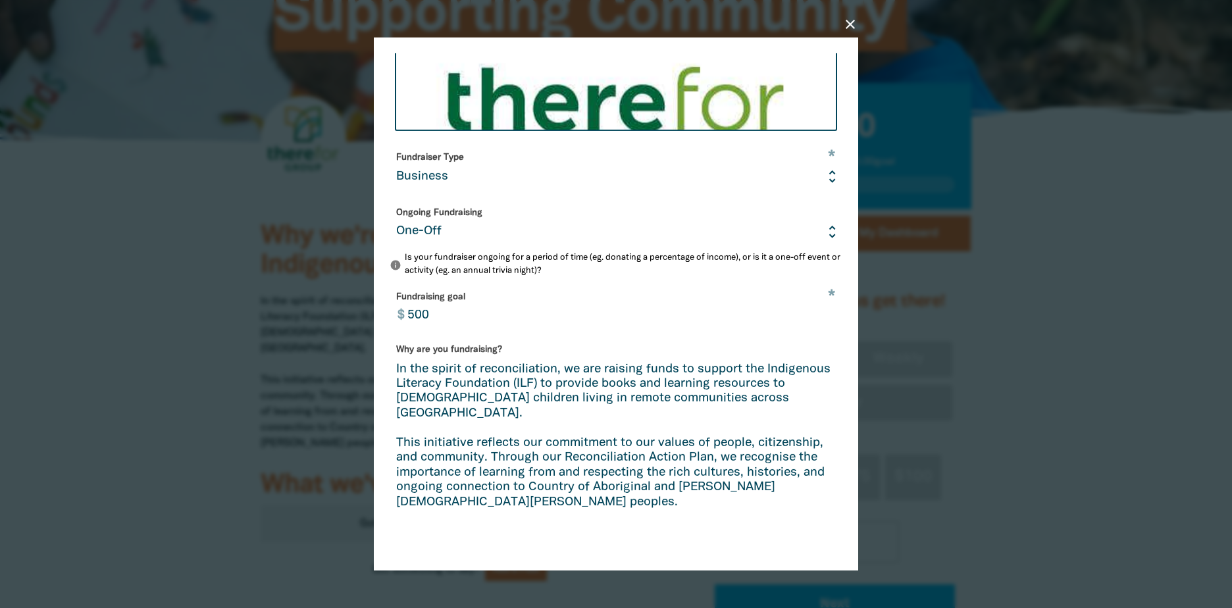
drag, startPoint x: 829, startPoint y: 417, endPoint x: 1004, endPoint y: 625, distance: 272.3
click at [565, 375] on textarea "In the spirit of reconciliation, we are raising funds to support the Indigenous…" at bounding box center [616, 492] width 453 height 258
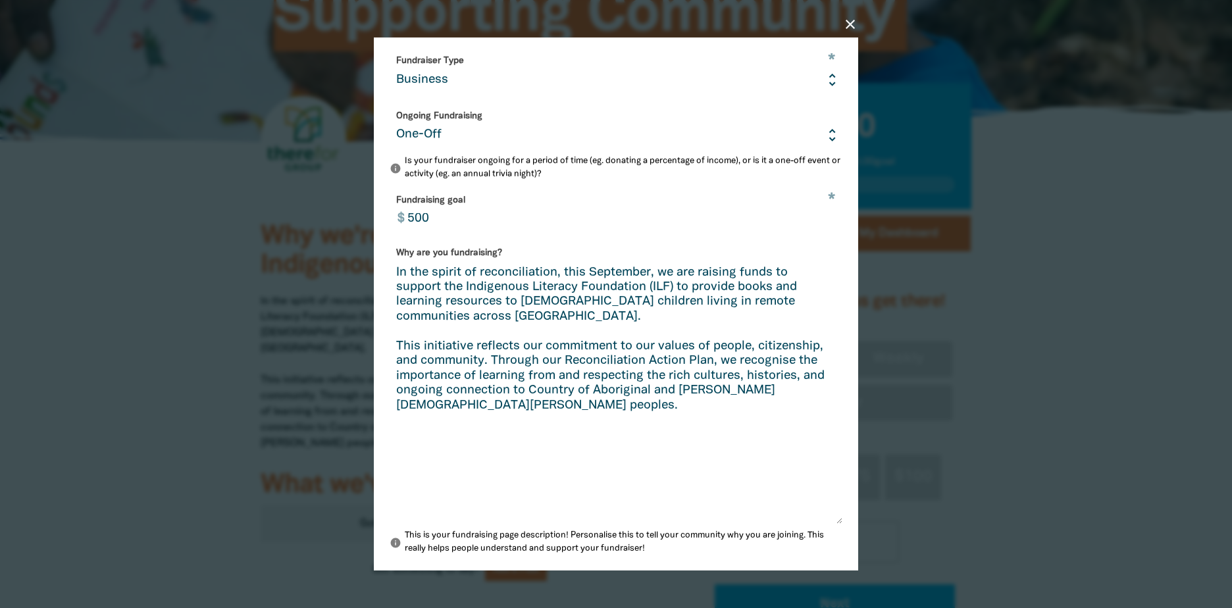
scroll to position [500, 0]
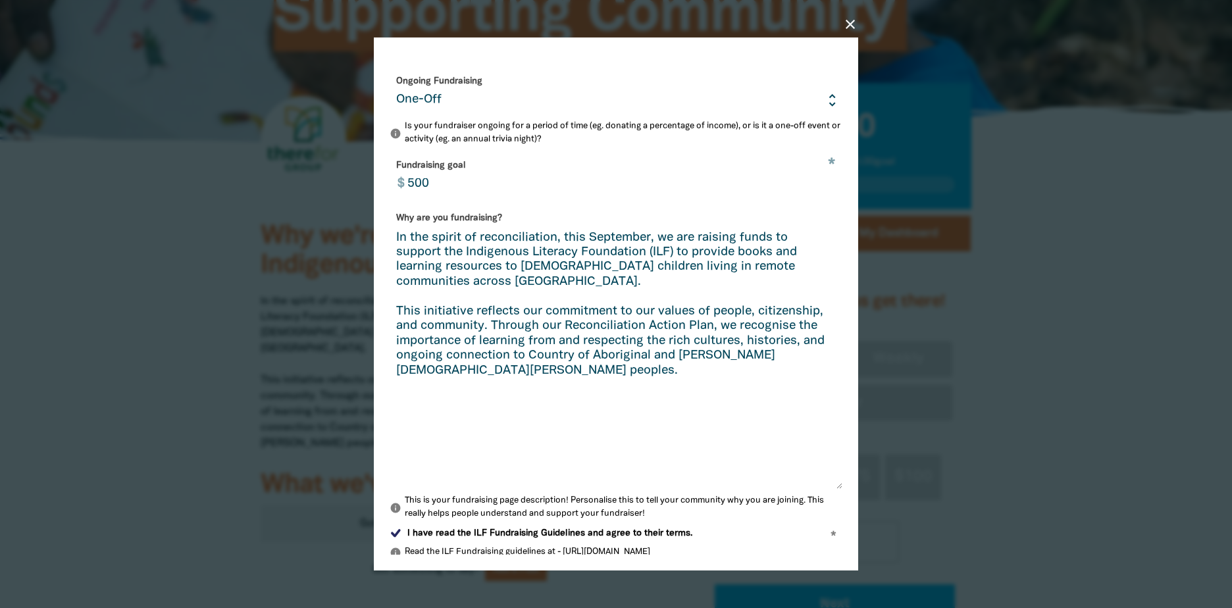
click at [459, 374] on textarea "In the spirit of reconciliation, this September, we are raising funds to suppor…" at bounding box center [616, 360] width 453 height 258
click at [533, 293] on textarea "In the spirit of reconciliation, this September, we are raising funds to suppor…" at bounding box center [616, 360] width 453 height 258
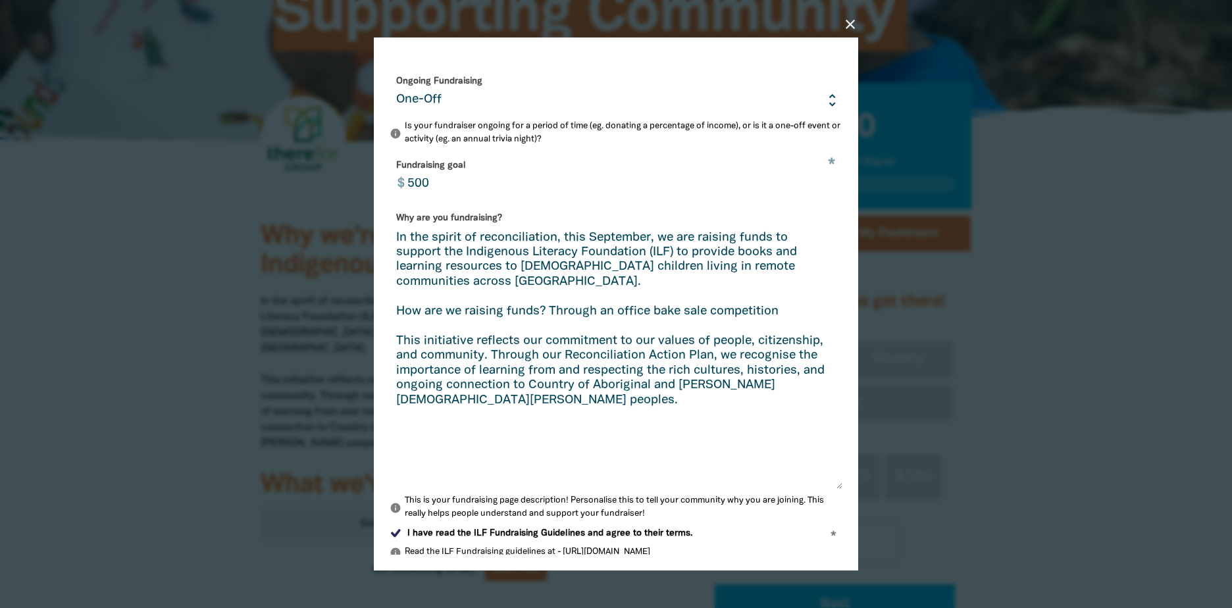
drag, startPoint x: 449, startPoint y: 413, endPoint x: 383, endPoint y: 242, distance: 183.3
click at [383, 242] on div "close Edit your profile * Your fundraising page name We're There For Supporting…" at bounding box center [616, 304] width 484 height 532
paste textarea "we are raising funds to support the Indigenous Literacy Foundation (ILF) to pro…"
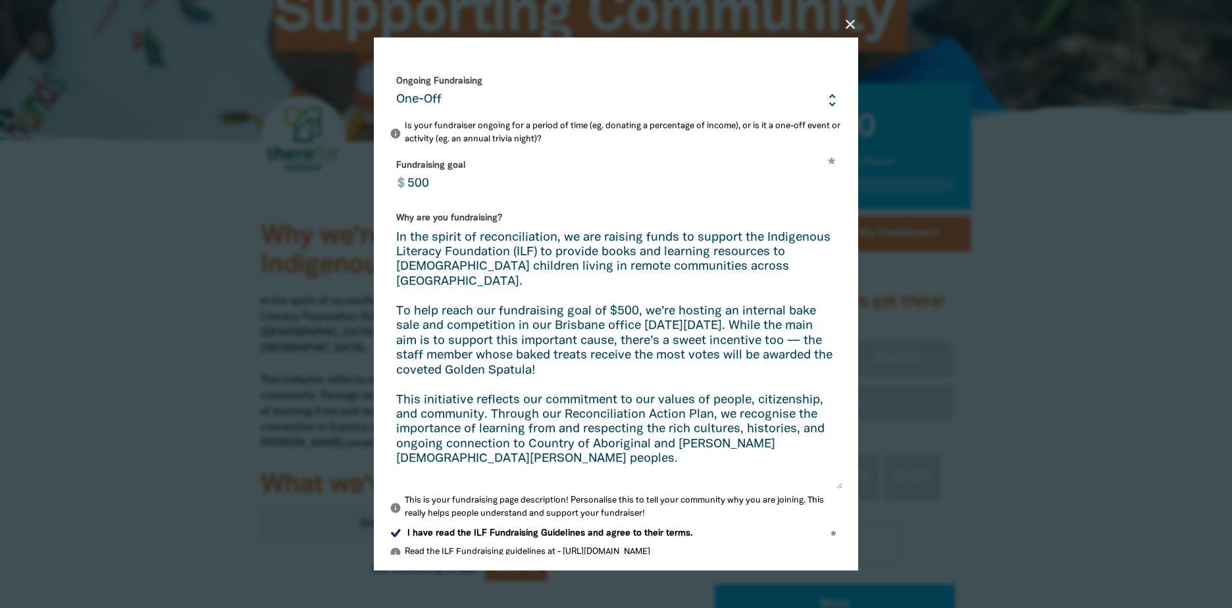
click at [755, 411] on textarea "In the spirit of reconciliation, we are raising funds to support the Indigenous…" at bounding box center [616, 360] width 453 height 258
drag, startPoint x: 517, startPoint y: 436, endPoint x: 612, endPoint y: 426, distance: 95.2
click at [519, 435] on textarea "In the spirit of reconciliation, we are raising funds to support the Indigenous…" at bounding box center [616, 360] width 453 height 258
click at [734, 469] on textarea "In the spirit of reconciliation, we are raising funds to support the Indigenous…" at bounding box center [616, 360] width 453 height 258
drag, startPoint x: 488, startPoint y: 365, endPoint x: 490, endPoint y: 351, distance: 13.9
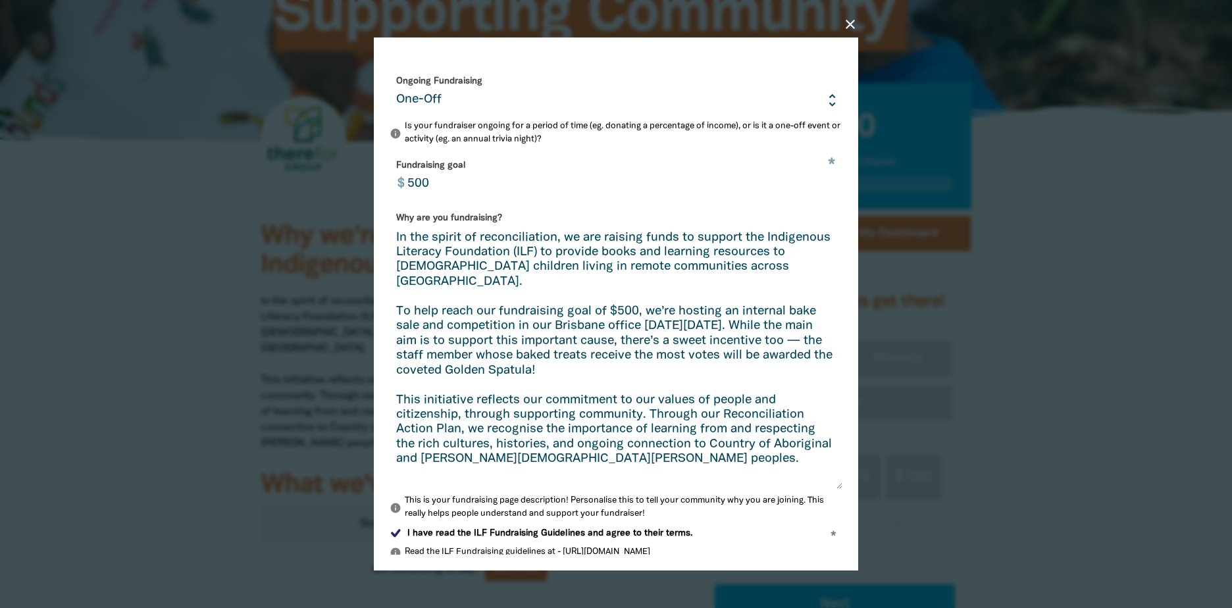
click at [488, 365] on textarea "In the spirit of reconciliation, we are raising funds to support the Indigenous…" at bounding box center [616, 360] width 453 height 258
drag, startPoint x: 496, startPoint y: 437, endPoint x: 734, endPoint y: 466, distance: 240.0
click at [734, 466] on textarea "In the spirit of reconciliation, we are raising funds to support the Indigenous…" at bounding box center [616, 360] width 453 height 258
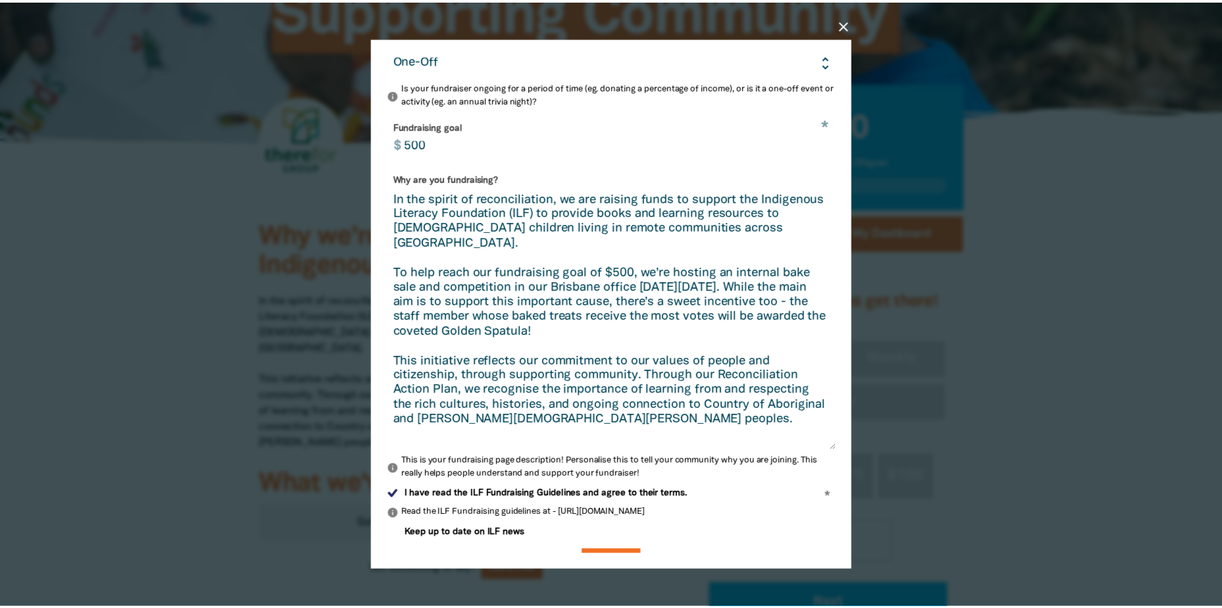
scroll to position [577, 0]
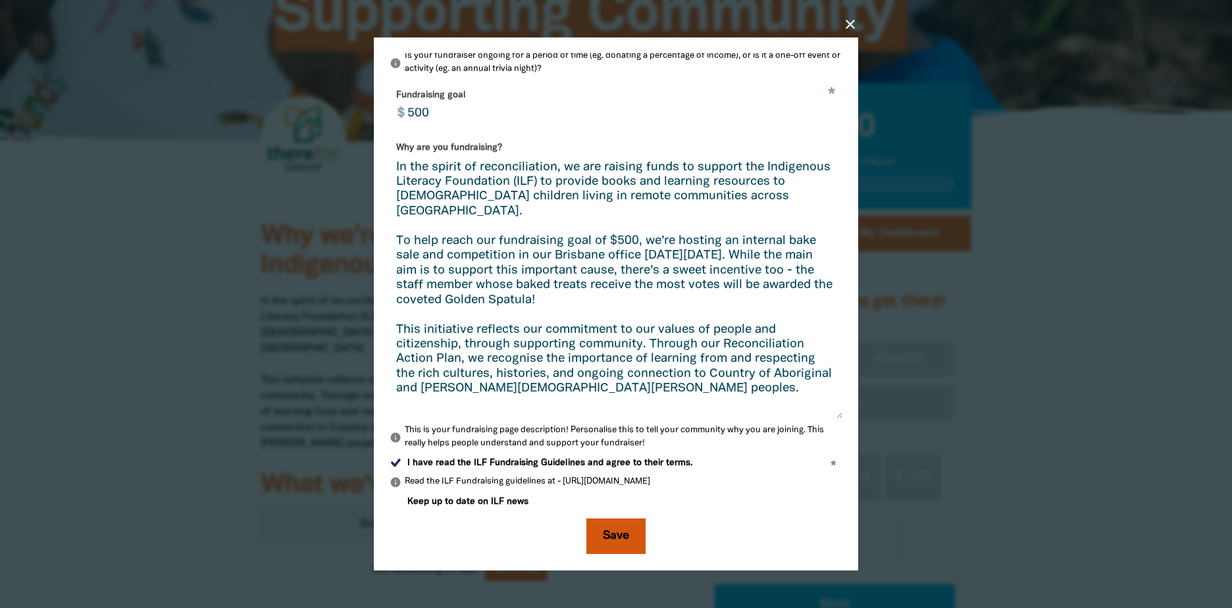
type textarea "In the spirit of reconciliation, we are raising funds to support the Indigenous…"
click at [614, 523] on button "Save" at bounding box center [615, 537] width 59 height 36
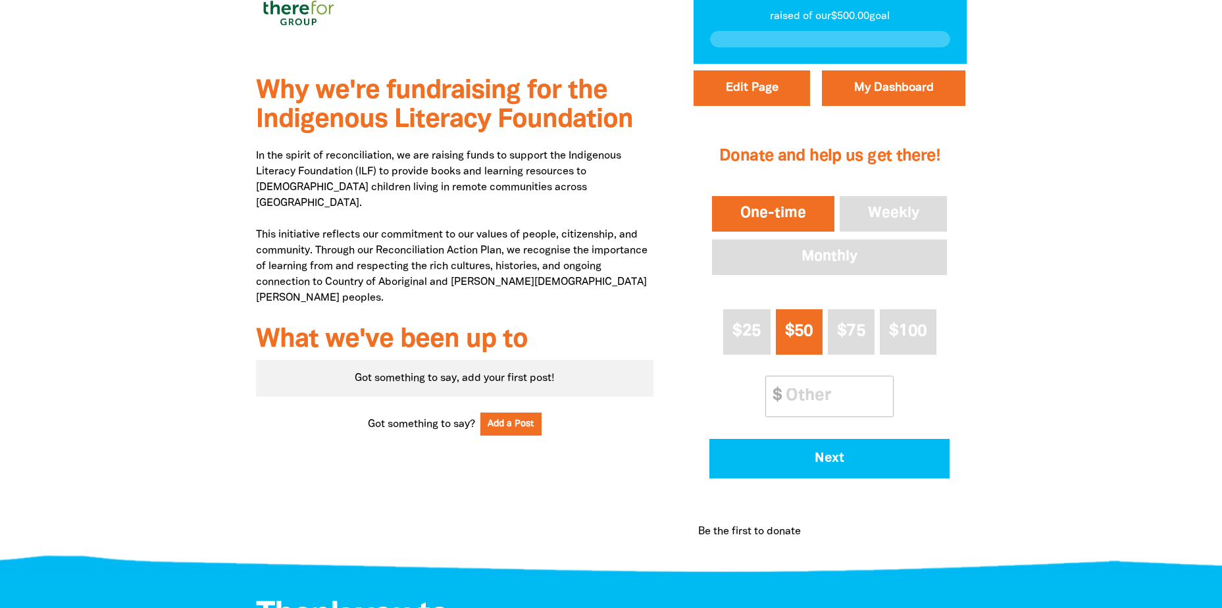
scroll to position [263, 0]
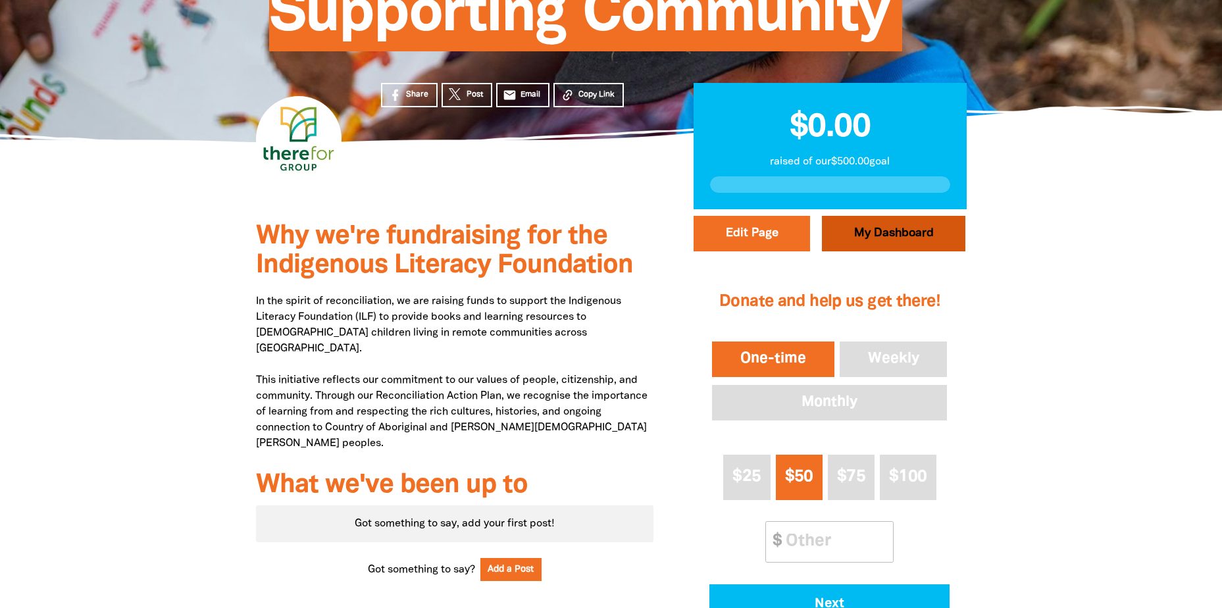
click at [869, 237] on link "My Dashboard" at bounding box center [893, 234] width 143 height 36
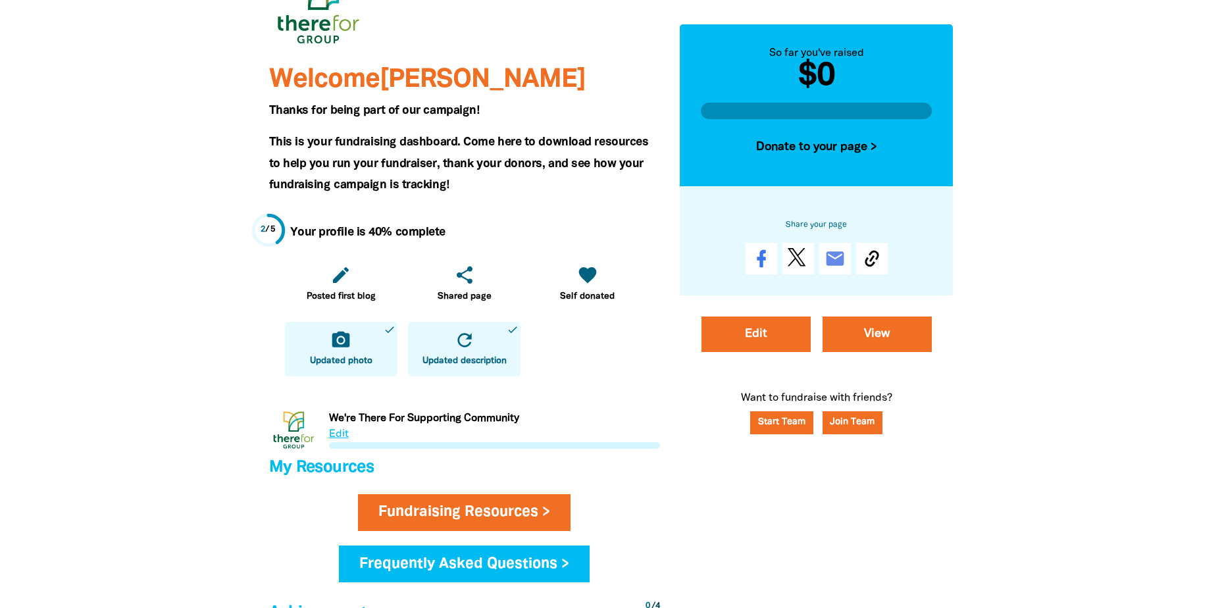
scroll to position [395, 0]
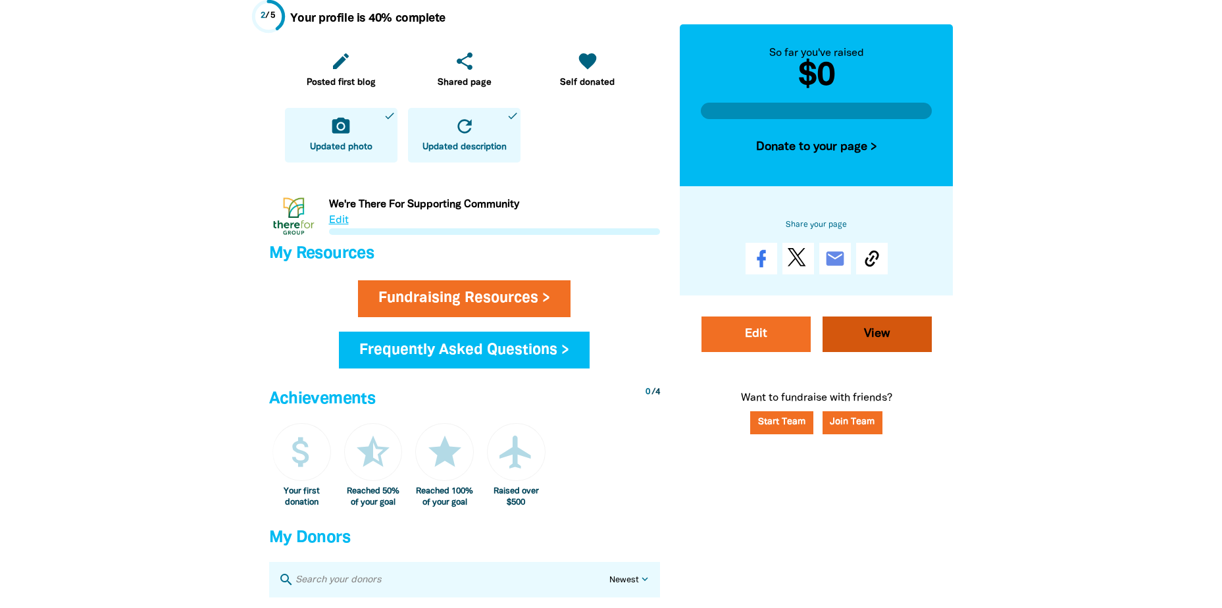
click at [917, 334] on link "View" at bounding box center [877, 335] width 109 height 36
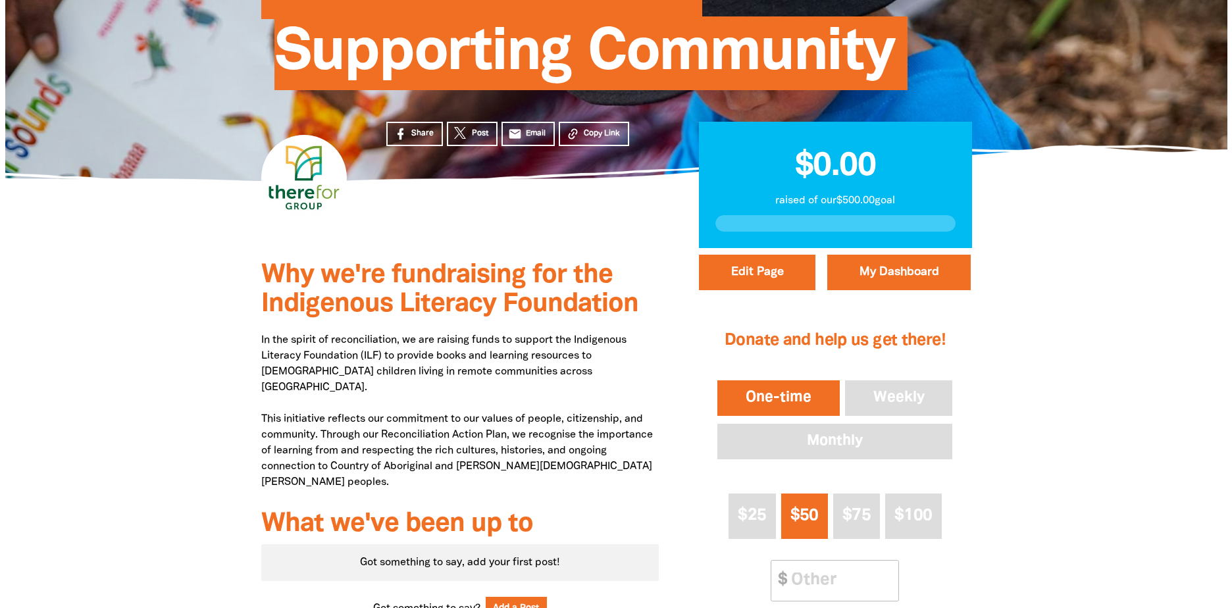
scroll to position [329, 0]
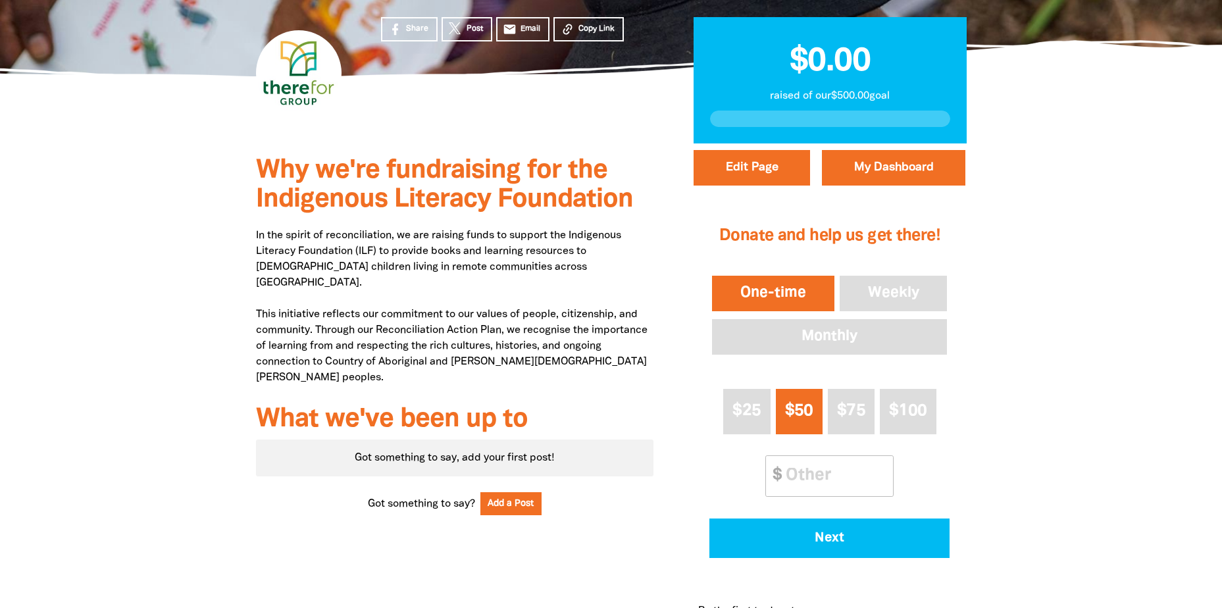
click at [521, 338] on p "In the spirit of reconciliation, we are raising funds to support the Indigenous…" at bounding box center [455, 307] width 398 height 158
click at [734, 168] on button "Edit Page" at bounding box center [752, 168] width 116 height 36
select select "Yes"
select select "Business"
select select "one_off"
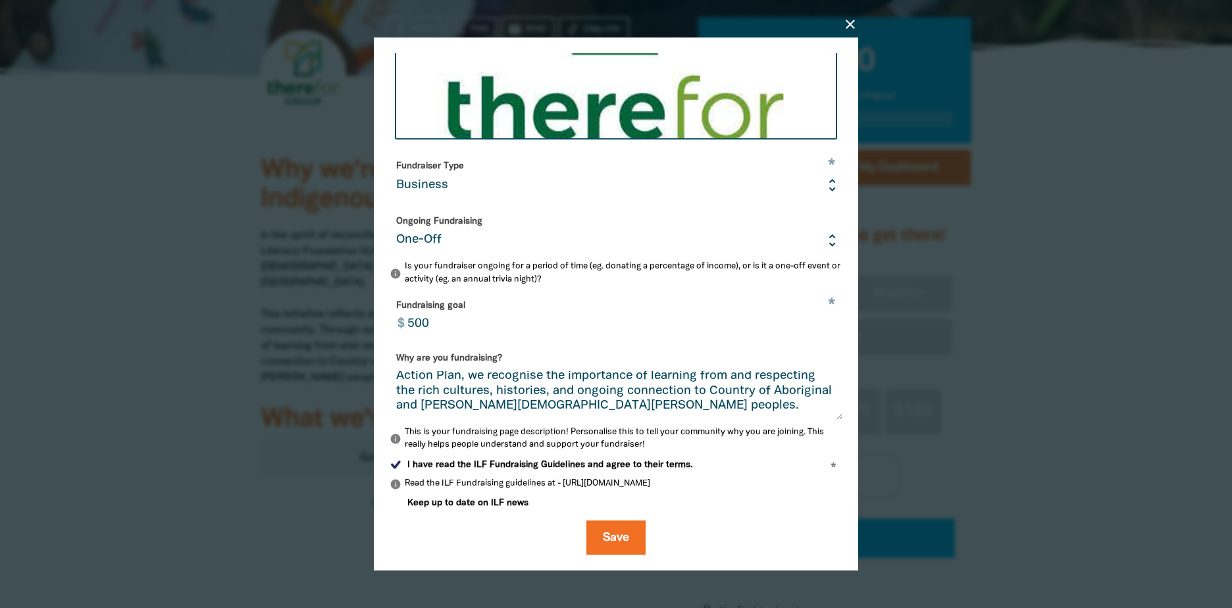
scroll to position [368, 0]
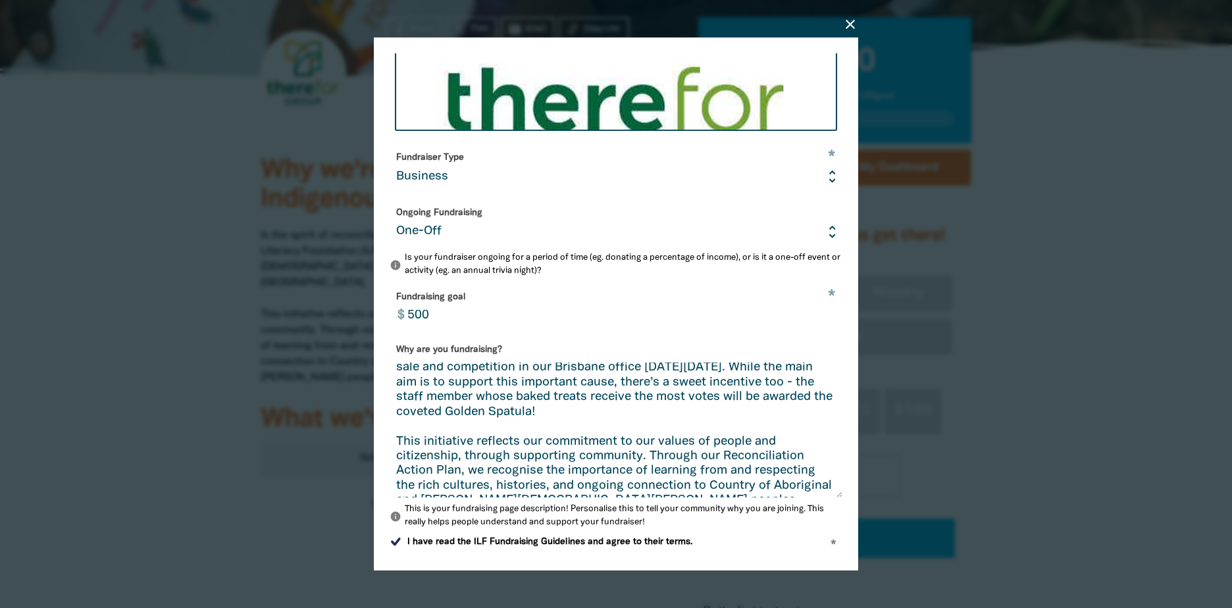
drag, startPoint x: 830, startPoint y: 419, endPoint x: 997, endPoint y: 531, distance: 201.5
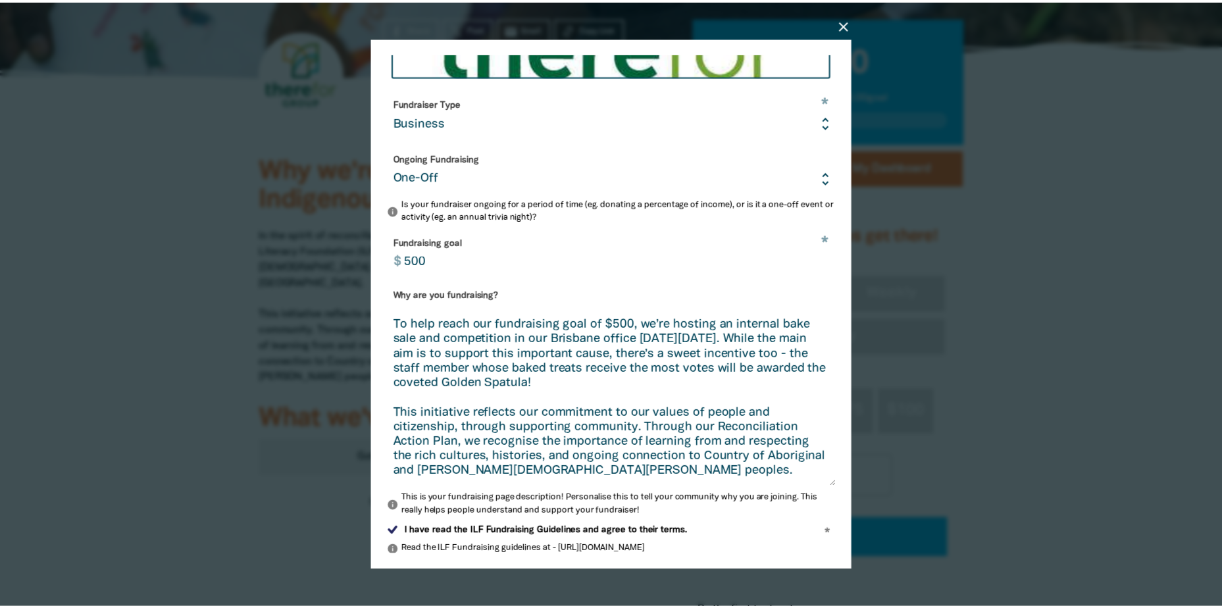
scroll to position [497, 0]
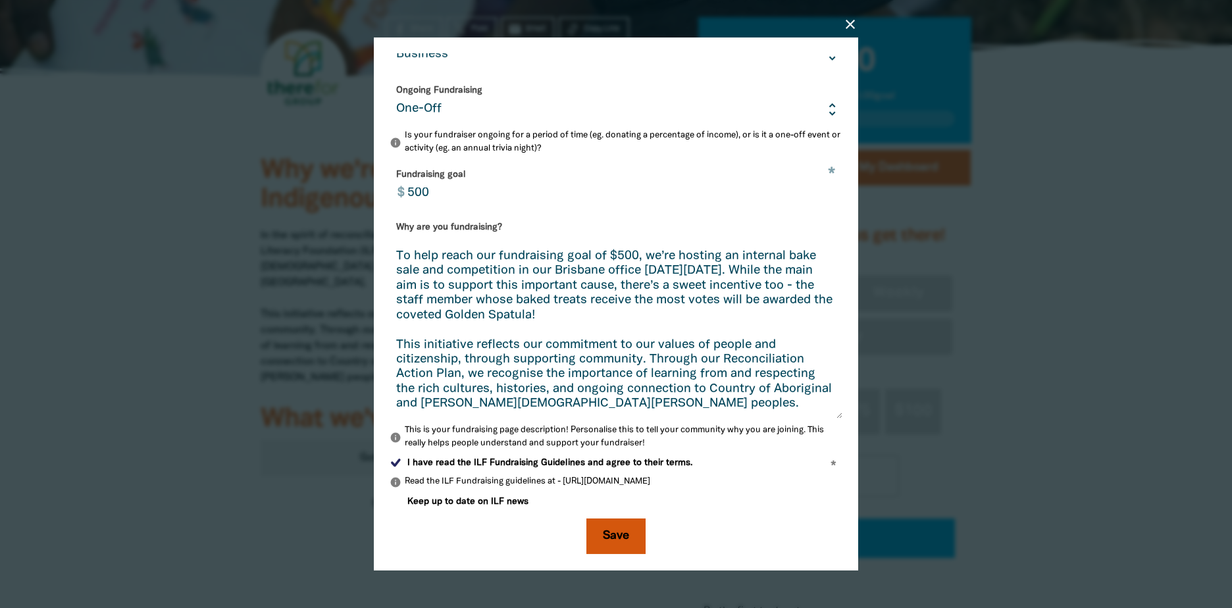
click at [610, 528] on button "Save" at bounding box center [615, 537] width 59 height 36
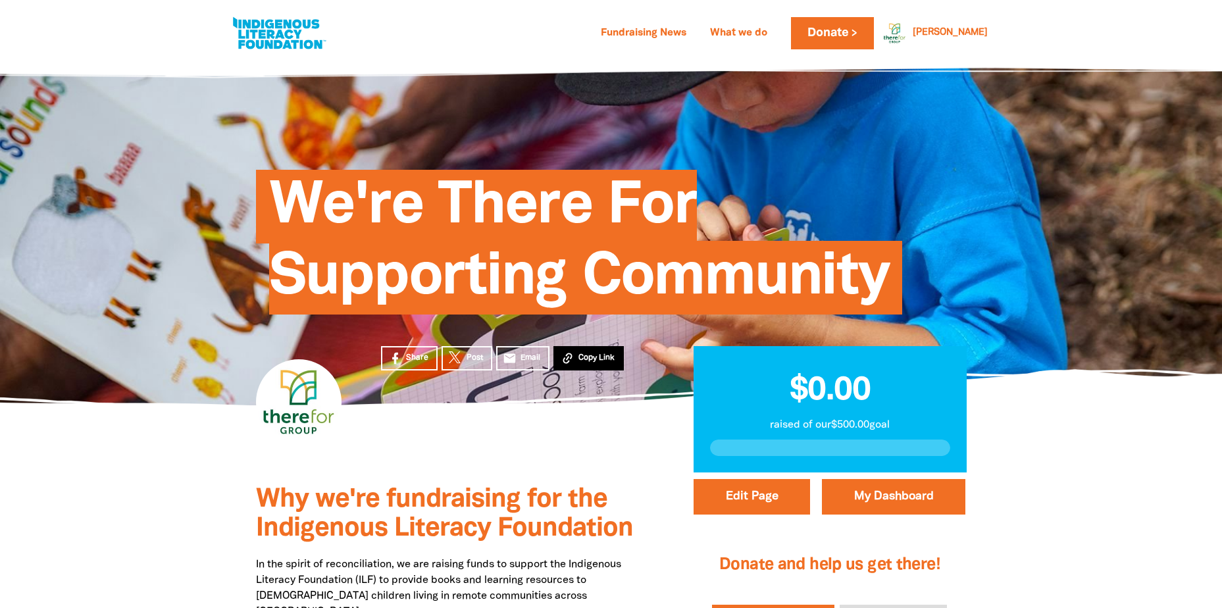
click at [596, 346] on button "Copy Link" at bounding box center [588, 358] width 70 height 24
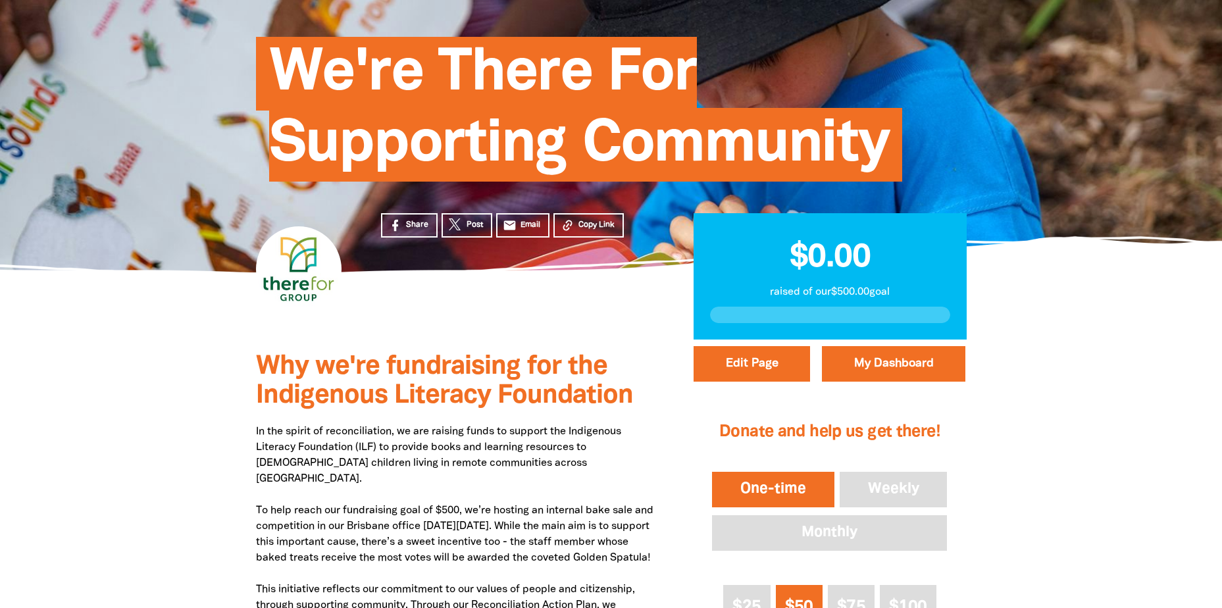
scroll to position [395, 0]
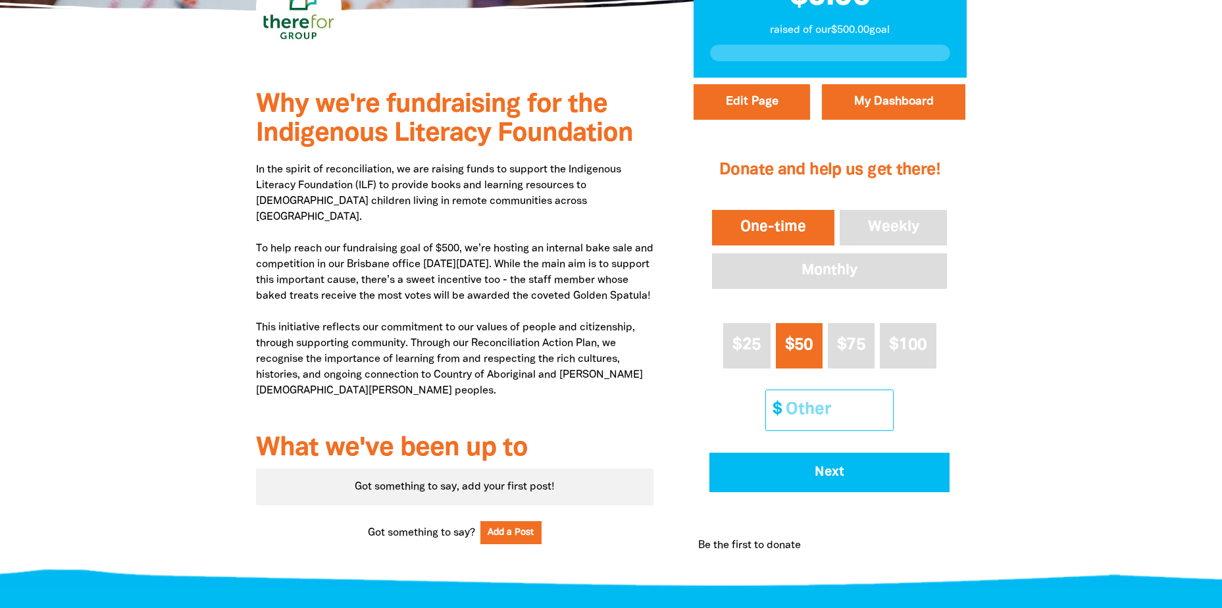
click at [813, 403] on input "Other Amount" at bounding box center [835, 410] width 116 height 40
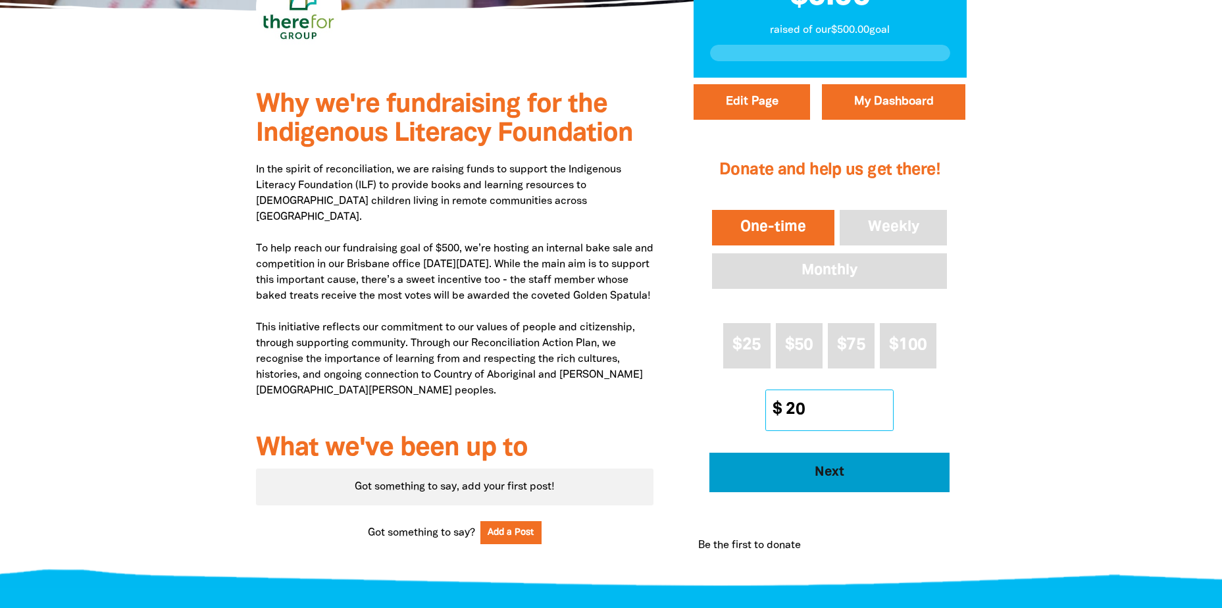
type input "20"
click at [819, 470] on span "Next" at bounding box center [830, 472] width 204 height 13
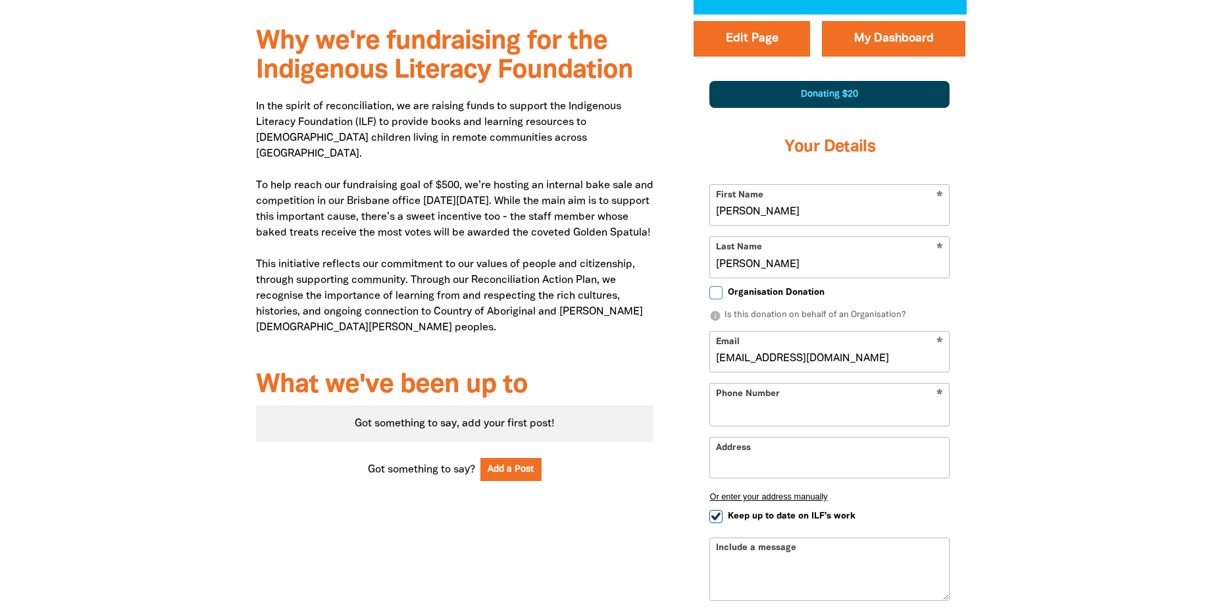
select select "AU"
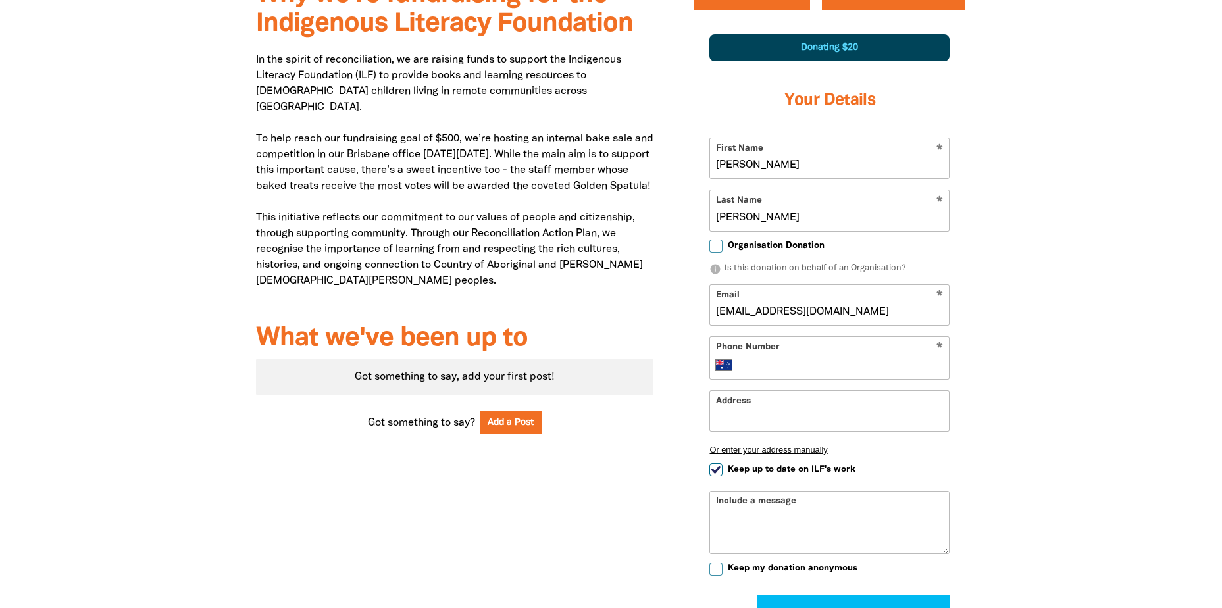
drag, startPoint x: 764, startPoint y: 312, endPoint x: 634, endPoint y: 311, distance: 129.7
click at [634, 311] on div "Why we're fundraising for the Indigenous Literacy Foundation In the spirit of r…" at bounding box center [612, 346] width 790 height 757
type input "[EMAIL_ADDRESS][DOMAIN_NAME]"
click at [761, 414] on input "Address" at bounding box center [829, 411] width 239 height 40
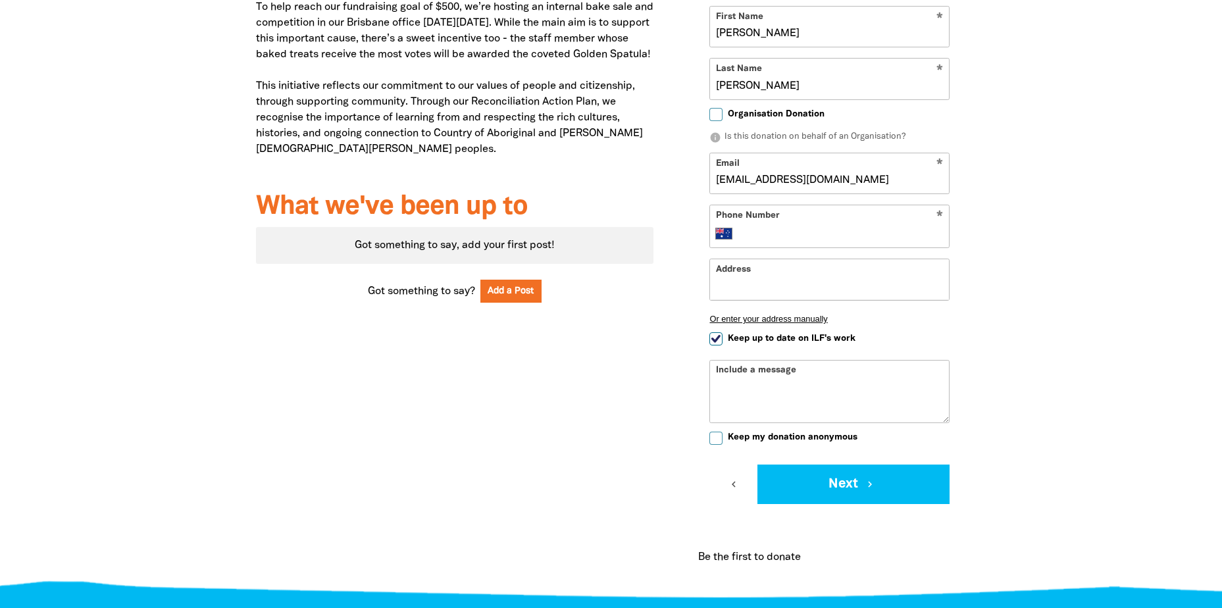
click at [718, 340] on input "Keep up to date on ILF's work" at bounding box center [715, 338] width 13 height 13
checkbox input "false"
click at [727, 373] on div "Include a message" at bounding box center [829, 390] width 240 height 63
click at [783, 373] on div "Include a message" at bounding box center [829, 390] width 240 height 63
drag, startPoint x: 808, startPoint y: 388, endPoint x: 802, endPoint y: 395, distance: 8.9
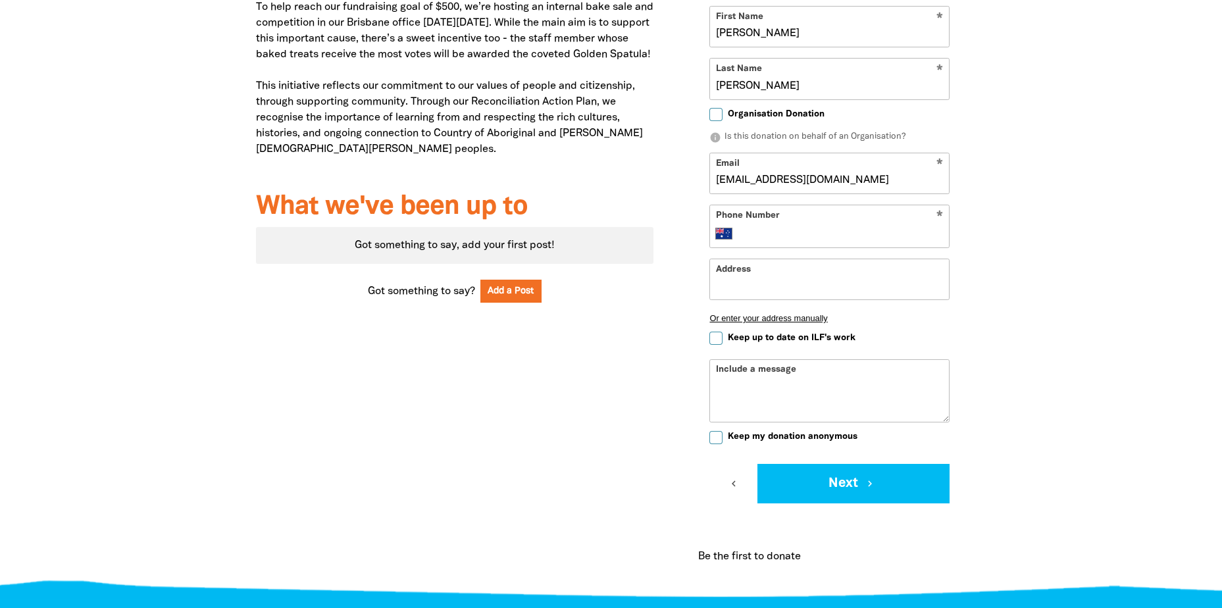
click at [808, 388] on textarea "Include a message" at bounding box center [829, 401] width 239 height 42
click at [829, 481] on button "Next chevron_right" at bounding box center [853, 483] width 192 height 39
click at [777, 233] on input "Phone Number" at bounding box center [842, 234] width 201 height 16
type input "36665200"
click at [627, 500] on div "Why we're fundraising for the Indigenous Literacy Foundation In the spirit of r…" at bounding box center [455, 214] width 438 height 757
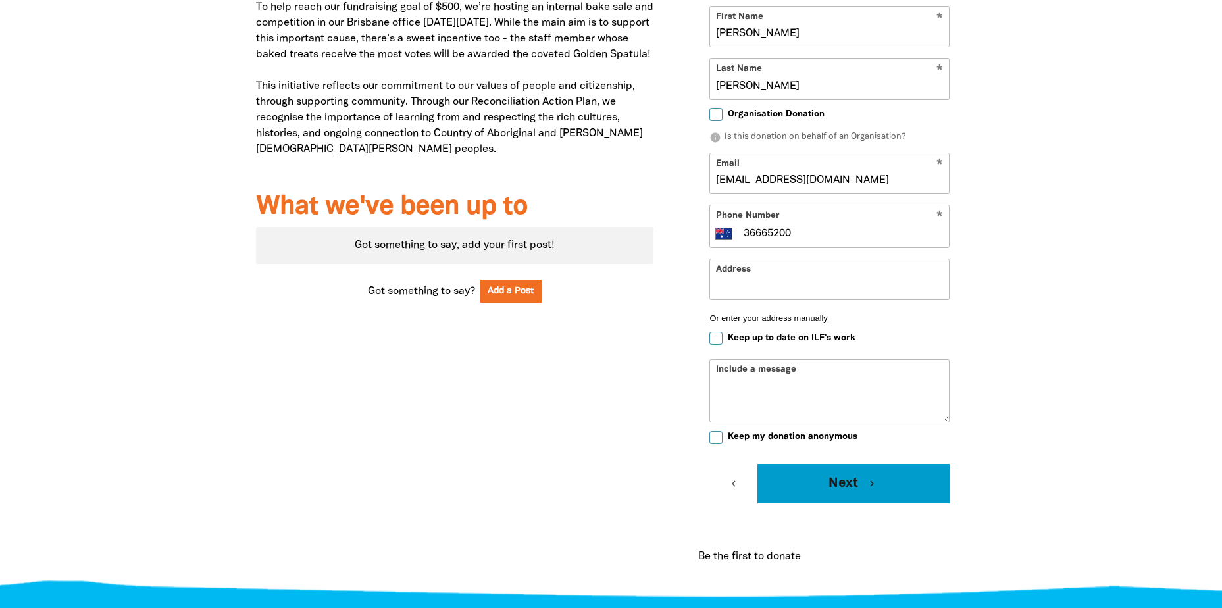
click at [803, 486] on button "Next chevron_right" at bounding box center [853, 483] width 192 height 39
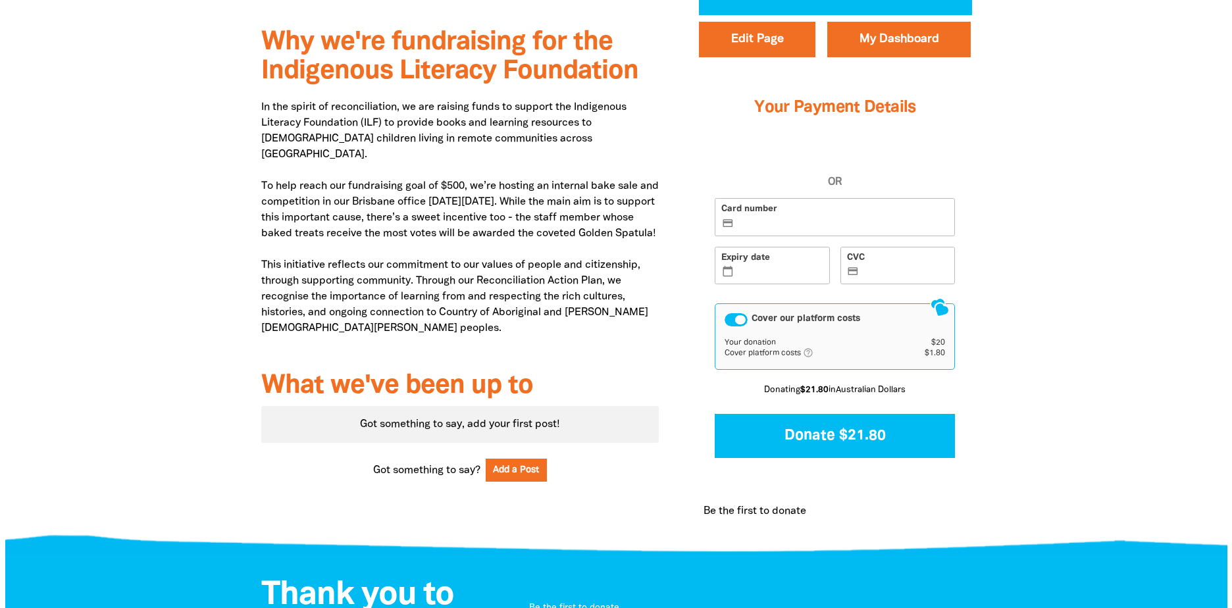
scroll to position [423, 0]
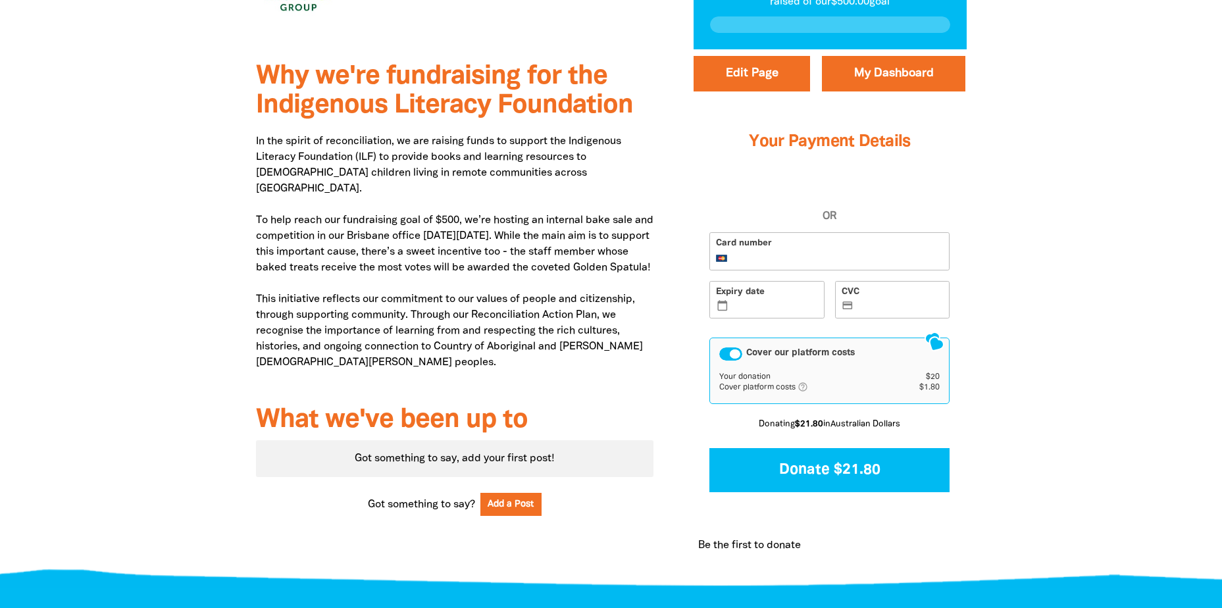
drag, startPoint x: 779, startPoint y: 315, endPoint x: 788, endPoint y: 315, distance: 9.2
click at [779, 315] on label "Expiry date calendar_today" at bounding box center [766, 300] width 115 height 38
click at [779, 301] on input "Expiry date calendar_today" at bounding box center [774, 301] width 87 height 1
click at [1087, 232] on div at bounding box center [611, 315] width 1222 height 532
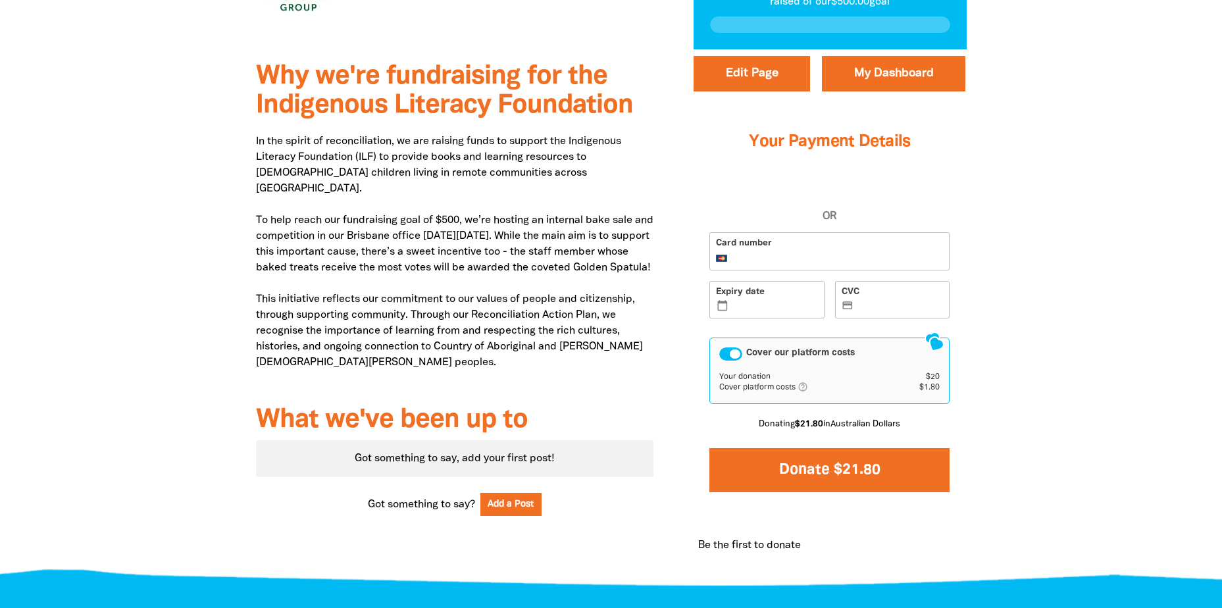
click at [860, 467] on button "Donate $21.80" at bounding box center [829, 470] width 240 height 44
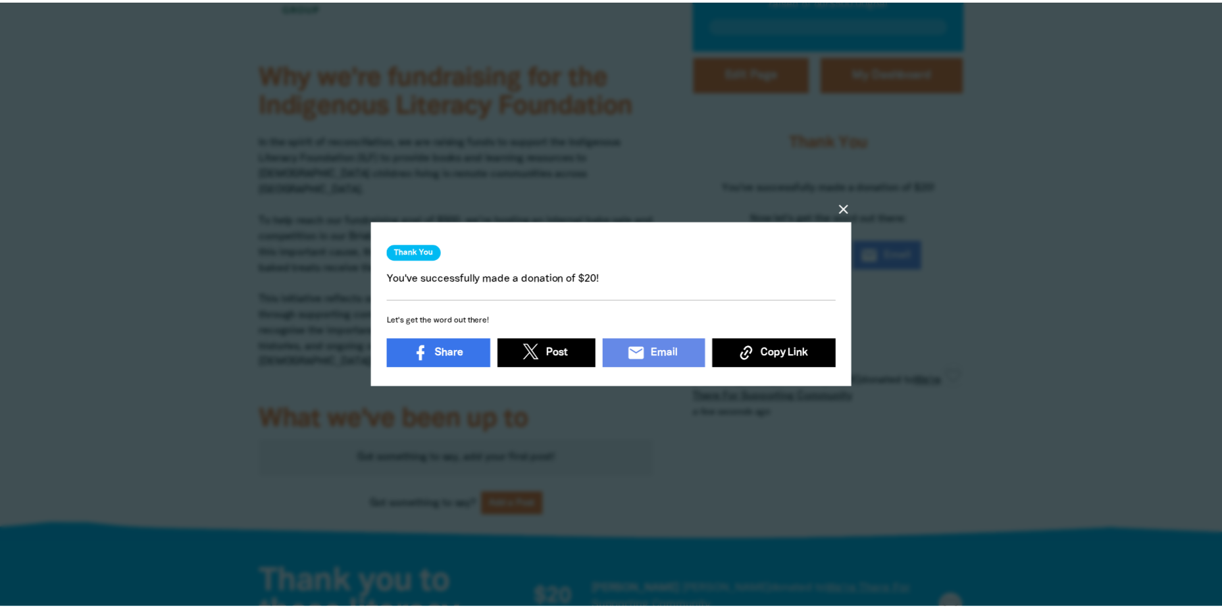
scroll to position [4, 0]
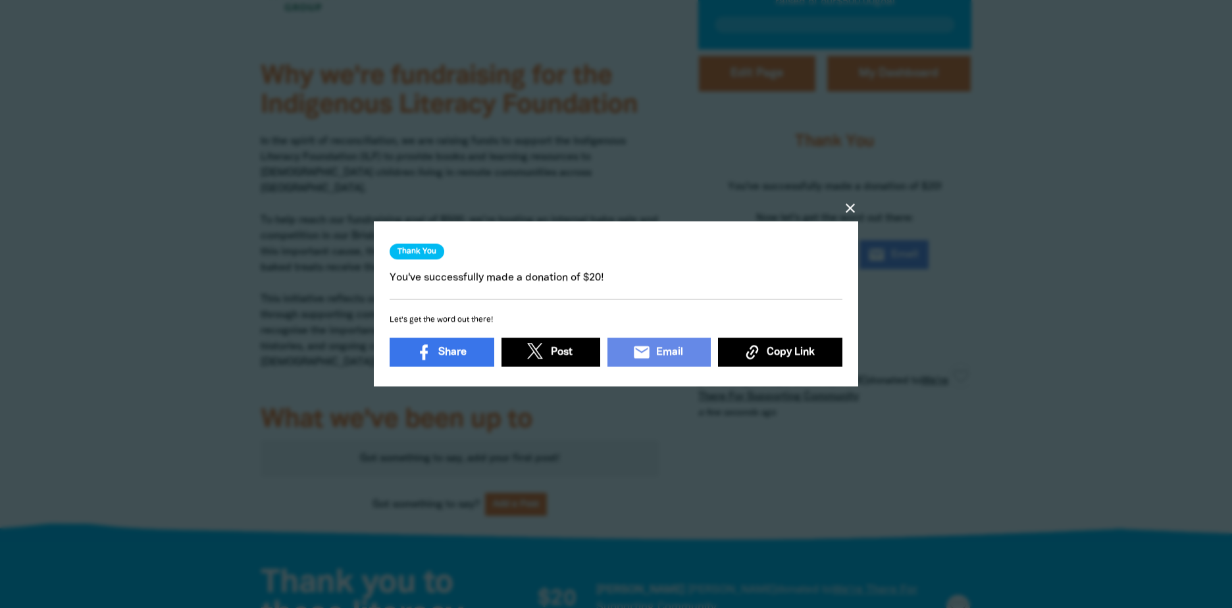
click at [846, 201] on icon "close" at bounding box center [850, 209] width 16 height 16
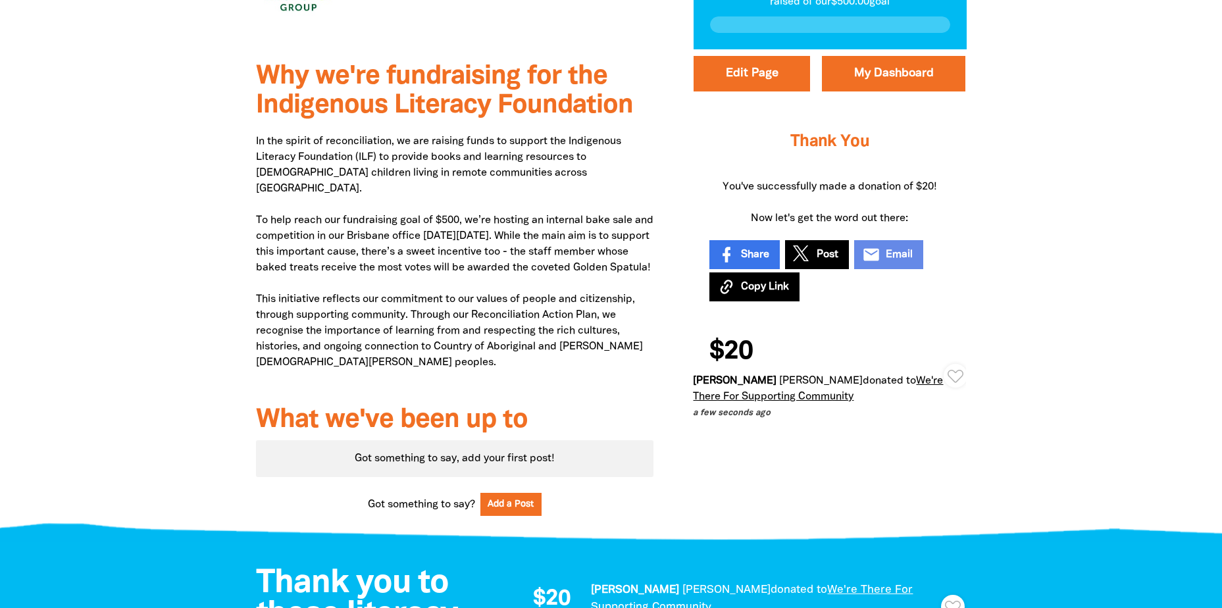
click at [731, 503] on div "Why we're fundraising for the Indigenous Literacy Foundation In the spirit of r…" at bounding box center [612, 292] width 790 height 486
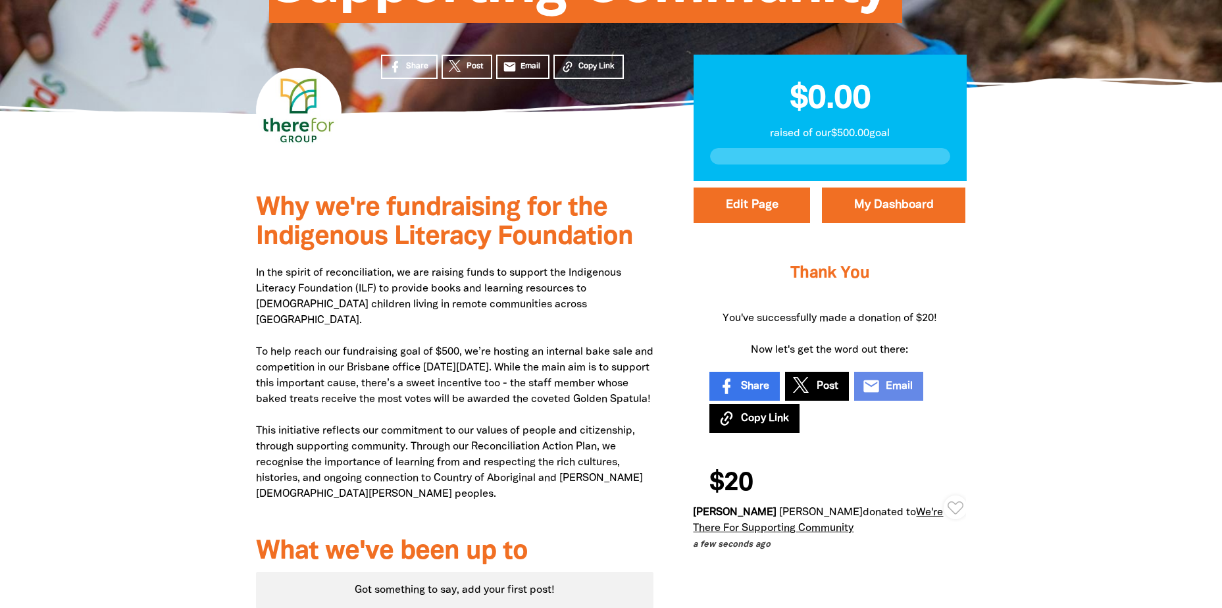
scroll to position [0, 0]
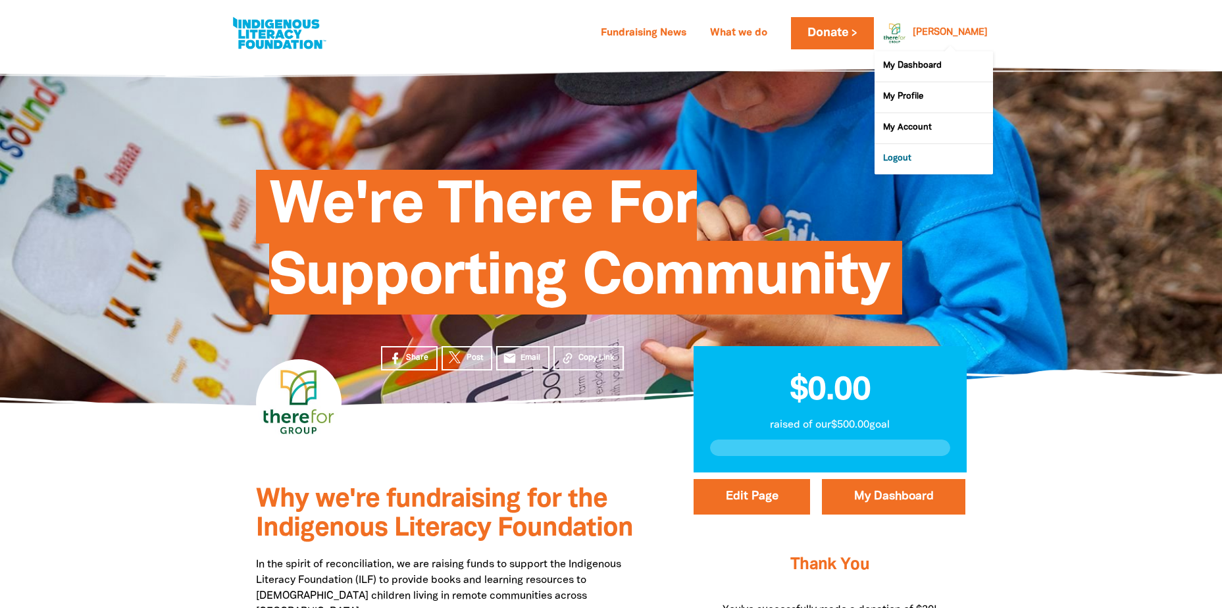
click at [904, 155] on link "Logout" at bounding box center [934, 159] width 118 height 30
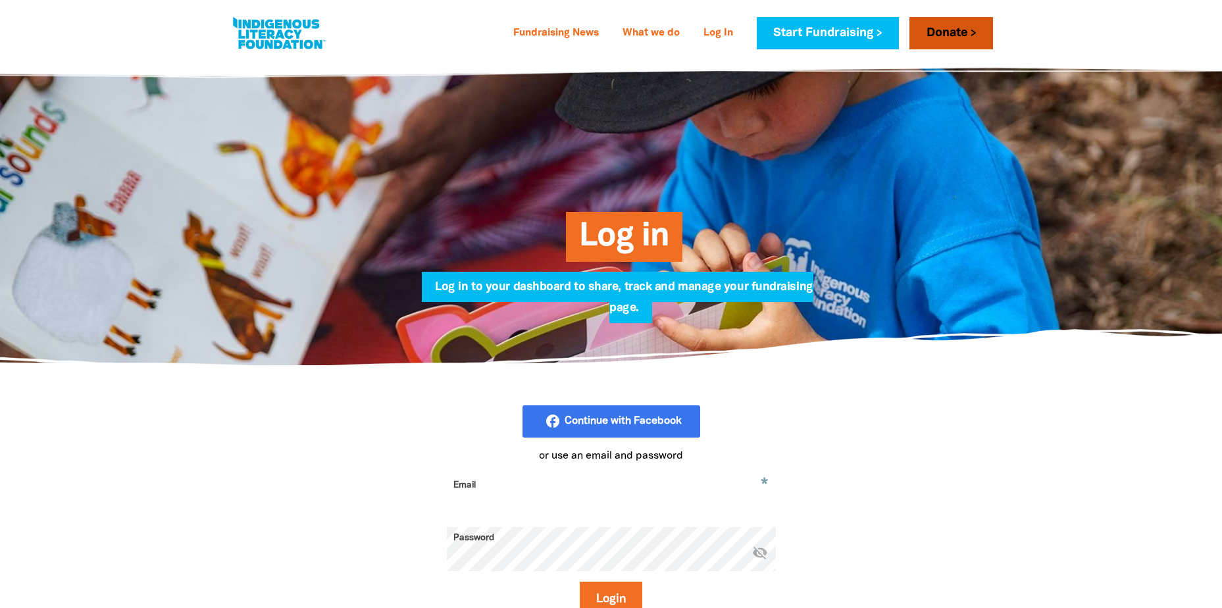
click at [974, 25] on link "Donate" at bounding box center [951, 33] width 83 height 32
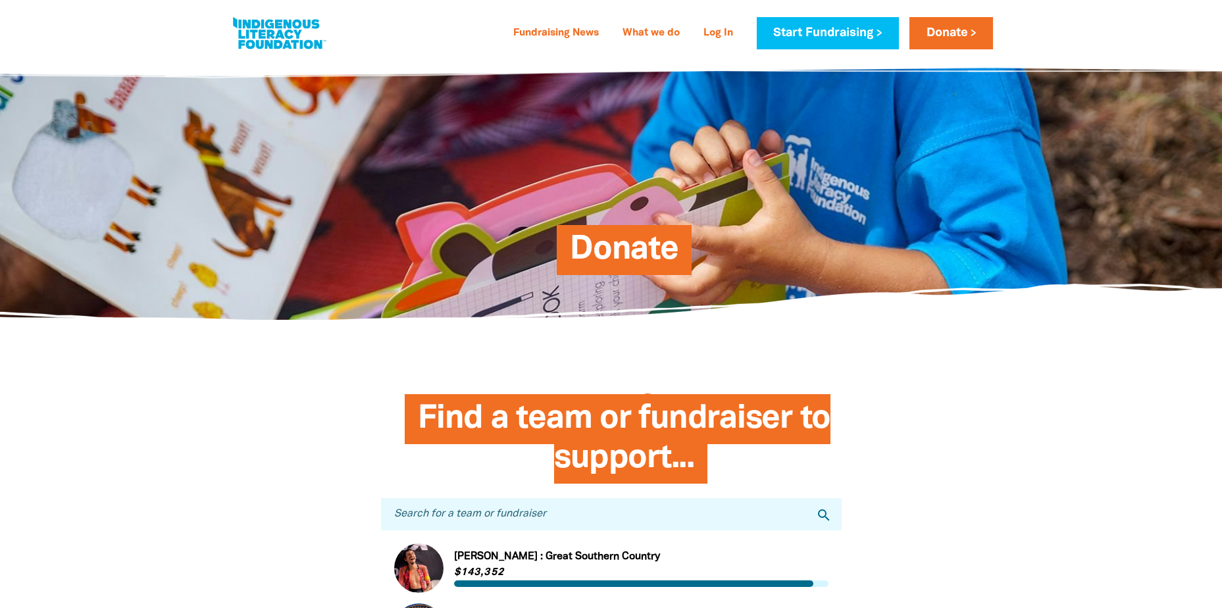
scroll to position [263, 0]
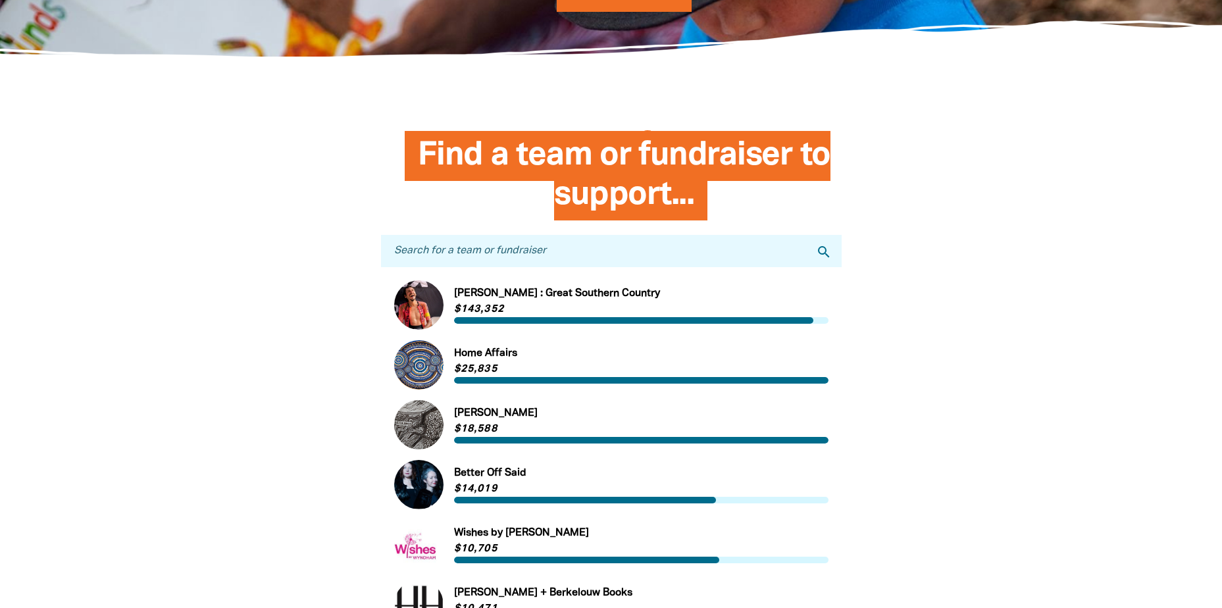
click at [540, 259] on input "Search for a team or fundraiser" at bounding box center [611, 251] width 461 height 32
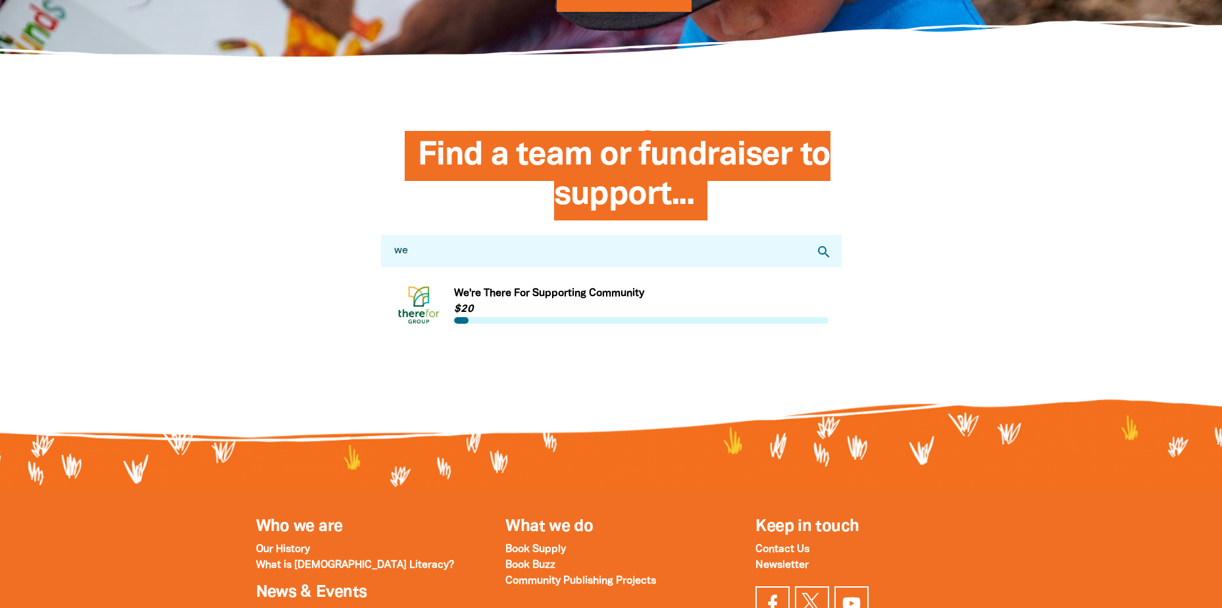
type input "w"
type input "t"
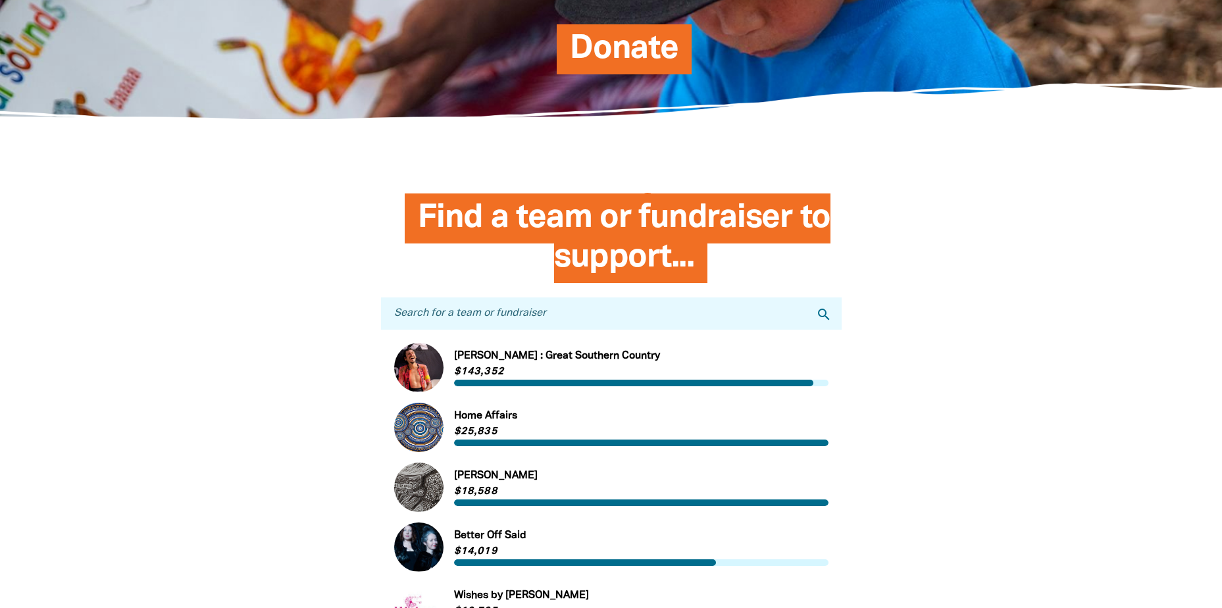
scroll to position [0, 0]
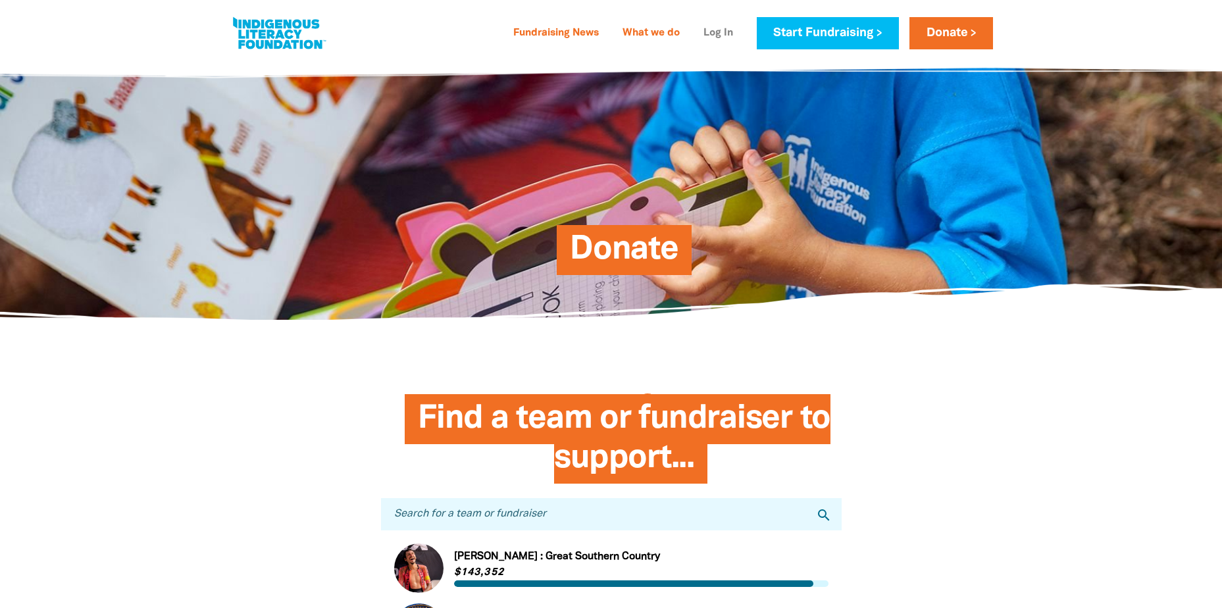
click at [707, 28] on link "Log In" at bounding box center [718, 33] width 45 height 21
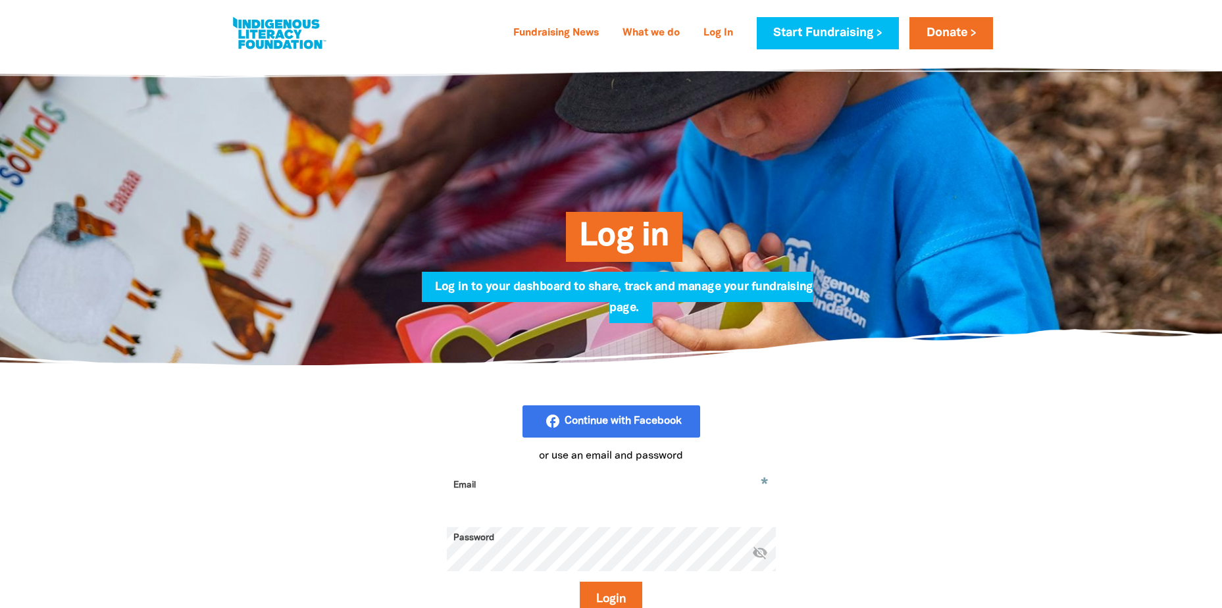
click at [533, 489] on input "Email" at bounding box center [611, 495] width 329 height 41
click at [559, 501] on input "Email" at bounding box center [611, 495] width 329 height 41
type input "marketing@thereforgoup.com.au"
click at [609, 594] on button "Login" at bounding box center [611, 600] width 63 height 36
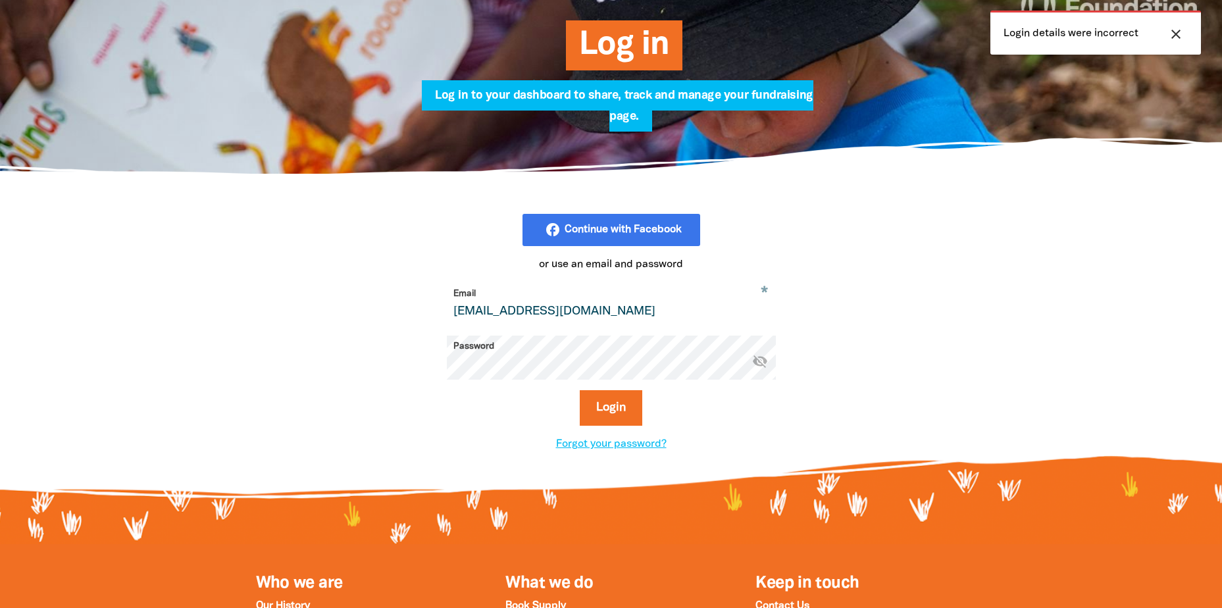
scroll to position [263, 0]
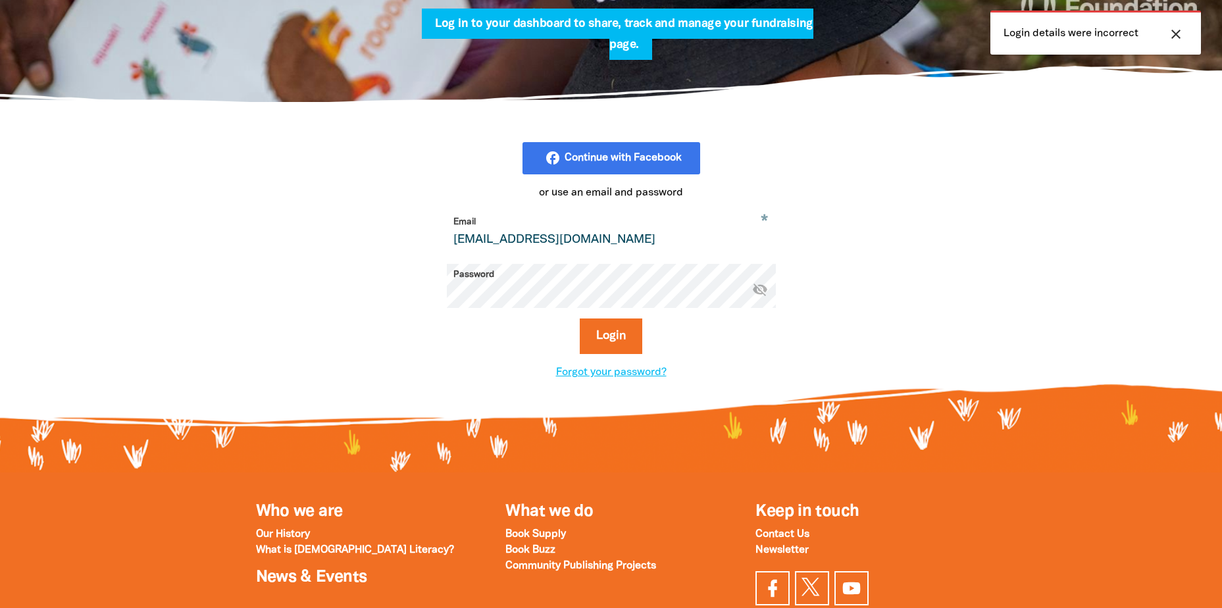
click at [762, 289] on icon "visibility_off" at bounding box center [760, 289] width 16 height 16
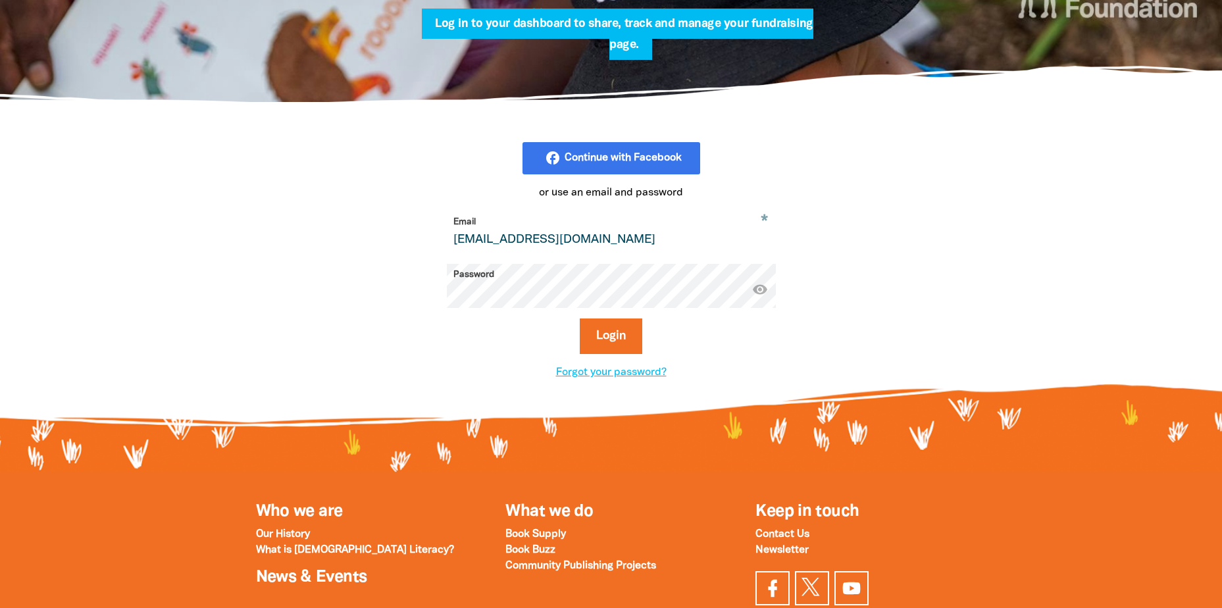
click at [685, 245] on input "marketing@thereforgoup.com.au" at bounding box center [611, 231] width 329 height 41
click at [617, 338] on button "Login" at bounding box center [611, 337] width 63 height 36
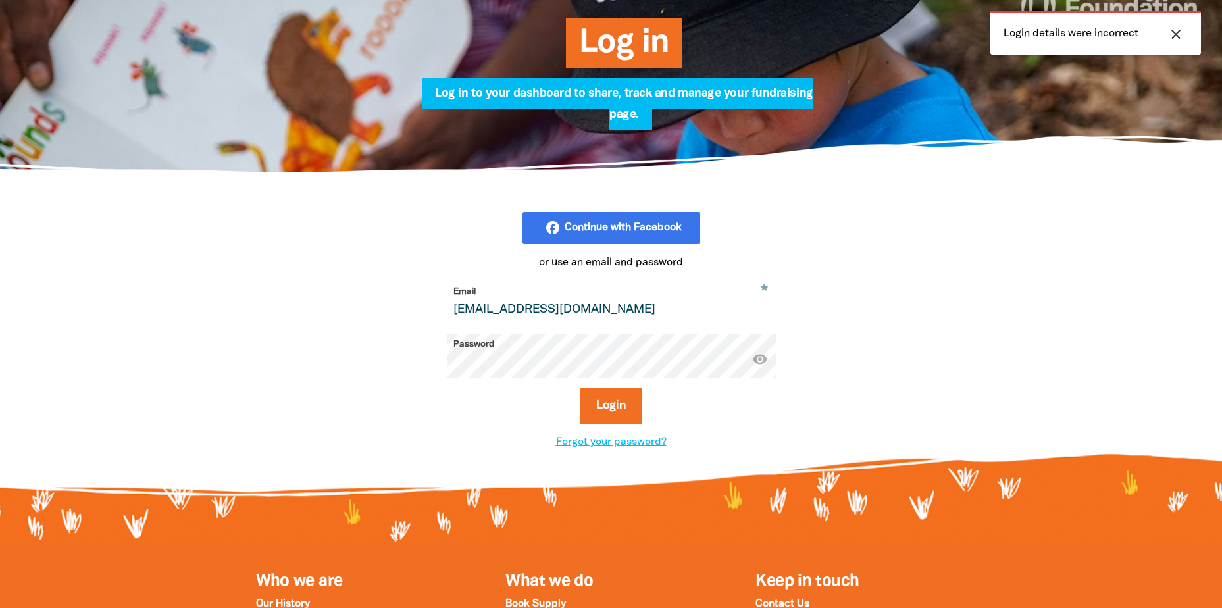
scroll to position [197, 0]
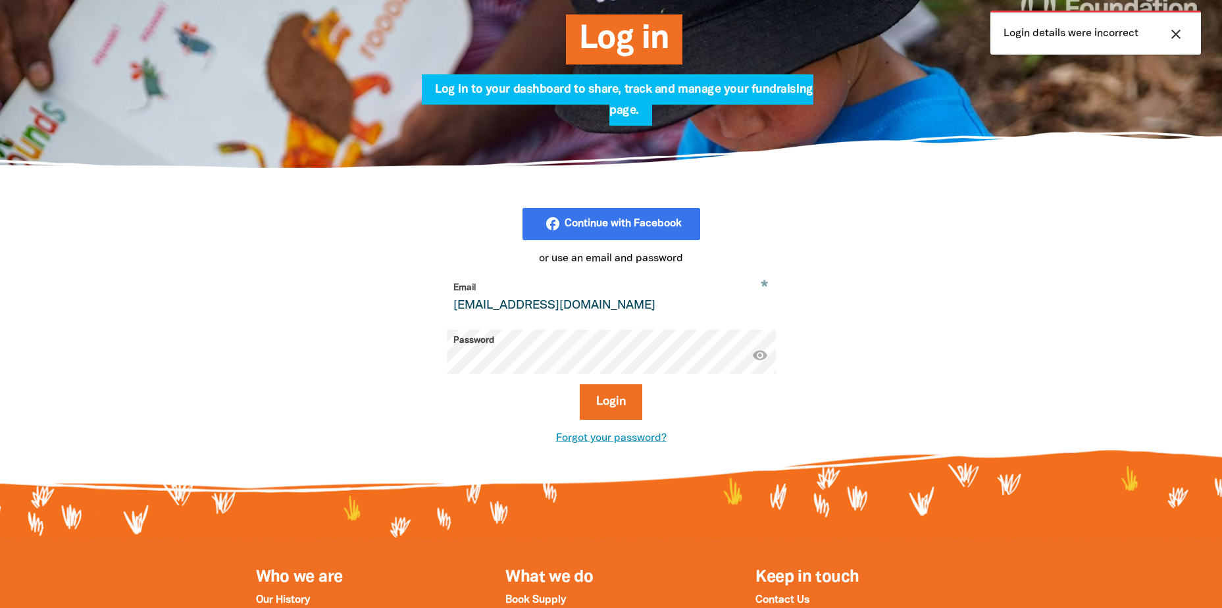
click at [624, 441] on link "Forgot your password?" at bounding box center [611, 438] width 111 height 9
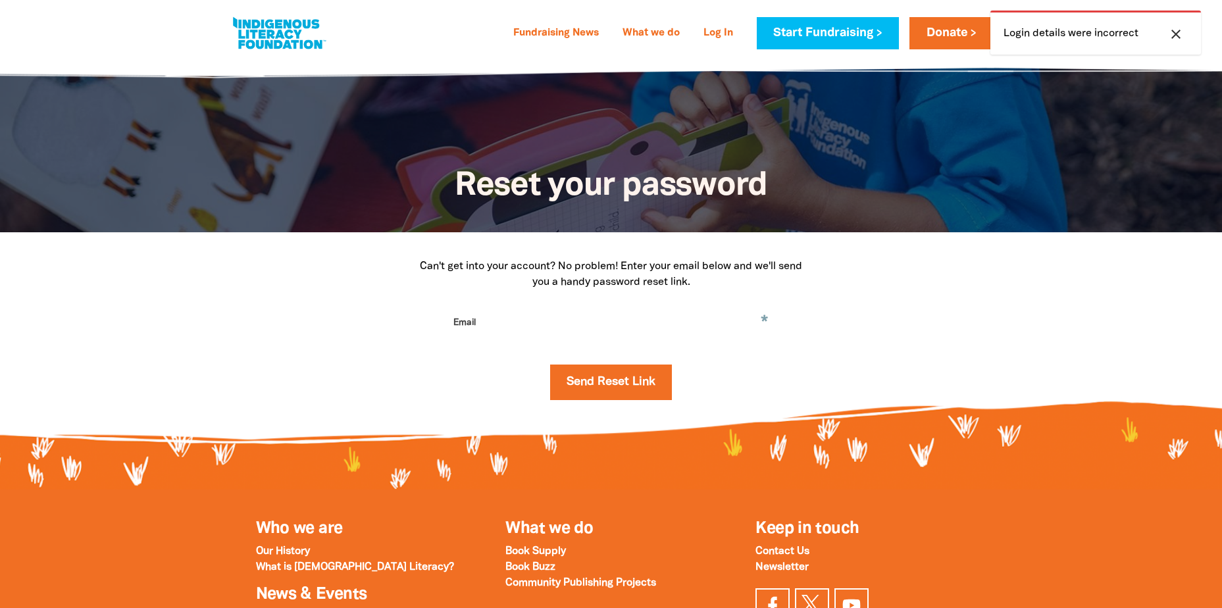
click at [580, 318] on input "Email" at bounding box center [611, 332] width 329 height 41
type input "marketing@thereforgroup.com.au"
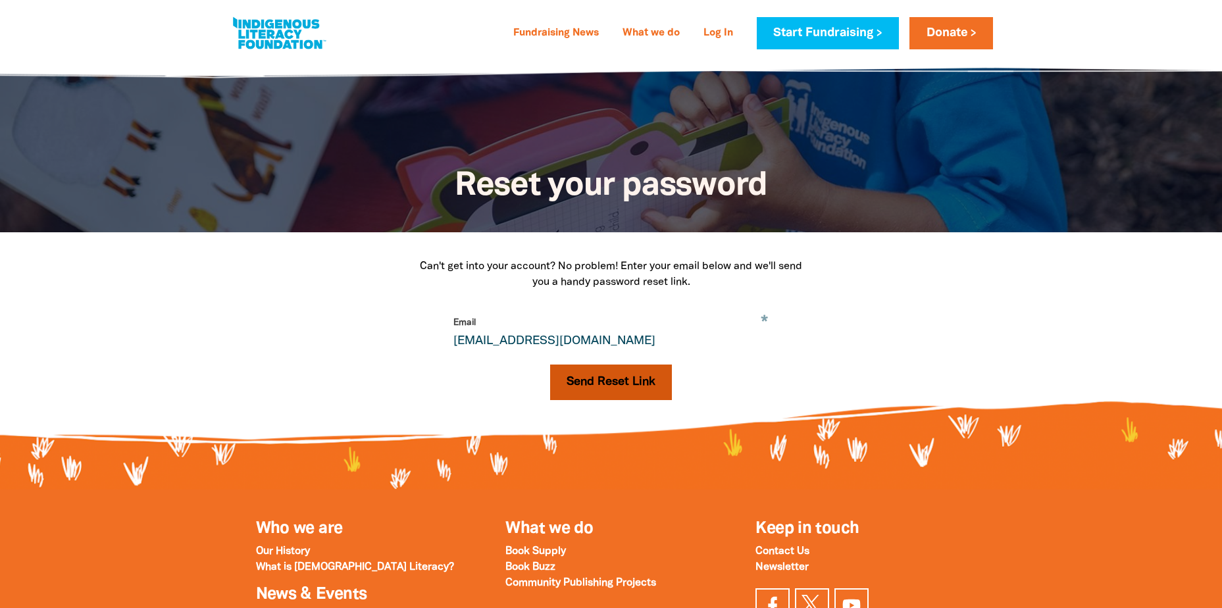
click at [590, 383] on button "Send Reset Link" at bounding box center [611, 383] width 122 height 36
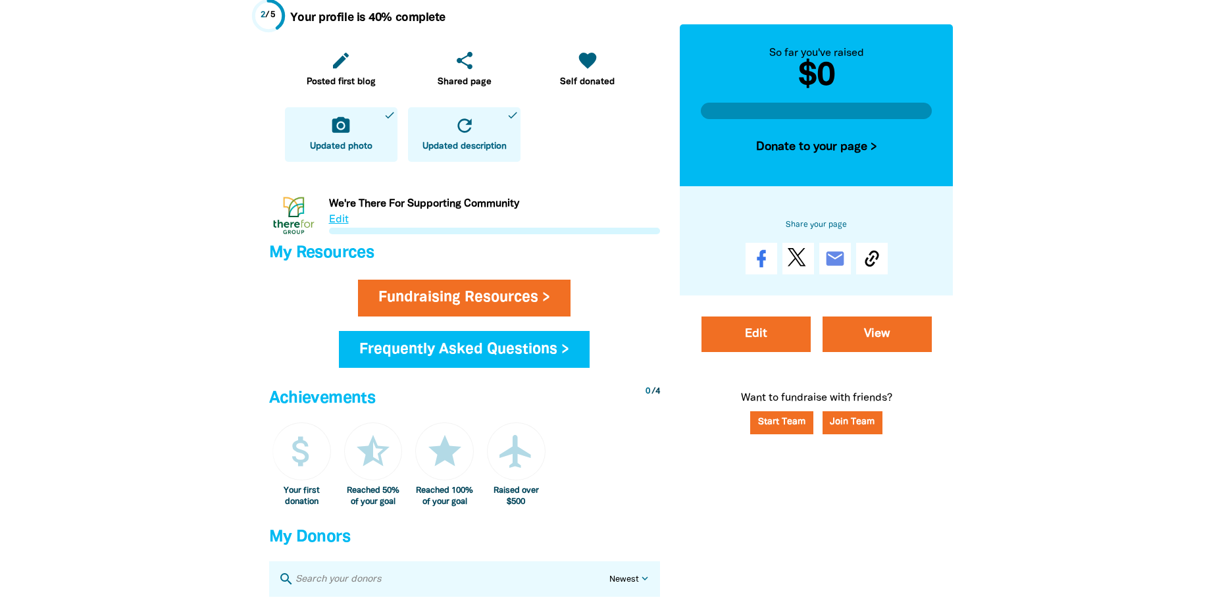
scroll to position [395, 0]
click at [894, 336] on link "View" at bounding box center [877, 335] width 109 height 36
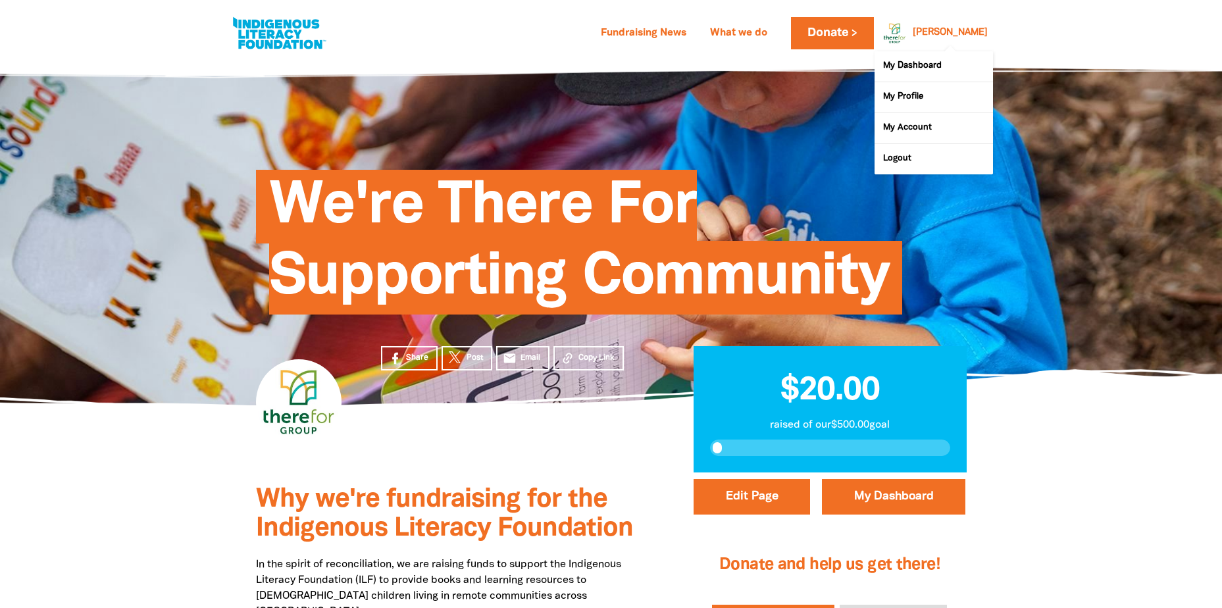
click at [908, 38] on div at bounding box center [892, 33] width 32 height 32
click at [905, 161] on link "Logout" at bounding box center [934, 159] width 118 height 30
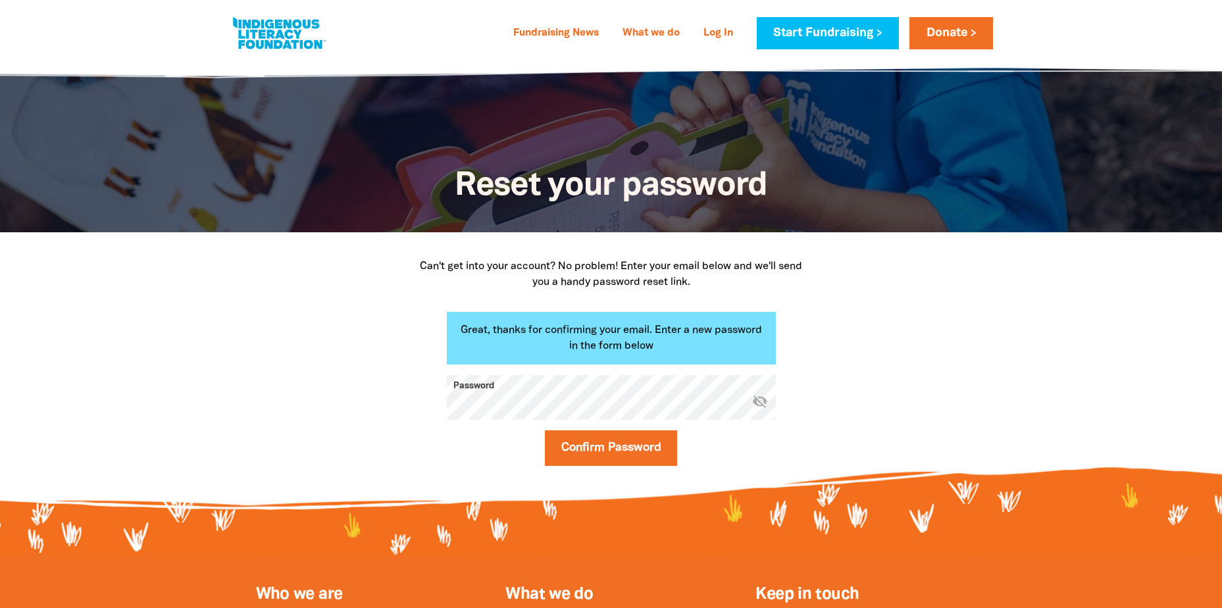
click at [760, 404] on icon "visibility_off" at bounding box center [760, 401] width 16 height 16
click at [590, 451] on button "Confirm Password" at bounding box center [611, 448] width 133 height 36
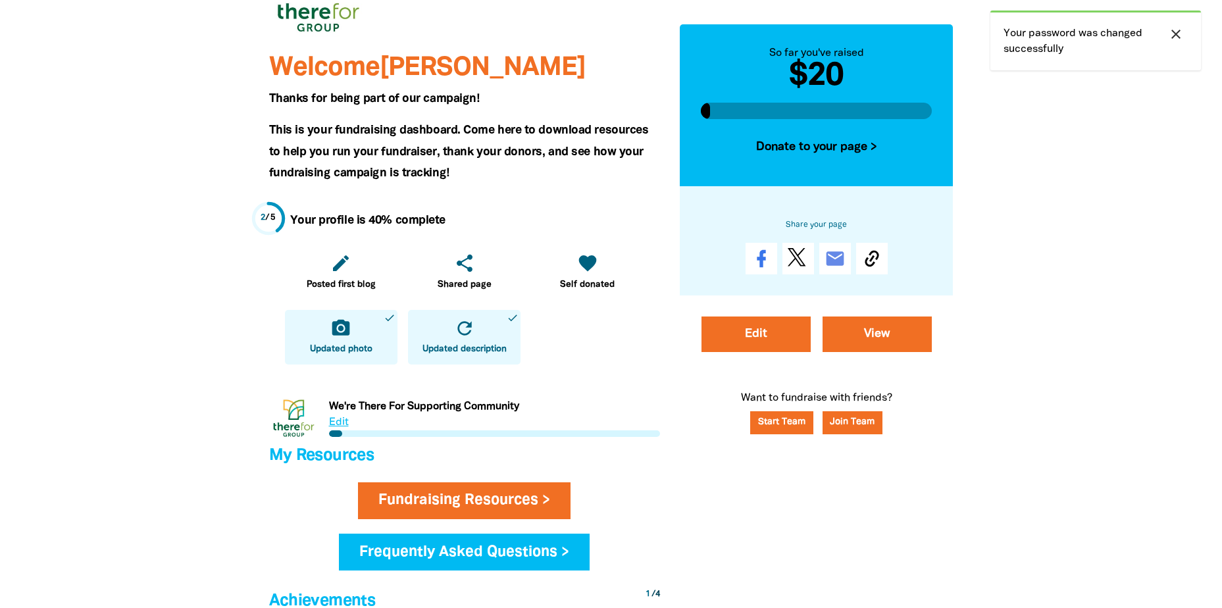
scroll to position [197, 0]
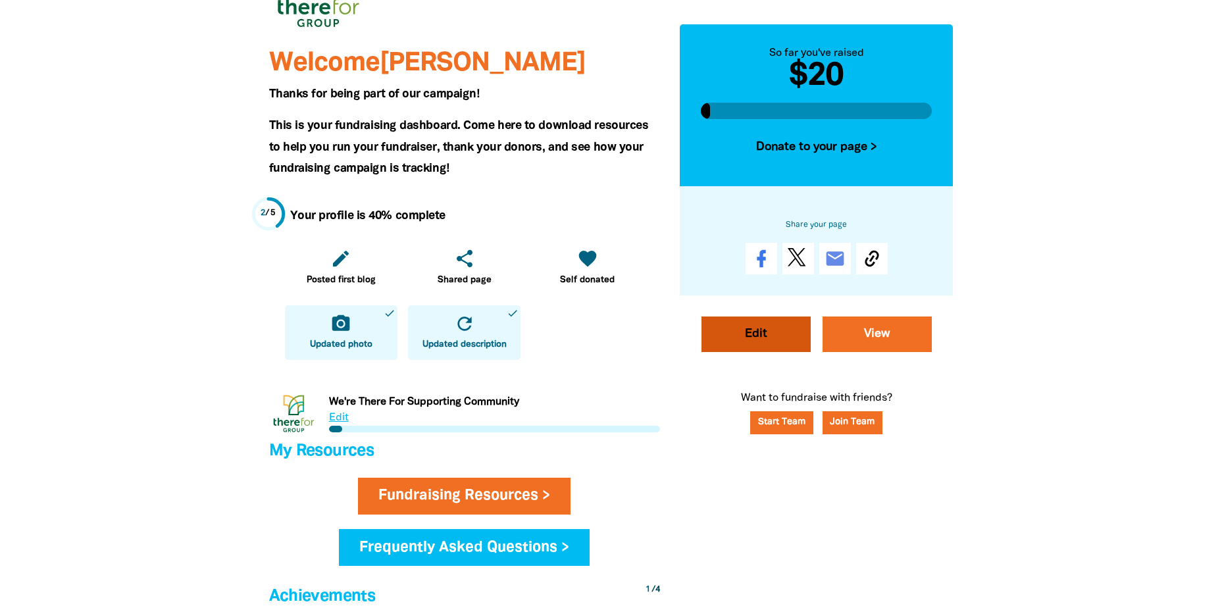
click at [750, 336] on link "Edit" at bounding box center [756, 335] width 109 height 36
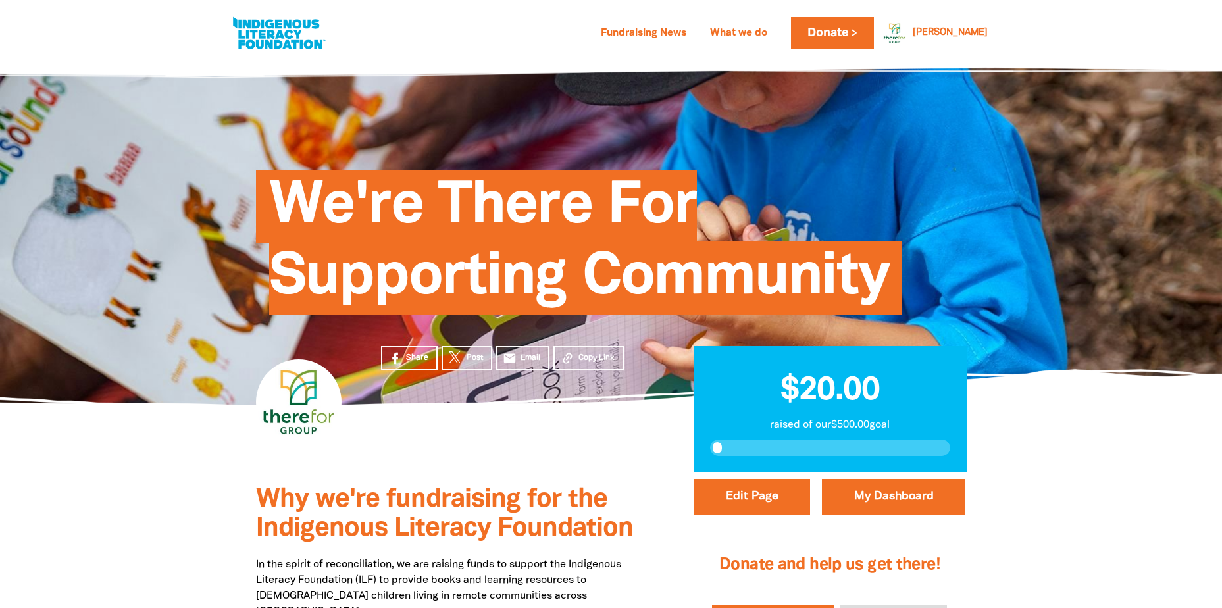
select select "Yes"
select select "Business"
select select "one_off"
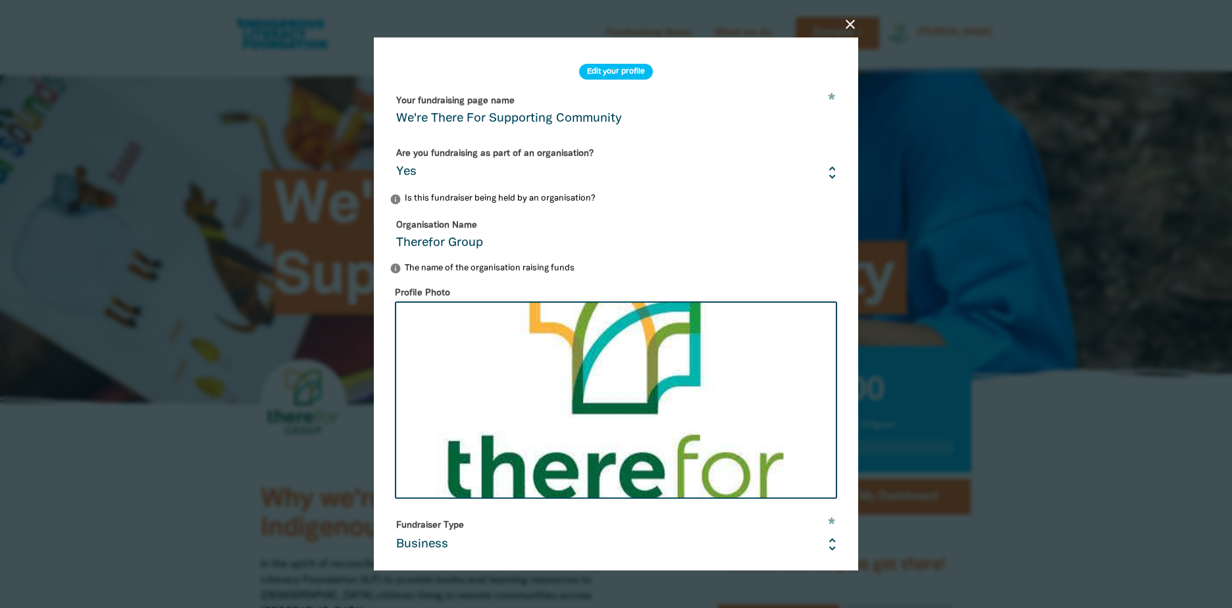
click at [571, 119] on input "We're There For Supporting Community" at bounding box center [616, 110] width 453 height 41
click at [848, 26] on icon "close" at bounding box center [850, 24] width 16 height 16
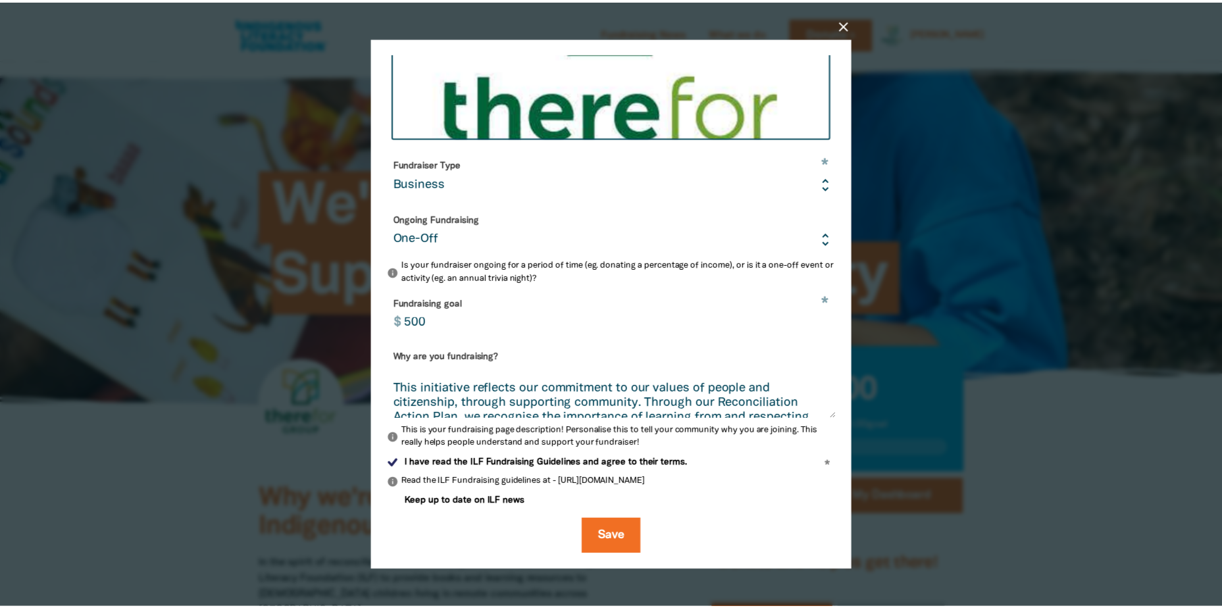
scroll to position [223, 0]
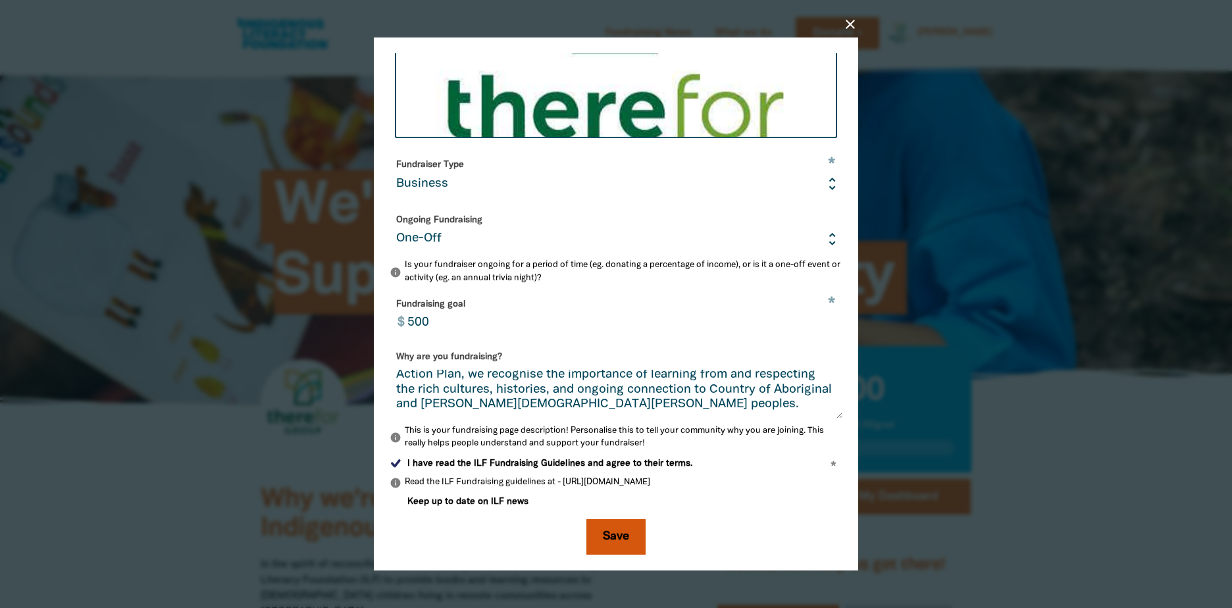
click at [615, 540] on button "Save" at bounding box center [615, 537] width 59 height 36
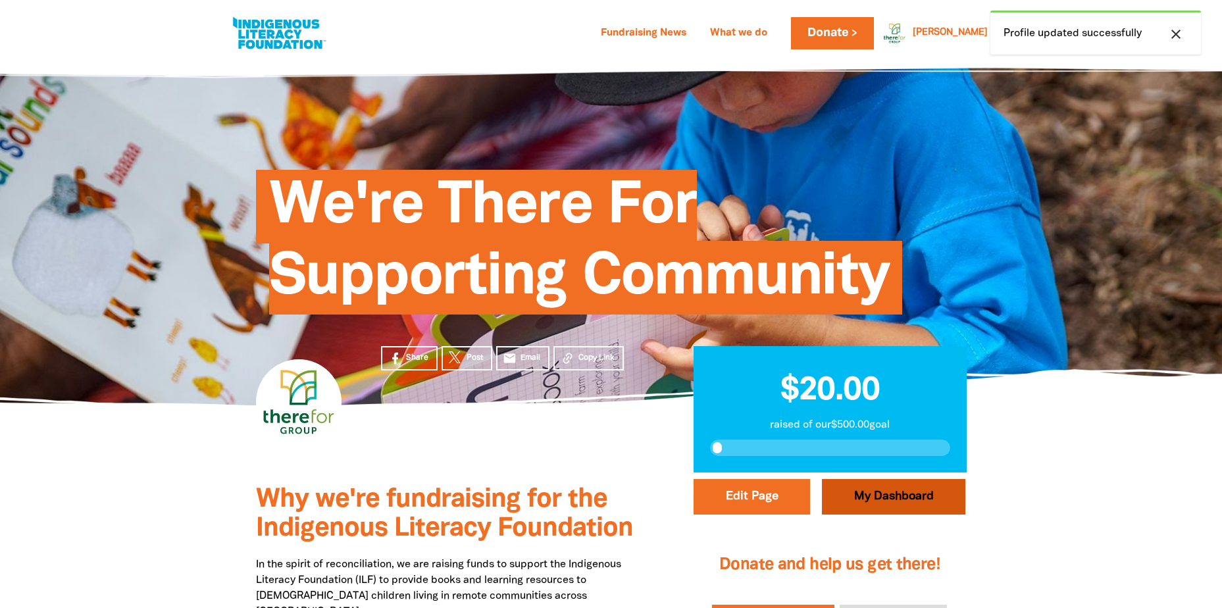
click at [915, 488] on link "My Dashboard" at bounding box center [893, 497] width 143 height 36
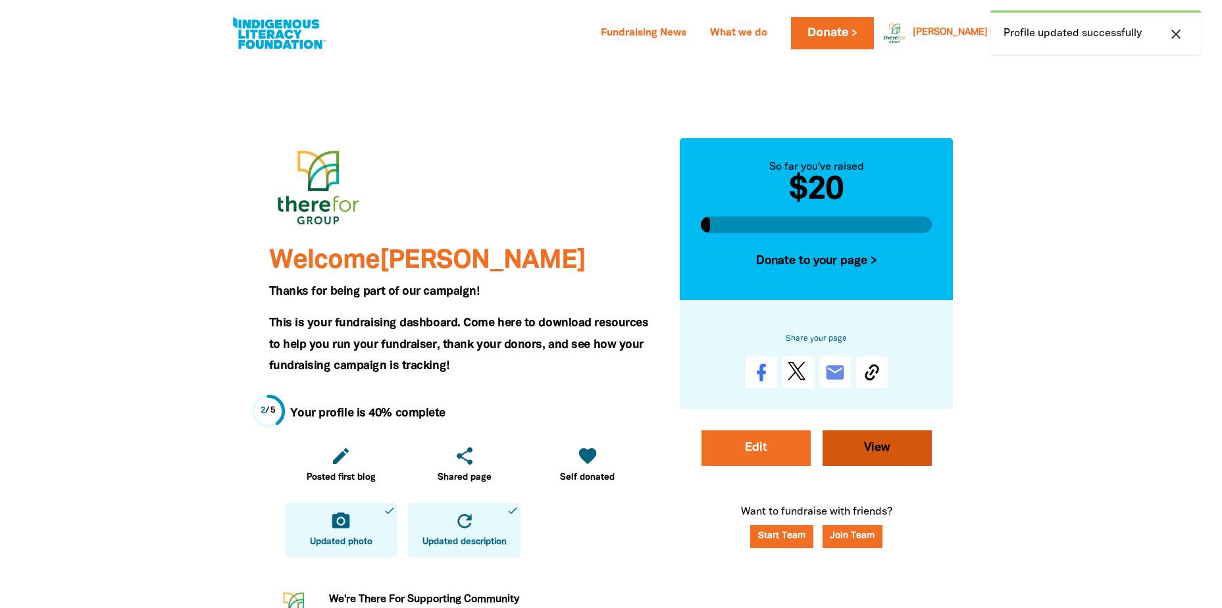
click at [903, 447] on link "View" at bounding box center [877, 448] width 109 height 36
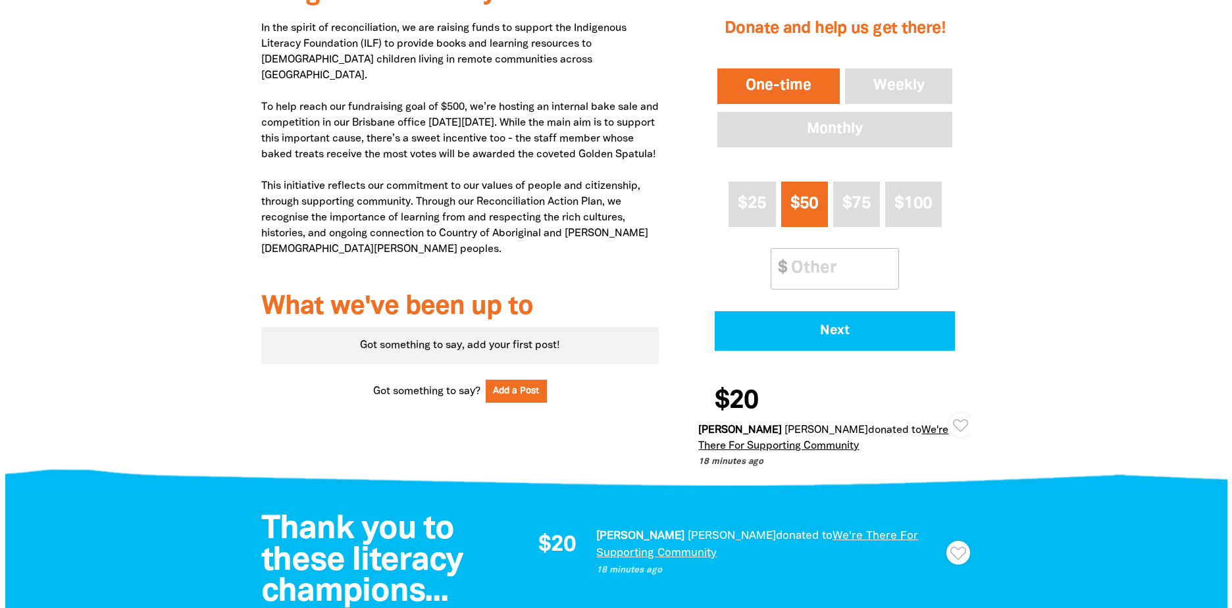
scroll to position [329, 0]
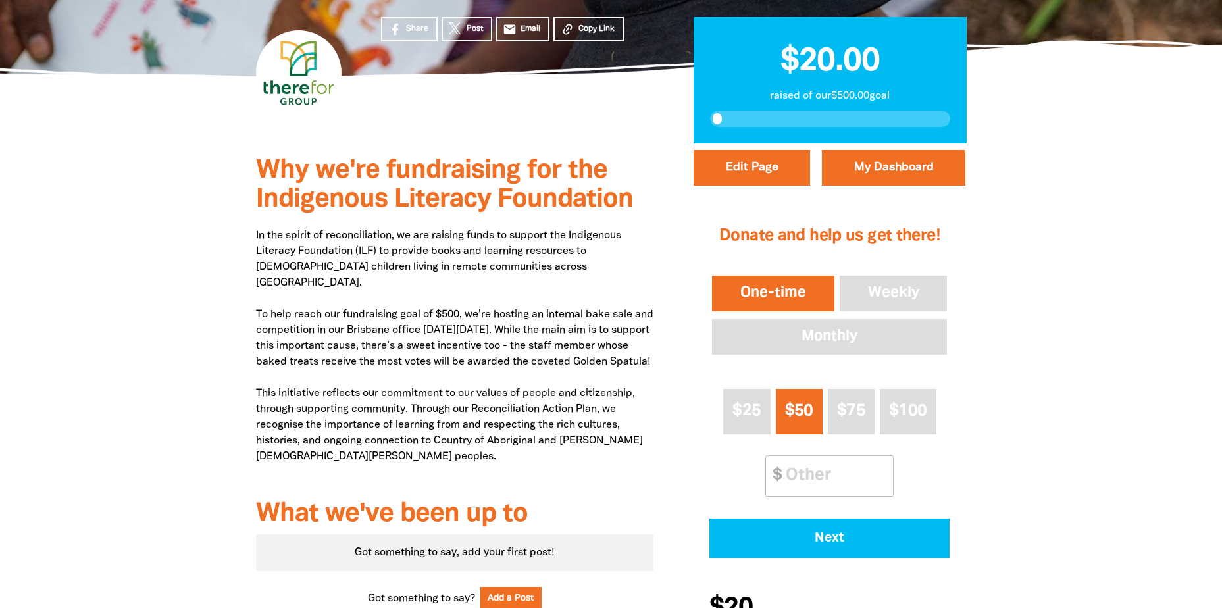
click at [507, 318] on p "In the spirit of reconciliation, we are raising funds to support the Indigenous…" at bounding box center [455, 354] width 398 height 253
click at [761, 152] on button "Edit Page" at bounding box center [752, 168] width 116 height 36
select select "Yes"
select select "Business"
select select "one_off"
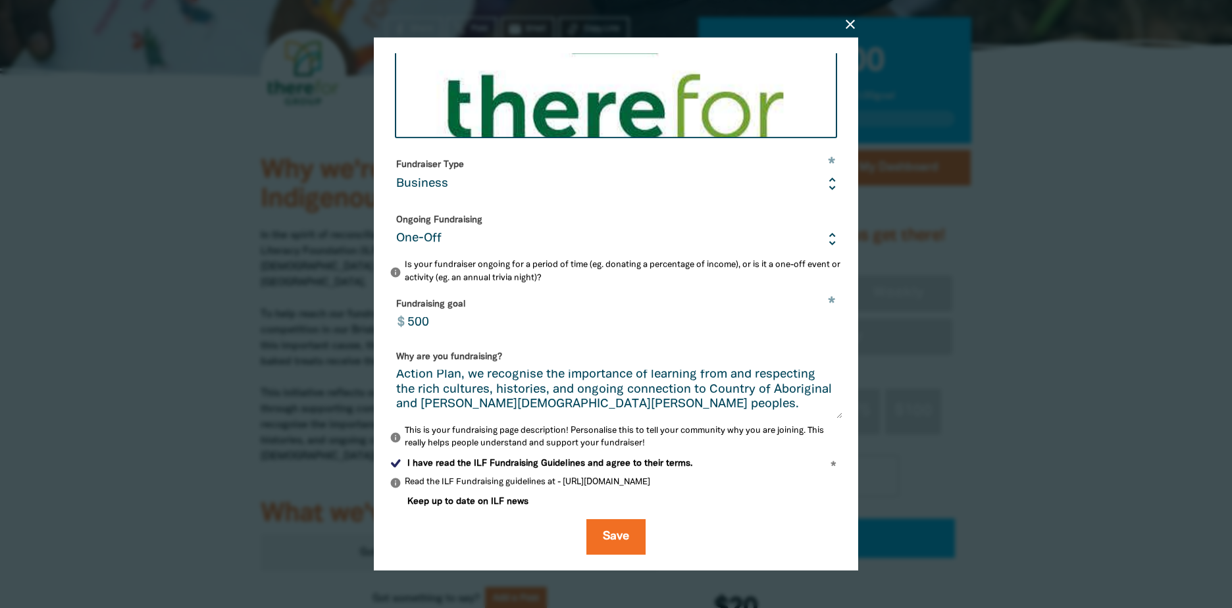
scroll to position [132, 0]
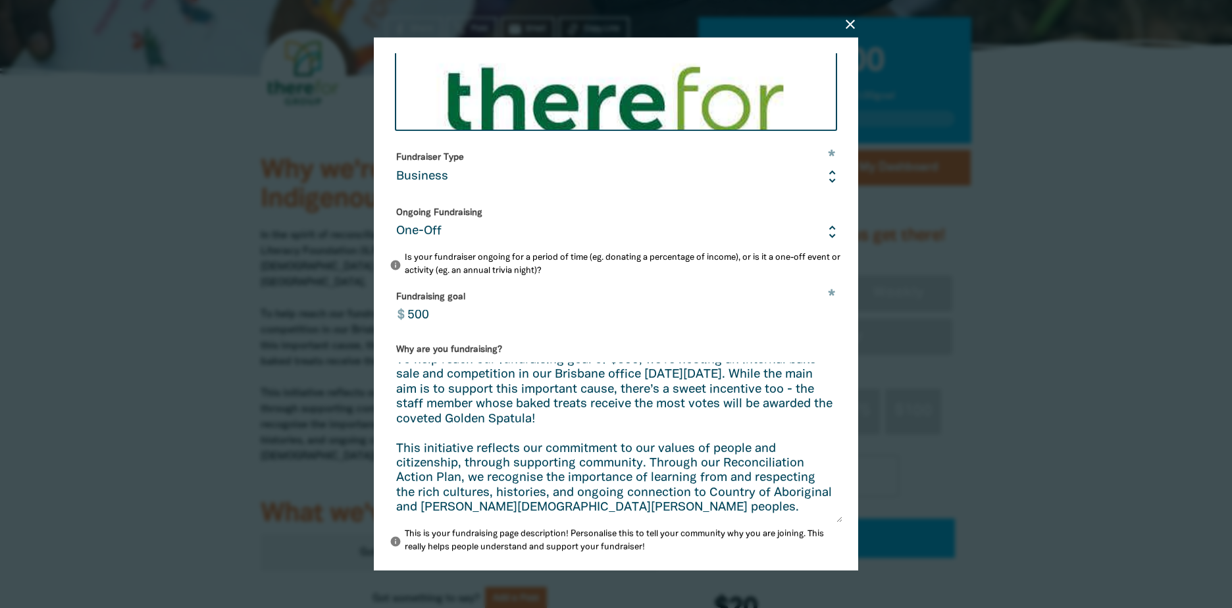
drag, startPoint x: 827, startPoint y: 418, endPoint x: 910, endPoint y: 520, distance: 131.5
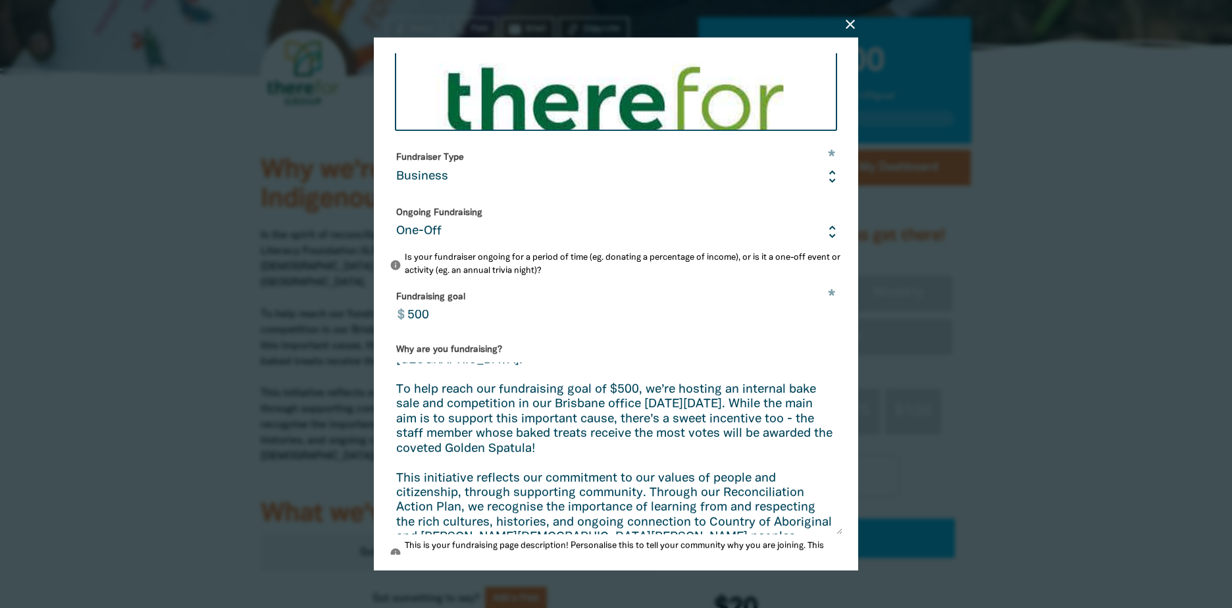
scroll to position [33, 0]
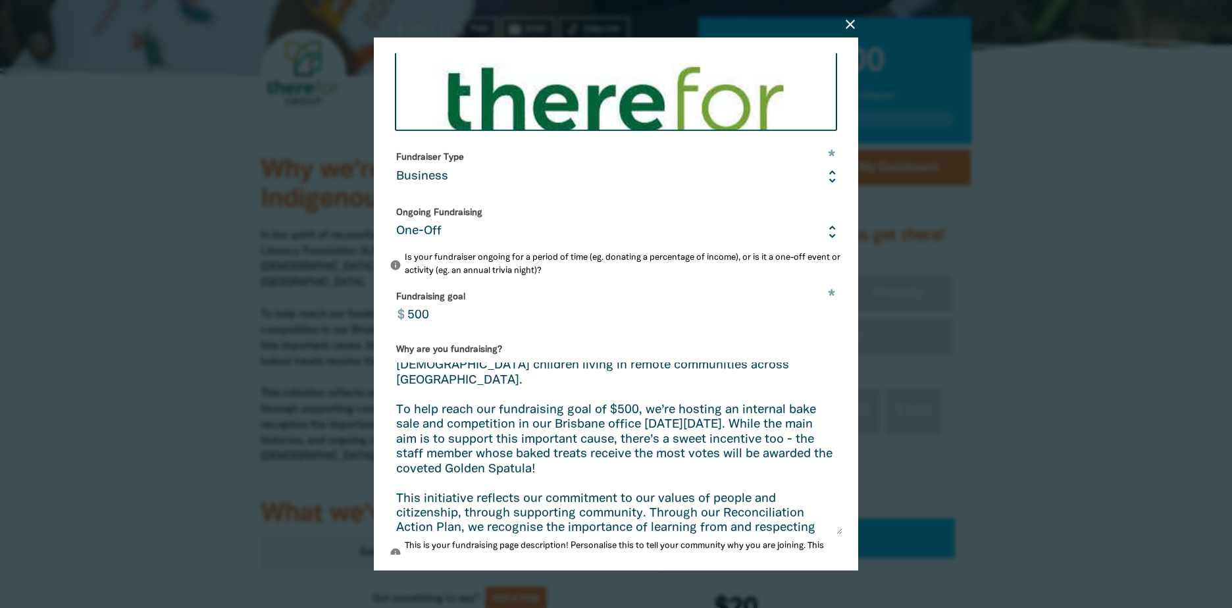
click at [737, 435] on textarea "In the spirit of reconciliation, we are raising funds to support the Indigenous…" at bounding box center [616, 449] width 453 height 172
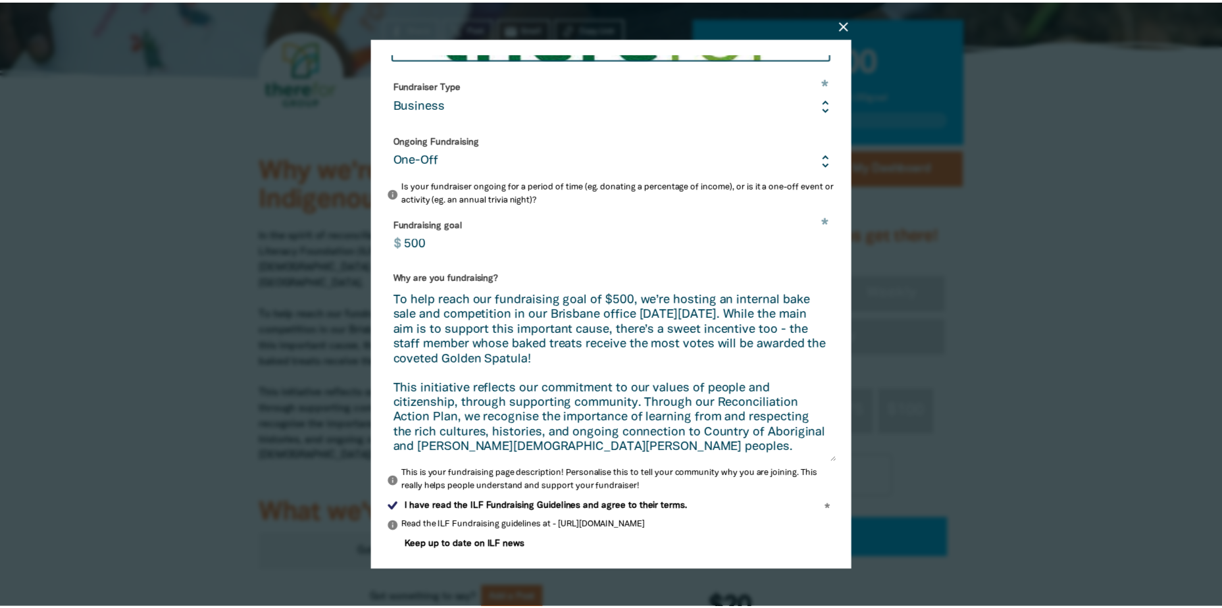
scroll to position [490, 0]
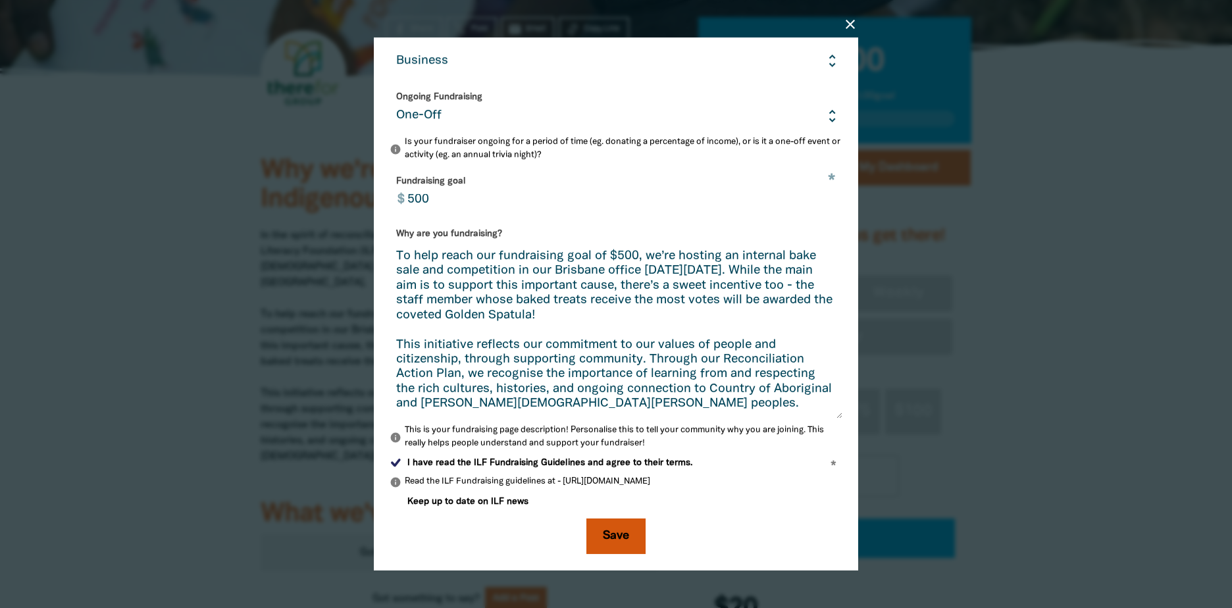
type textarea "In the spirit of reconciliation, we are raising funds to support the Indigenous…"
click at [614, 534] on button "Save" at bounding box center [615, 537] width 59 height 36
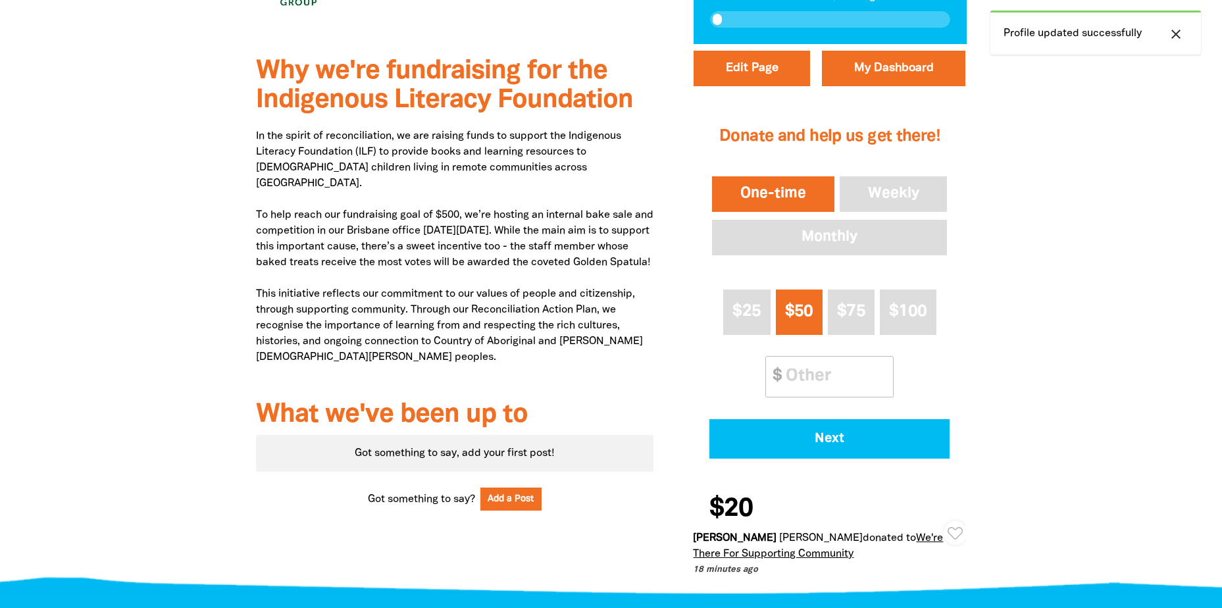
scroll to position [658, 0]
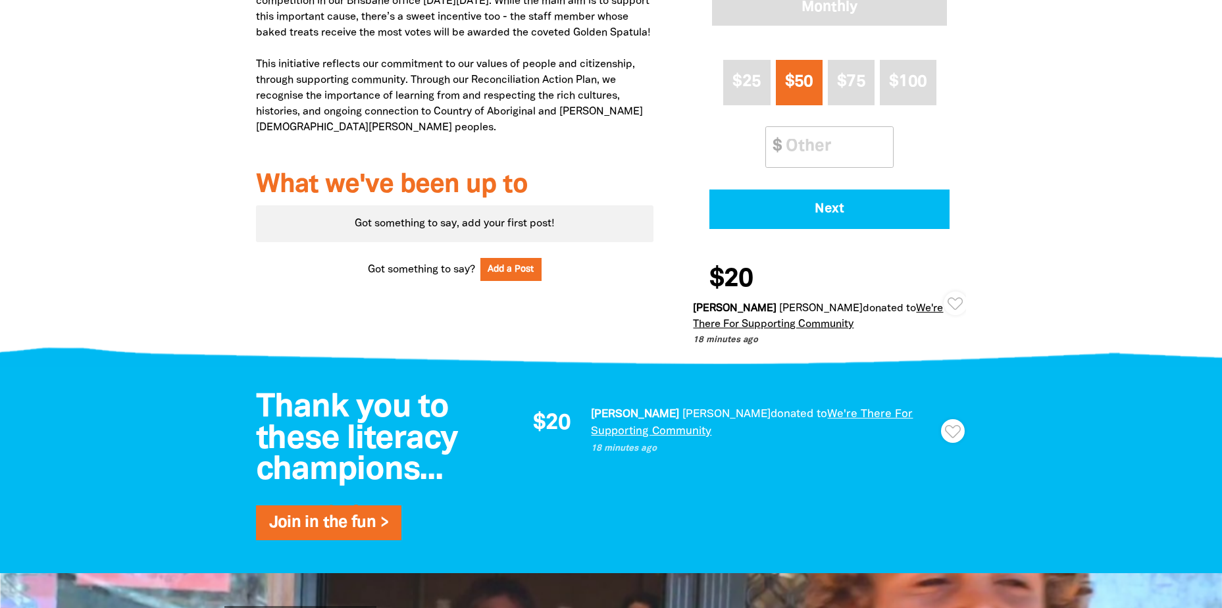
click at [921, 304] on link "We're There For Supporting Community" at bounding box center [818, 316] width 250 height 25
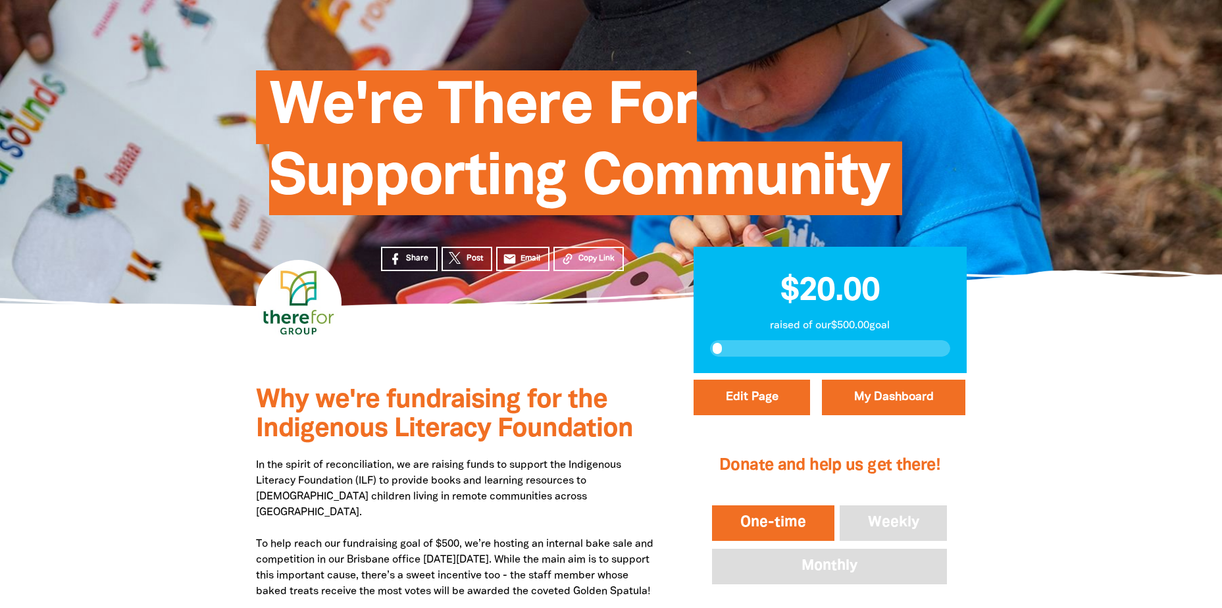
scroll to position [0, 0]
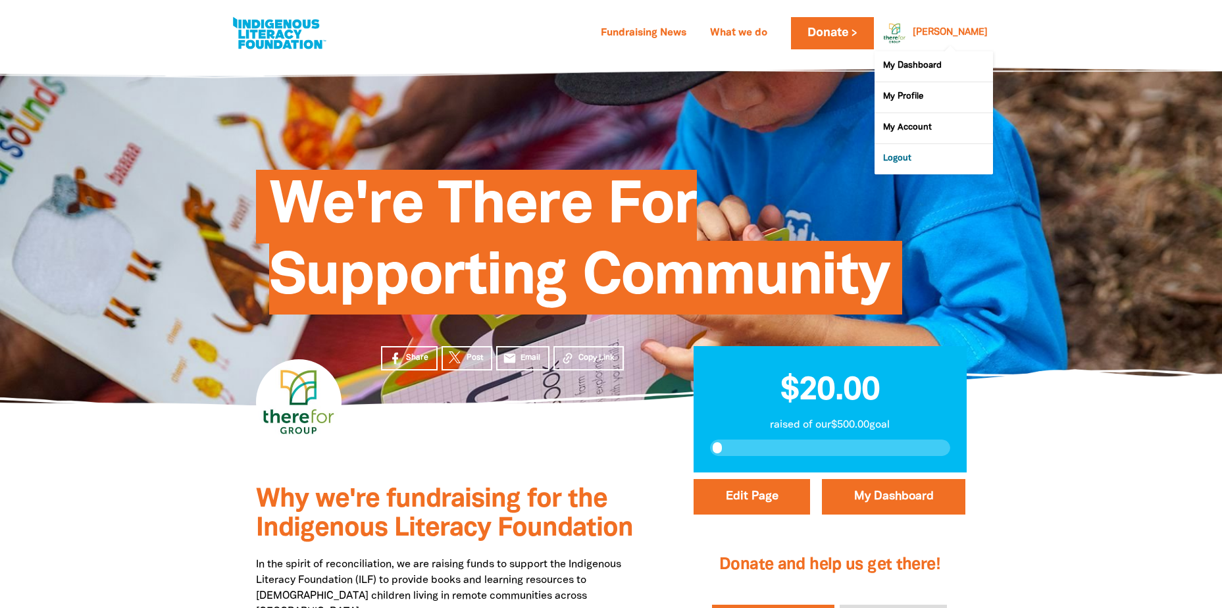
click at [902, 160] on link "Logout" at bounding box center [934, 159] width 118 height 30
